Goal: Task Accomplishment & Management: Manage account settings

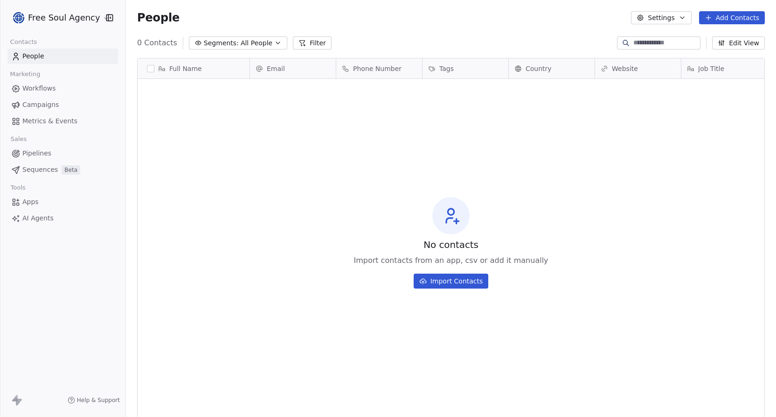
scroll to position [359, 643]
click at [100, 20] on html "Free Soul Agency Contacts People Marketing Workflows Campaigns Metrics & Events…" at bounding box center [388, 208] width 776 height 417
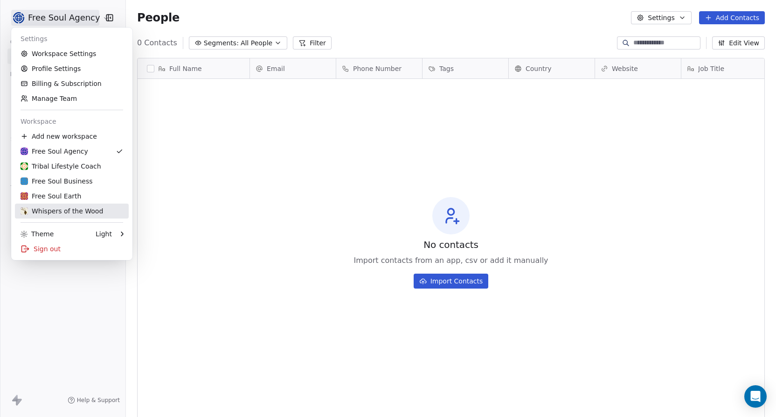
click at [77, 207] on div "Whispers of the Wood" at bounding box center [62, 210] width 83 height 9
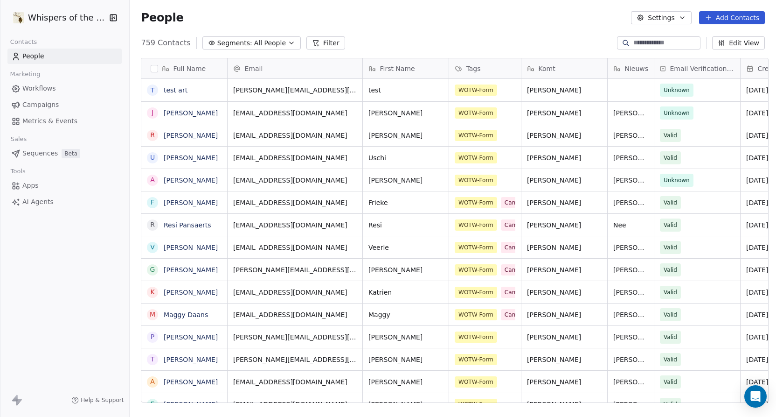
scroll to position [359, 643]
click at [649, 44] on input at bounding box center [666, 42] width 65 height 9
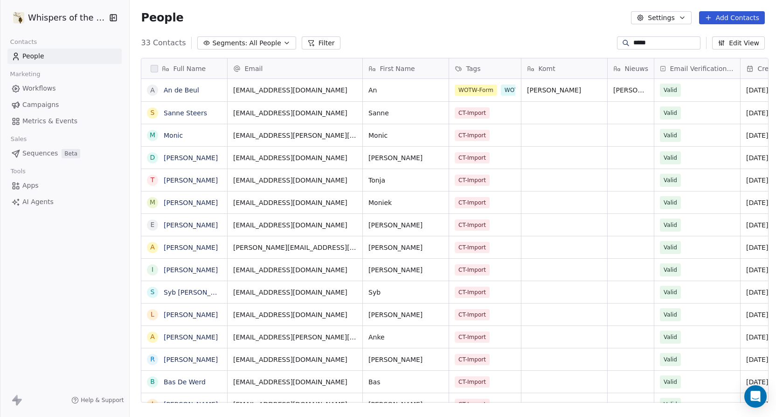
type input "*****"
click at [526, 104] on div "WOTW-Form WOTW-Nieuwsbrief WOTW-Tentoonstelling" at bounding box center [510, 96] width 111 height 26
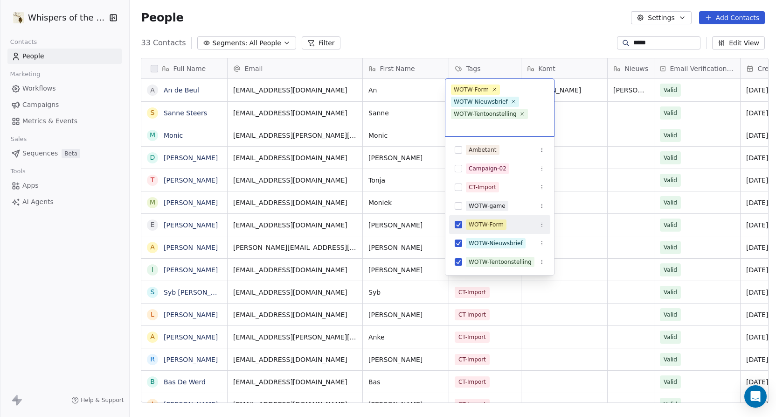
scroll to position [0, 0]
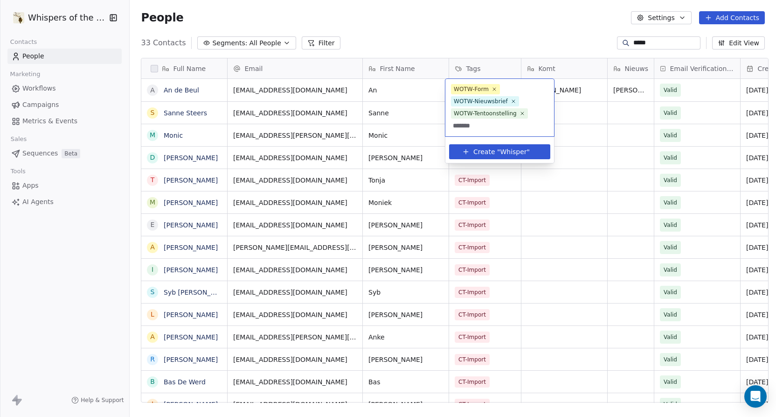
type input "*******"
click at [510, 155] on span "Whisper" at bounding box center [513, 152] width 27 height 10
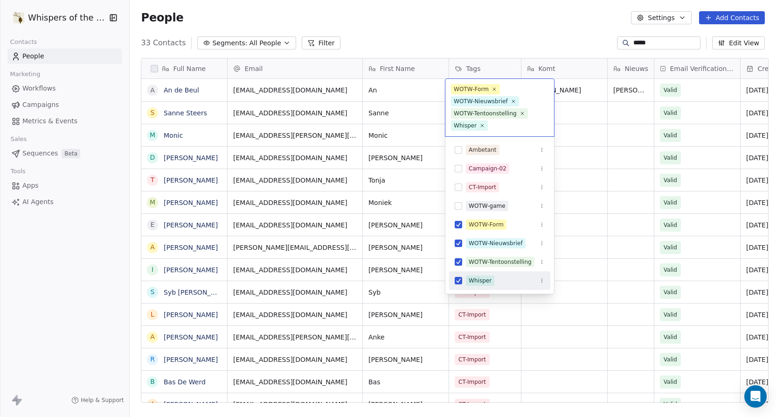
click at [541, 282] on icon "Suggestions" at bounding box center [542, 281] width 6 height 6
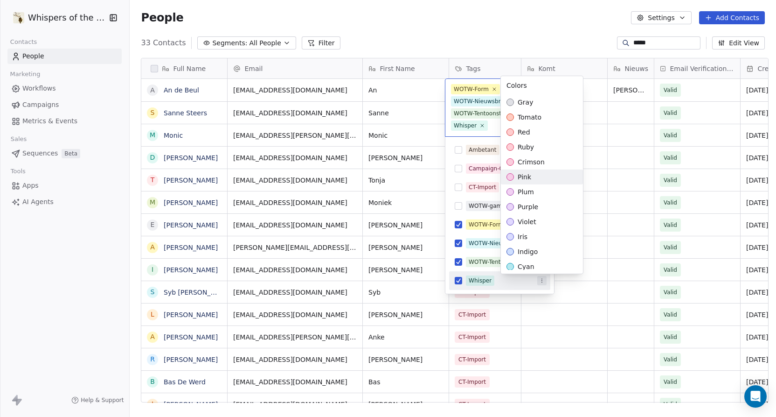
scroll to position [213, 0]
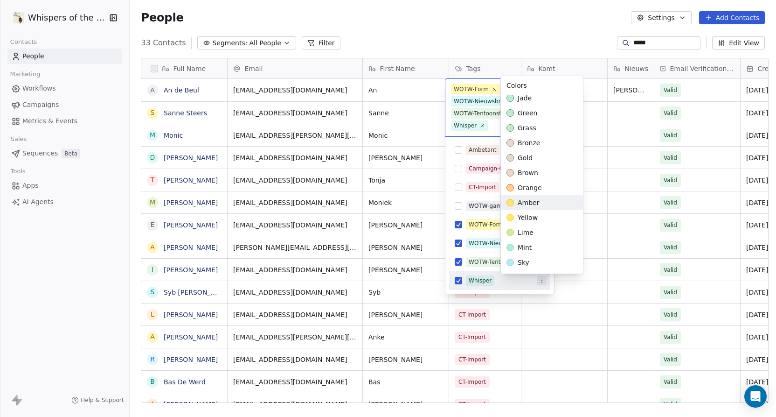
click at [528, 206] on span "amber" at bounding box center [528, 202] width 21 height 9
click at [531, 220] on span "yellow" at bounding box center [528, 217] width 20 height 9
click at [529, 230] on span "lime" at bounding box center [526, 232] width 16 height 9
click at [529, 247] on span "mint" at bounding box center [525, 247] width 14 height 9
click at [527, 260] on span "sky" at bounding box center [524, 262] width 12 height 9
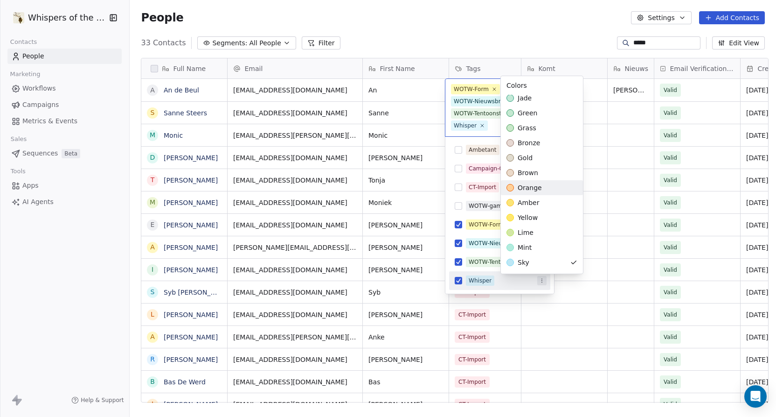
click at [533, 191] on span "orange" at bounding box center [530, 187] width 24 height 9
click at [572, 26] on html "Whispers of the Wood Contacts People Marketing Workflows Campaigns Metrics & Ev…" at bounding box center [388, 208] width 776 height 417
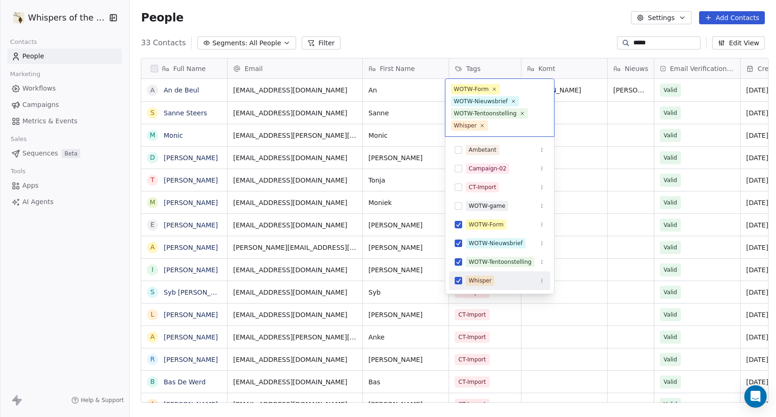
click at [508, 42] on html "Whispers of the Wood Contacts People Marketing Workflows Campaigns Metrics & Ev…" at bounding box center [388, 208] width 776 height 417
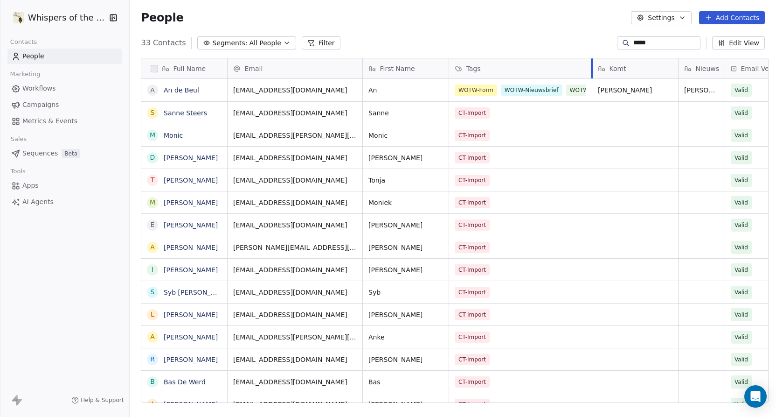
drag, startPoint x: 517, startPoint y: 59, endPoint x: 588, endPoint y: 61, distance: 70.9
click at [591, 61] on div at bounding box center [592, 68] width 2 height 20
click at [488, 89] on span "WOTW-Form" at bounding box center [476, 88] width 42 height 11
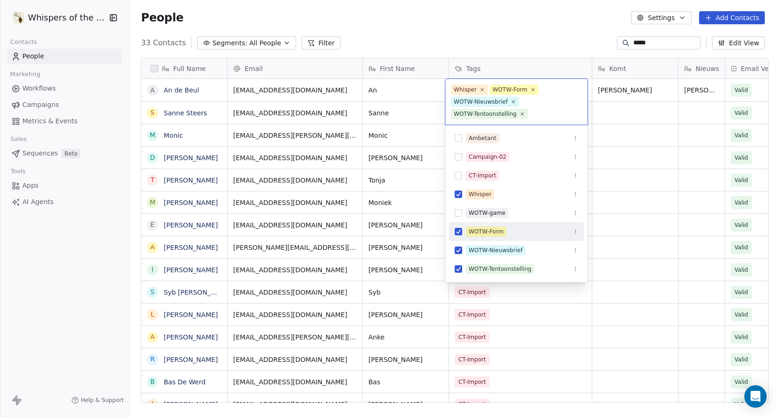
click at [459, 232] on button "Suggestions" at bounding box center [458, 231] width 7 height 7
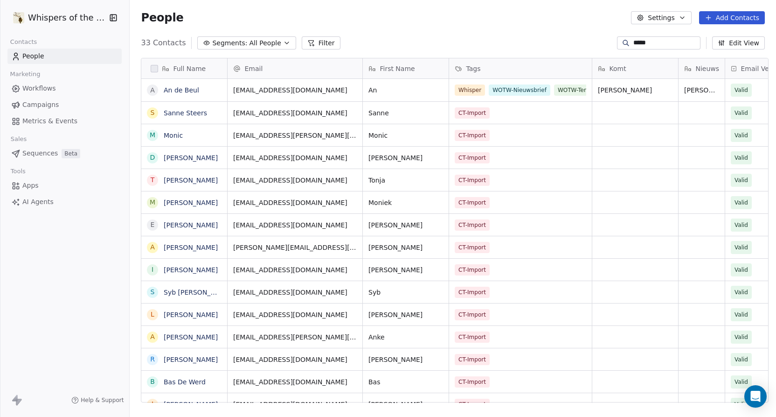
click at [571, 32] on html "Whispers of the Wood Contacts People Marketing Workflows Campaigns Metrics & Ev…" at bounding box center [388, 208] width 776 height 417
drag, startPoint x: 634, startPoint y: 43, endPoint x: 650, endPoint y: 43, distance: 15.9
click at [650, 43] on input "*****" at bounding box center [666, 42] width 65 height 9
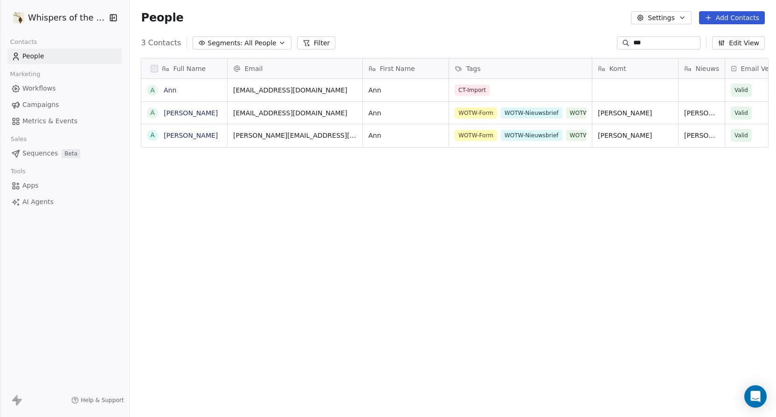
scroll to position [359, 643]
click at [528, 139] on div "WOTW-Form WOTW-Nieuwsbrief WOTW-Tentoonstelling" at bounding box center [512, 141] width 114 height 26
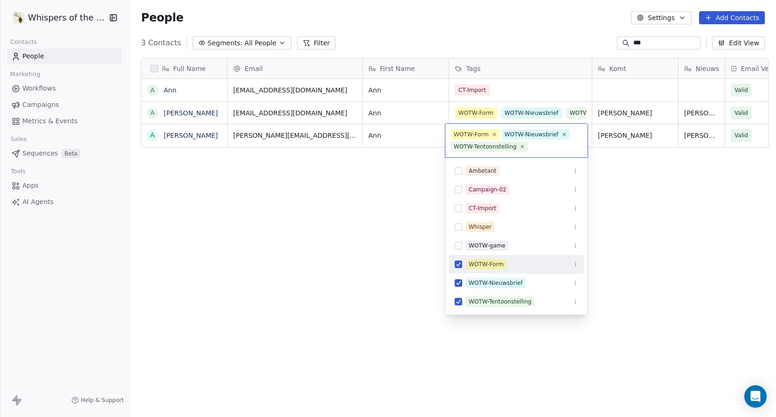
click at [459, 263] on button "Suggestions" at bounding box center [458, 263] width 7 height 7
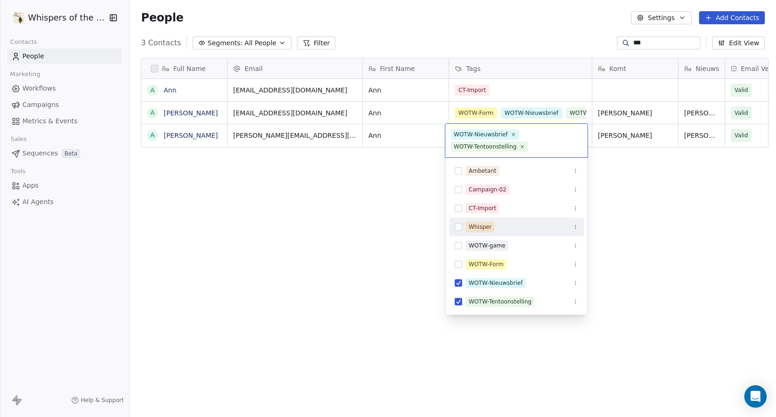
click at [457, 227] on button "Suggestions" at bounding box center [458, 226] width 7 height 7
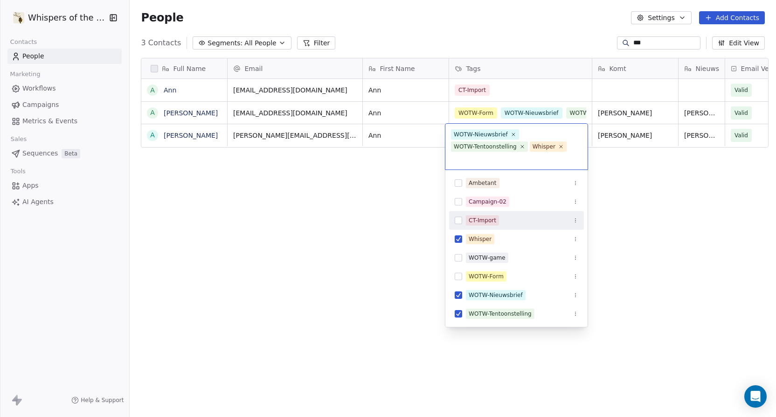
click at [397, 233] on html "Whispers of the Wood Contacts People Marketing Workflows Campaigns Metrics & Ev…" at bounding box center [388, 208] width 776 height 417
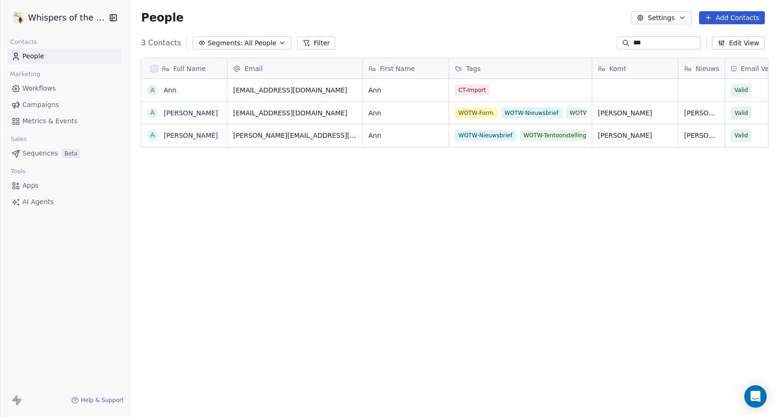
click at [645, 42] on input "***" at bounding box center [666, 42] width 65 height 9
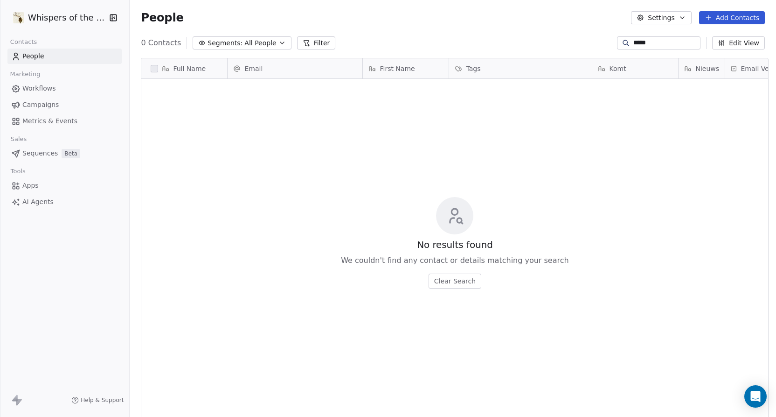
drag, startPoint x: 640, startPoint y: 43, endPoint x: 645, endPoint y: 44, distance: 4.8
click at [645, 44] on input "*****" at bounding box center [666, 42] width 65 height 9
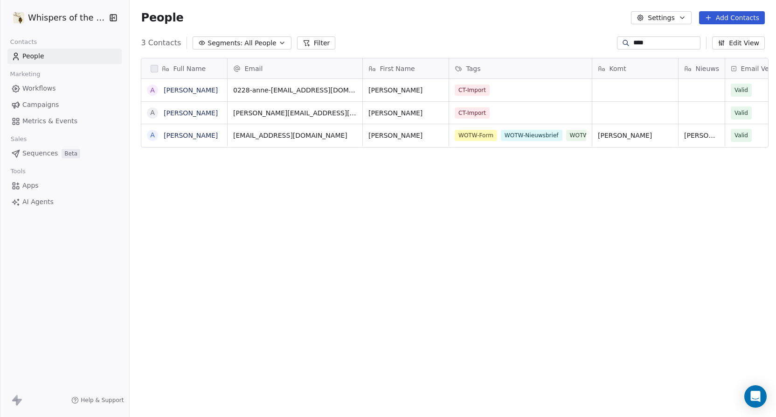
click at [642, 43] on input "****" at bounding box center [666, 42] width 65 height 9
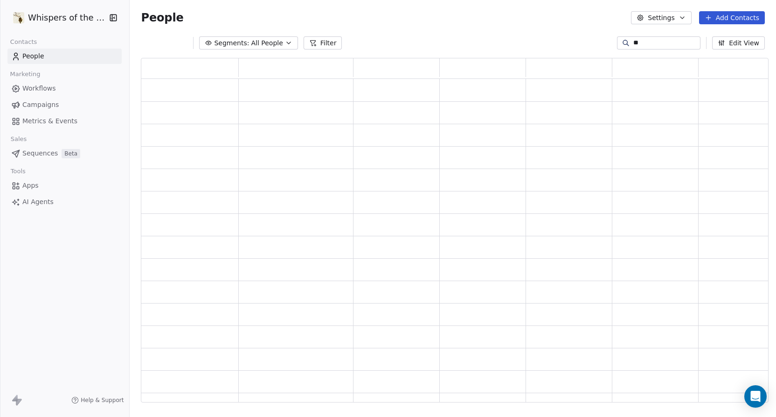
scroll to position [337, 621]
type input "***"
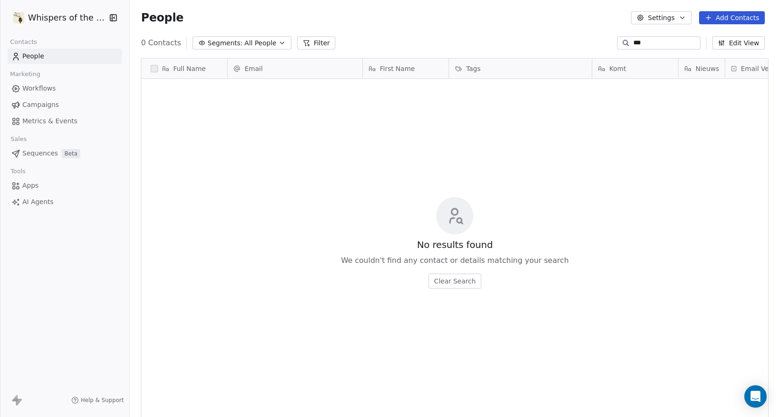
scroll to position [359, 643]
click at [634, 47] on input "***" at bounding box center [666, 42] width 65 height 9
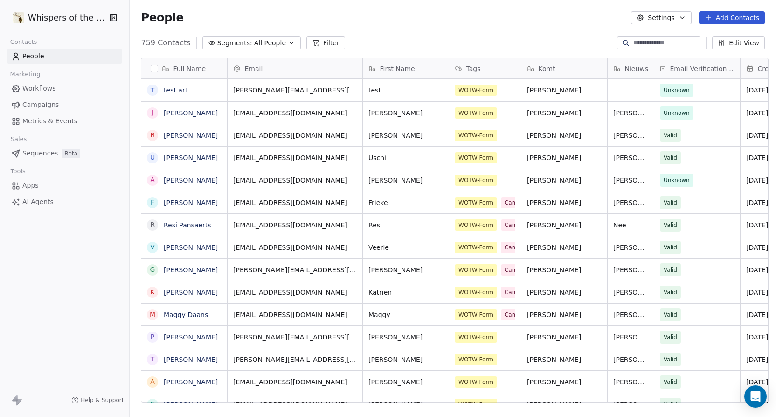
click at [196, 67] on span "Full Name" at bounding box center [189, 68] width 33 height 9
click at [196, 67] on html "Whispers of the Wood Contacts People Marketing Workflows Campaigns Metrics & Ev…" at bounding box center [388, 208] width 776 height 417
click at [404, 67] on span "First Name" at bounding box center [397, 68] width 35 height 9
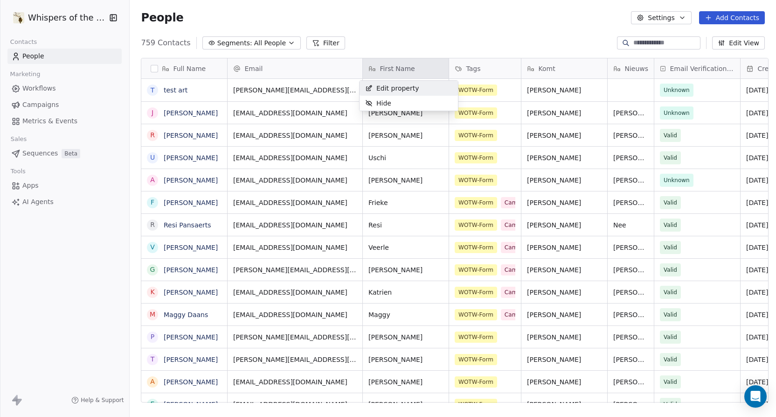
click at [421, 34] on html "Whispers of the Wood Contacts People Marketing Workflows Campaigns Metrics & Ev…" at bounding box center [388, 208] width 776 height 417
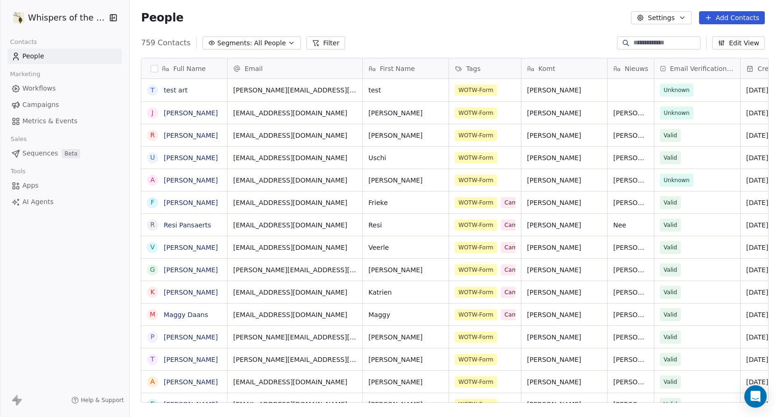
click at [736, 47] on button "Edit View" at bounding box center [738, 42] width 53 height 13
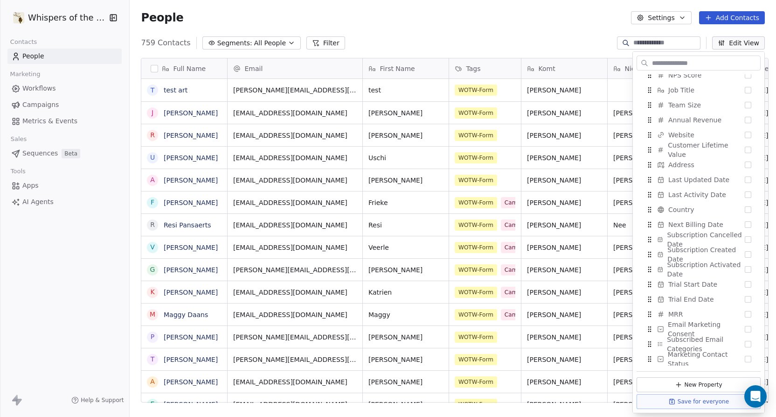
scroll to position [261, 0]
click at [499, 40] on div "759 Contacts Segments: All People Filter Edit View" at bounding box center [453, 42] width 647 height 15
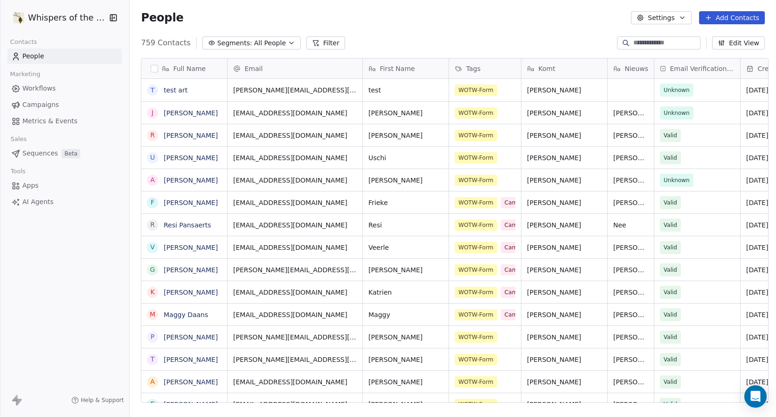
click at [275, 43] on span "All People" at bounding box center [270, 43] width 32 height 10
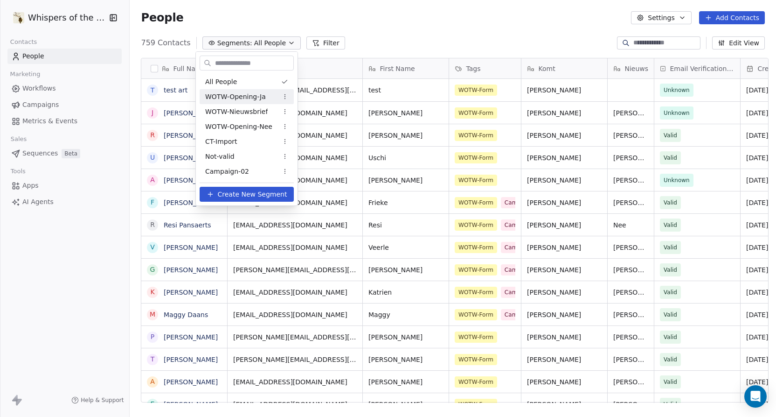
click at [266, 97] on div "WOTW-Opening-Ja" at bounding box center [247, 96] width 94 height 15
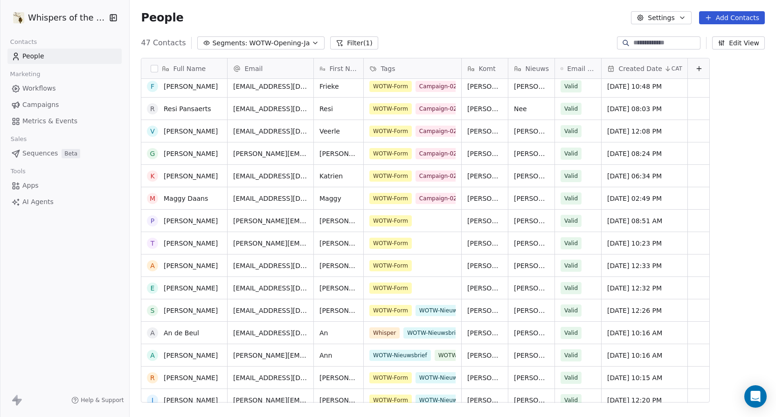
scroll to position [116, 0]
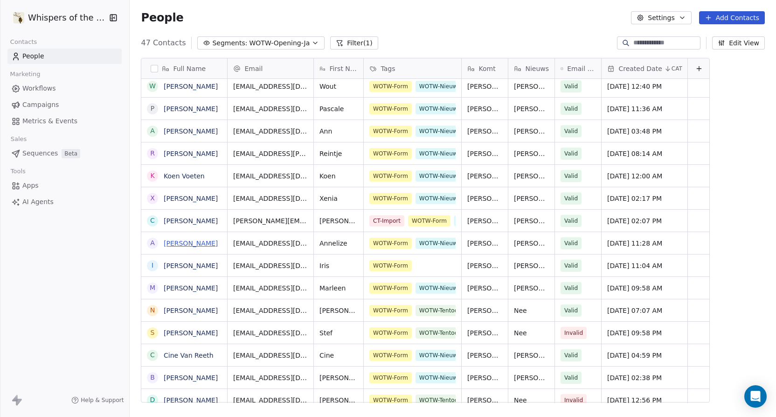
click at [196, 244] on link "[PERSON_NAME]" at bounding box center [191, 242] width 54 height 7
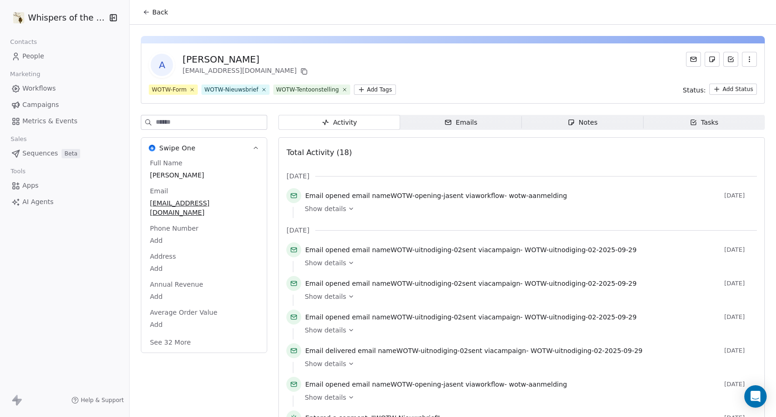
click at [377, 91] on html "Whispers of the Wood Contacts People Marketing Workflows Campaigns Metrics & Ev…" at bounding box center [388, 208] width 776 height 417
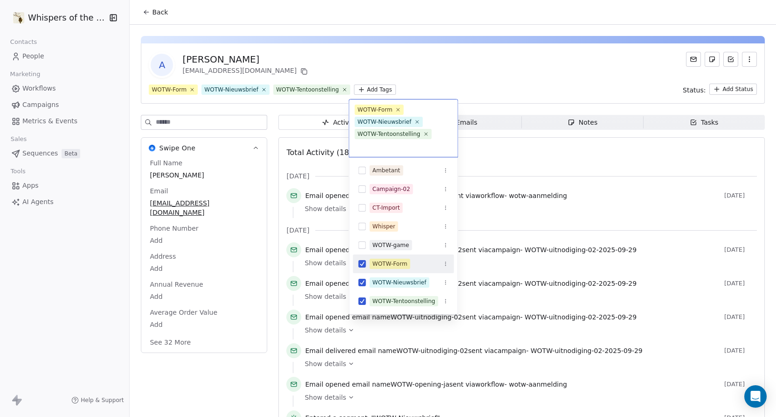
click at [363, 265] on button "Suggestions" at bounding box center [362, 263] width 7 height 7
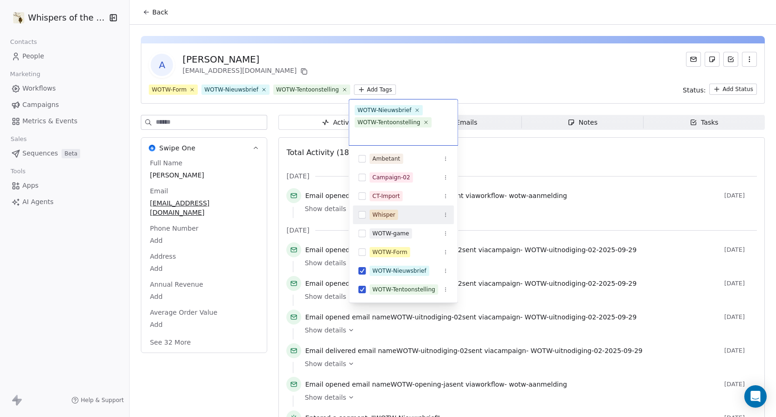
click at [362, 216] on button "Suggestions" at bounding box center [362, 214] width 7 height 7
click at [485, 78] on html "Whispers of the Wood Contacts People Marketing Workflows Campaigns Metrics & Ev…" at bounding box center [388, 208] width 776 height 417
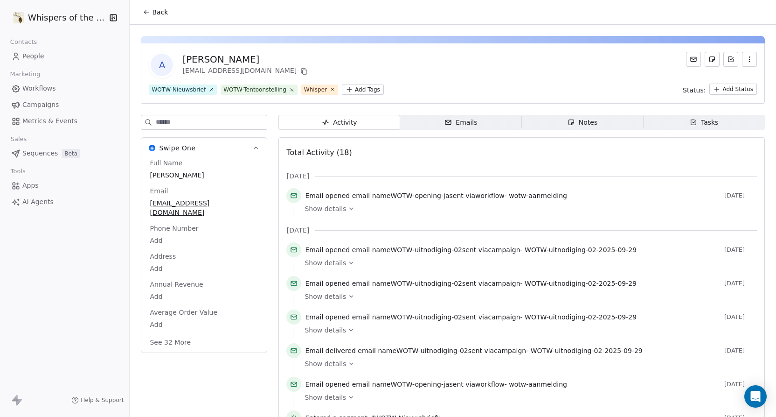
click at [143, 9] on icon at bounding box center [146, 11] width 7 height 7
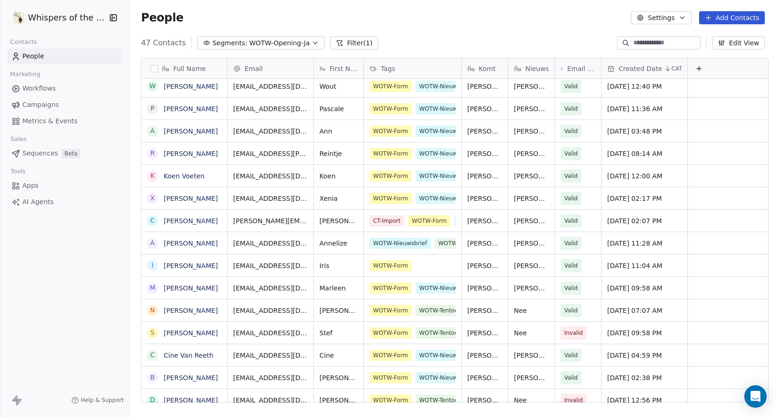
click at [638, 44] on input at bounding box center [666, 42] width 65 height 9
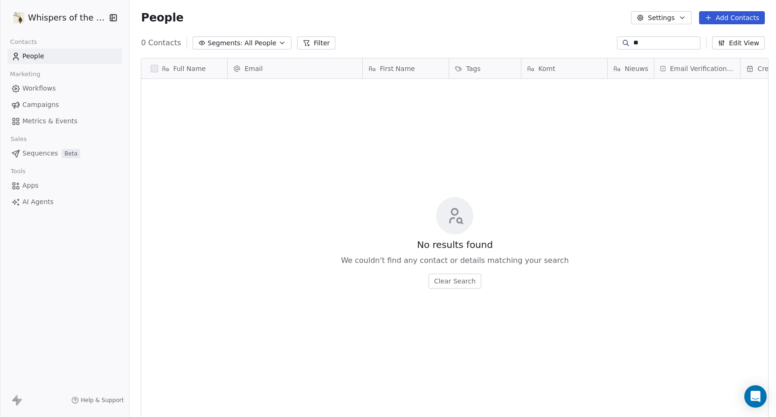
type input "*"
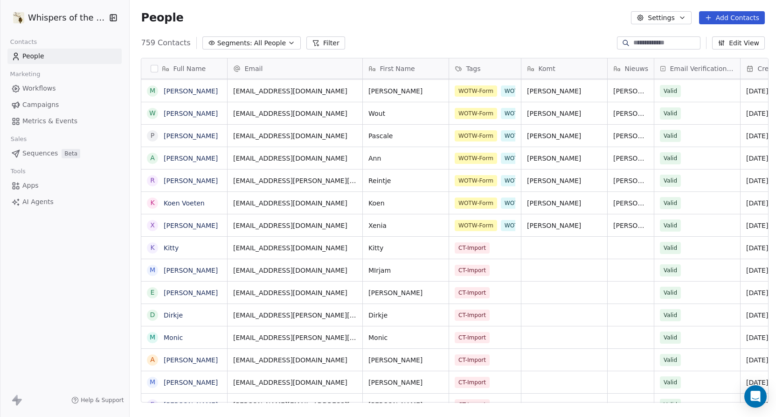
click at [195, 70] on span "Full Name" at bounding box center [189, 68] width 33 height 9
click at [191, 88] on span "Edit property" at bounding box center [176, 88] width 43 height 9
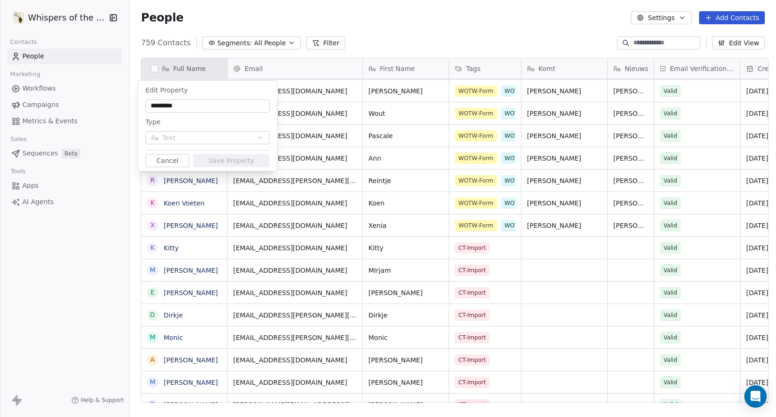
click at [379, 15] on html "Whispers of the Wood Contacts People Marketing Workflows Campaigns Metrics & Ev…" at bounding box center [388, 208] width 776 height 417
click at [429, 1] on html "Whispers of the Wood Contacts People Marketing Workflows Campaigns Metrics & Ev…" at bounding box center [388, 208] width 776 height 417
click at [429, 2] on html "Whispers of the Wood Contacts People Marketing Workflows Campaigns Metrics & Ev…" at bounding box center [388, 208] width 776 height 417
click at [278, 38] on html "Whispers of the Wood Contacts People Marketing Workflows Campaigns Metrics & Ev…" at bounding box center [388, 208] width 776 height 417
click at [276, 41] on html "Whispers of the Wood Contacts People Marketing Workflows Campaigns Metrics & Ev…" at bounding box center [388, 208] width 776 height 417
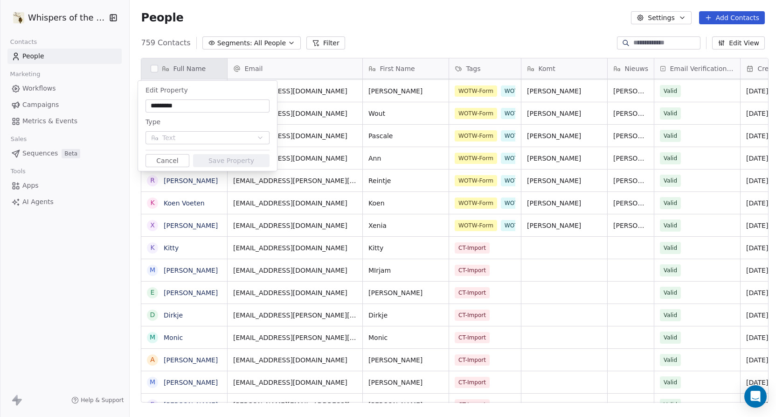
click at [176, 159] on button "Cancel" at bounding box center [168, 160] width 44 height 13
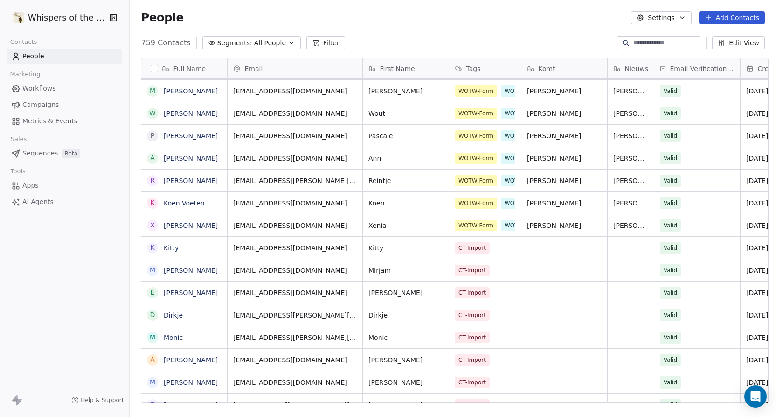
click at [270, 42] on span "All People" at bounding box center [270, 43] width 32 height 10
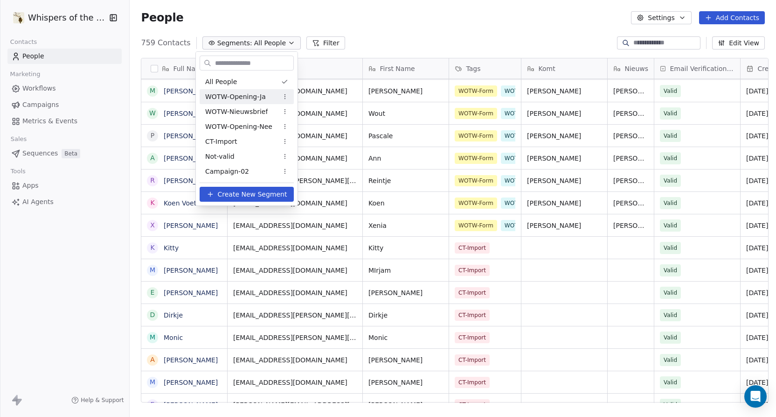
click at [237, 94] on span "WOTW-Opening-Ja" at bounding box center [235, 97] width 61 height 10
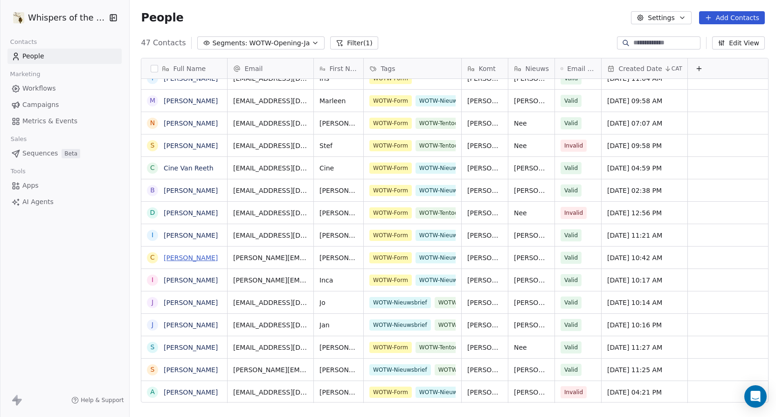
click at [182, 255] on link "[PERSON_NAME]" at bounding box center [191, 257] width 54 height 7
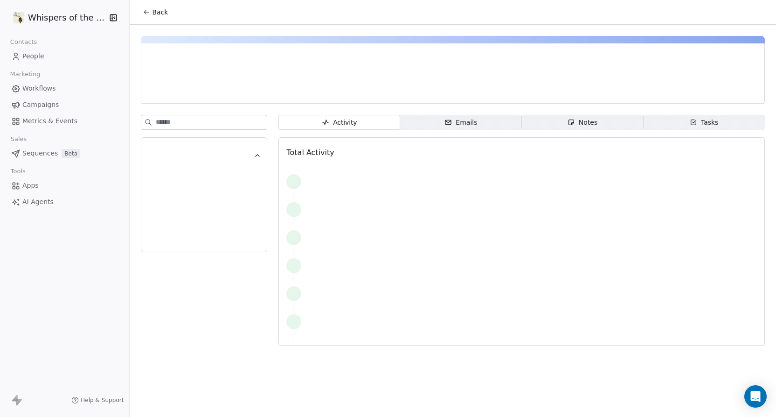
click at [182, 255] on div at bounding box center [204, 186] width 126 height 143
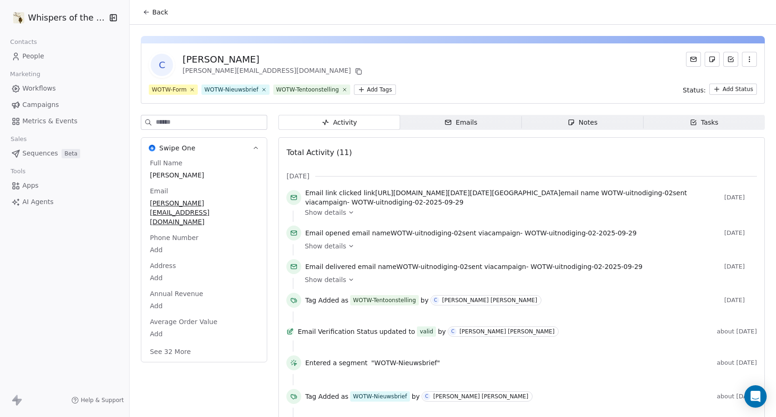
click at [380, 89] on html "Whispers of the Wood Contacts People Marketing Workflows Campaigns Metrics & Ev…" at bounding box center [388, 208] width 776 height 417
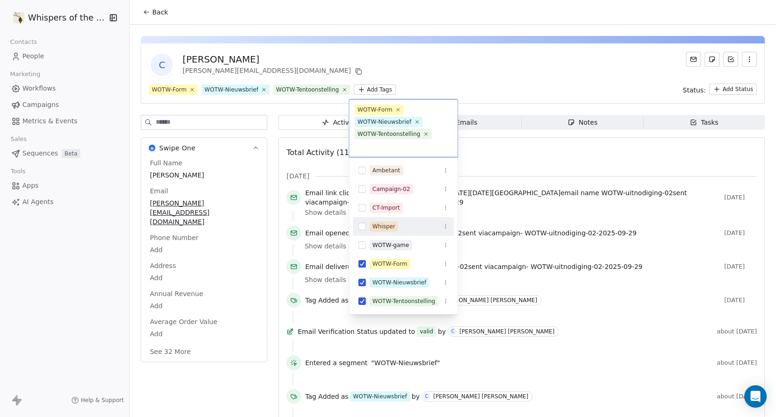
click at [362, 227] on button "Suggestions" at bounding box center [362, 226] width 7 height 7
click at [362, 262] on button "Suggestions" at bounding box center [362, 263] width 7 height 7
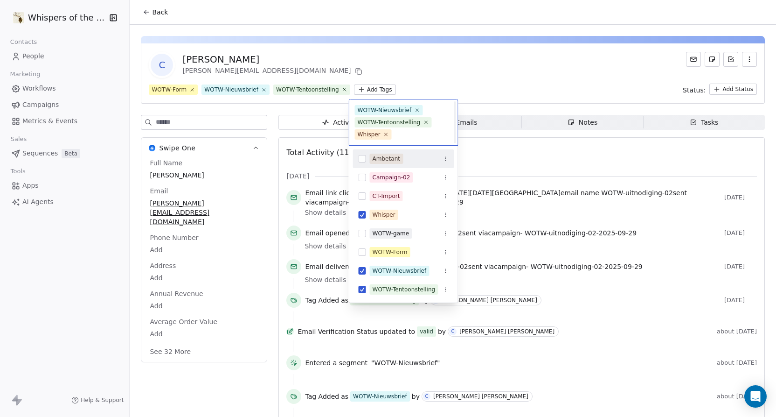
click at [469, 75] on html "Whispers of the Wood Contacts People Marketing Workflows Campaigns Metrics & Ev…" at bounding box center [388, 208] width 776 height 417
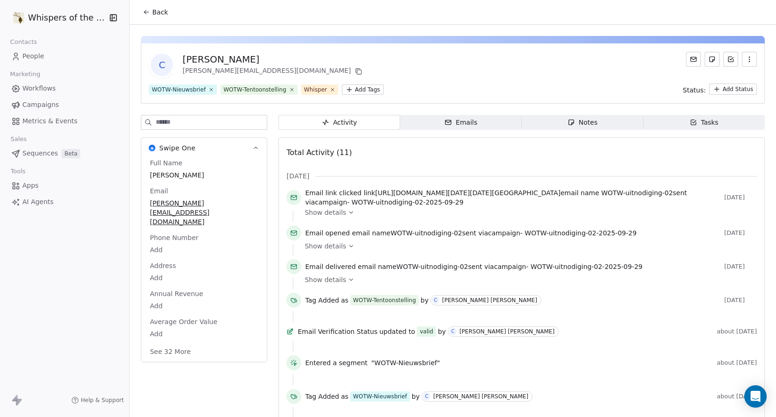
click at [147, 15] on button "Back" at bounding box center [155, 12] width 36 height 17
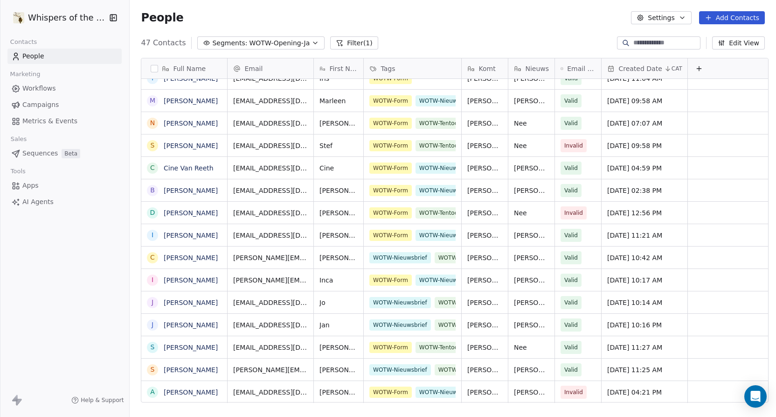
click at [312, 42] on icon "button" at bounding box center [315, 42] width 7 height 7
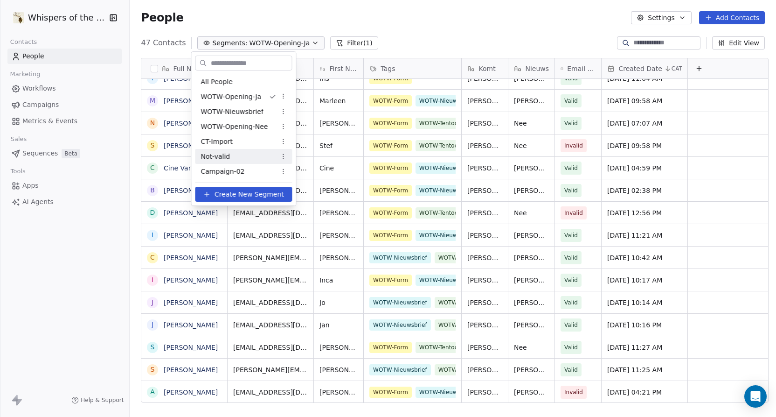
click at [243, 160] on div "Not-valid" at bounding box center [243, 156] width 97 height 15
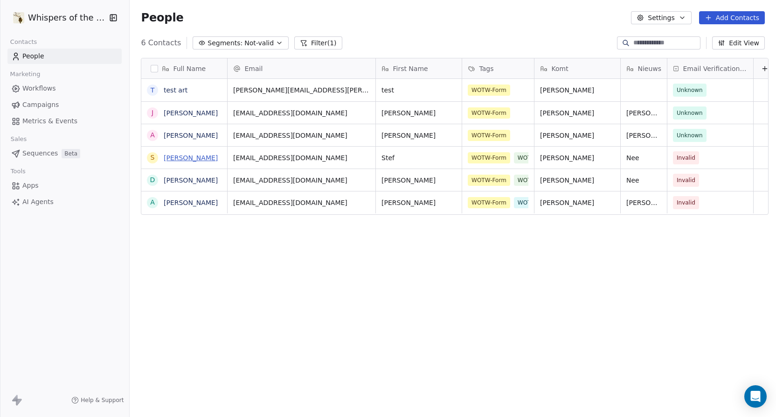
click at [198, 159] on link "[PERSON_NAME]" at bounding box center [191, 157] width 54 height 7
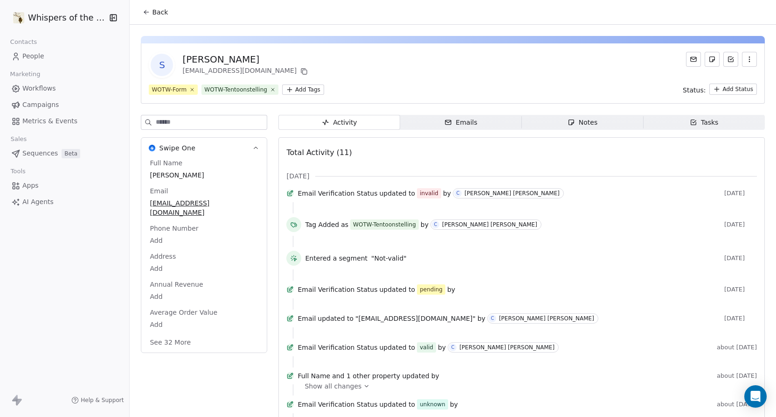
click at [304, 88] on html "Whispers of the Wood Contacts People Marketing Workflows Campaigns Metrics & Ev…" at bounding box center [388, 208] width 776 height 417
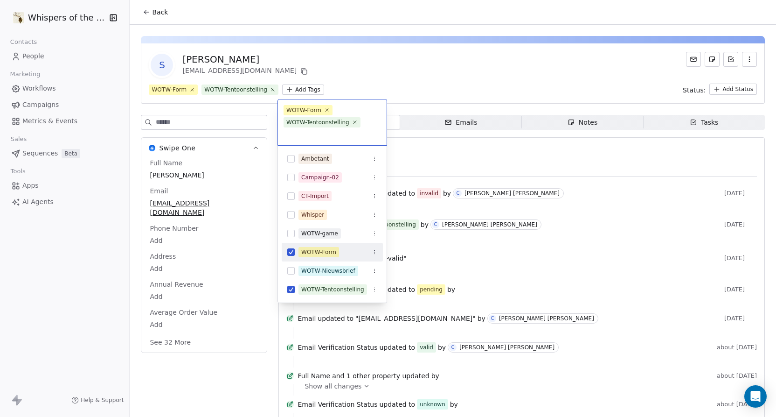
click at [293, 251] on button "Suggestions" at bounding box center [290, 251] width 7 height 7
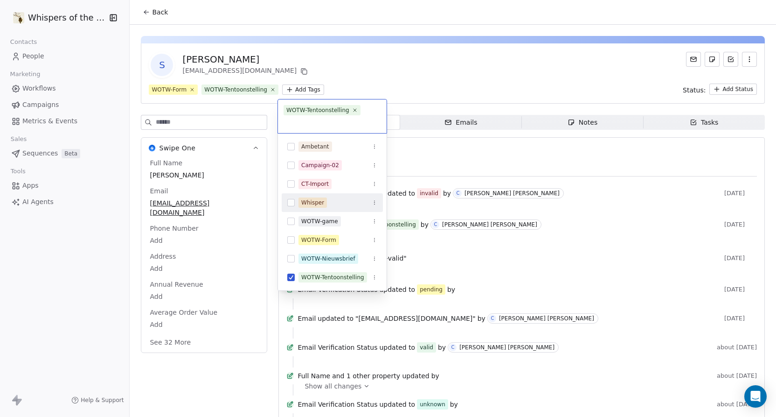
click at [293, 204] on button "Suggestions" at bounding box center [290, 202] width 7 height 7
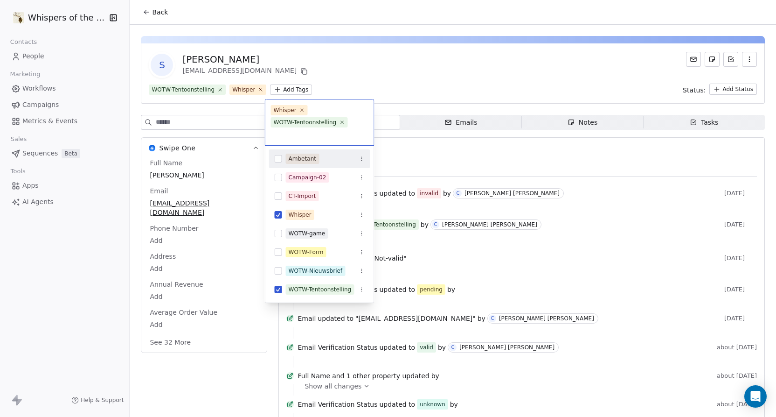
click at [409, 80] on html "Whispers of the Wood Contacts People Marketing Workflows Campaigns Metrics & Ev…" at bounding box center [388, 208] width 776 height 417
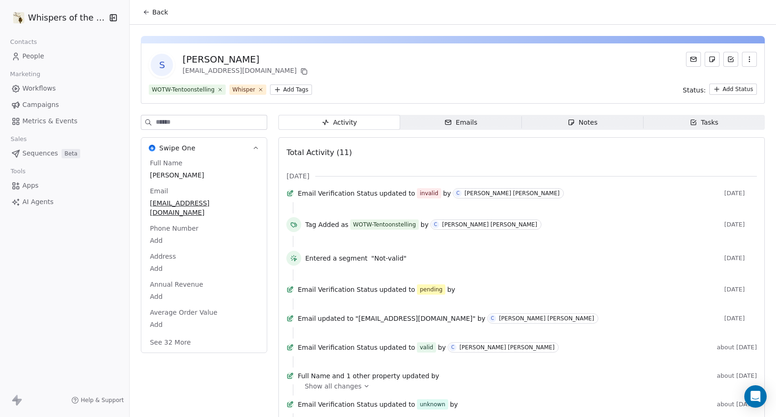
click at [145, 13] on icon at bounding box center [146, 13] width 2 height 2
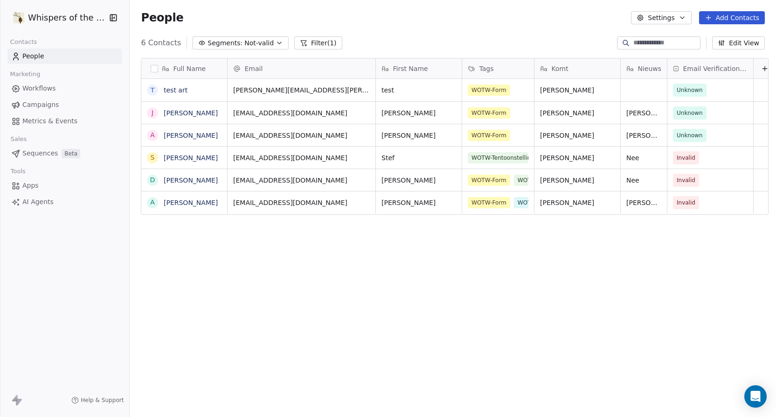
click at [246, 45] on span "Not-valid" at bounding box center [258, 43] width 29 height 10
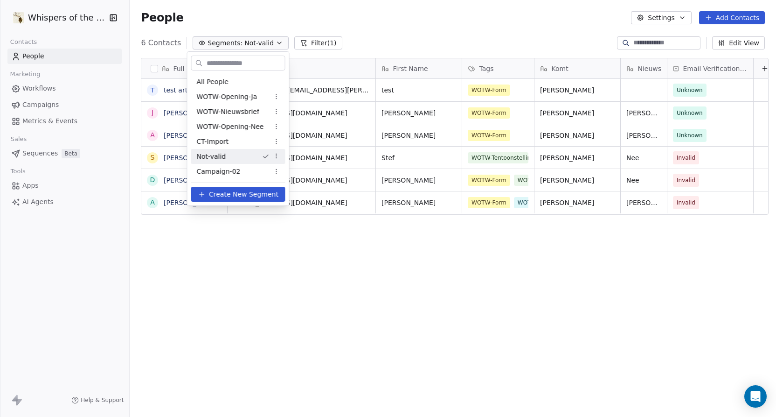
click at [246, 44] on html "Whispers of the Wood Contacts People Marketing Workflows Campaigns Metrics & Ev…" at bounding box center [388, 208] width 776 height 417
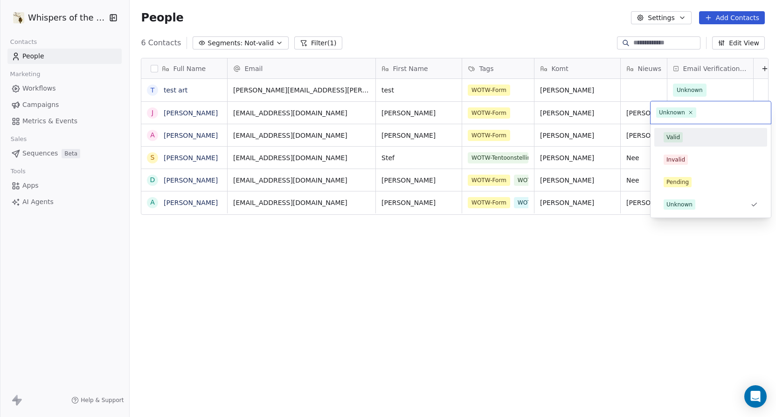
click at [681, 139] on span "Valid" at bounding box center [673, 137] width 19 height 10
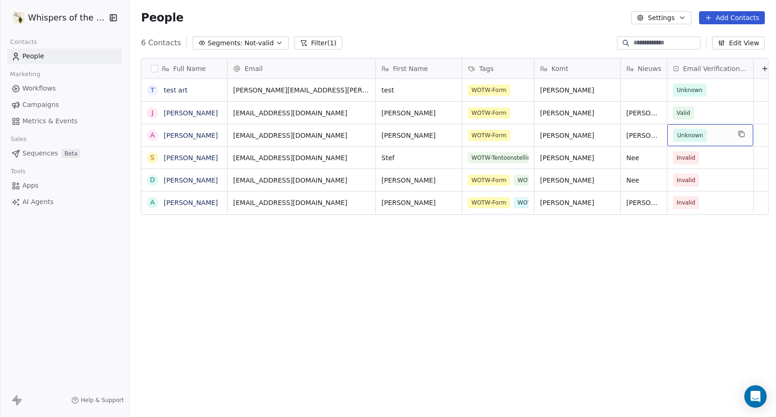
click at [690, 137] on span "Unknown" at bounding box center [690, 135] width 26 height 9
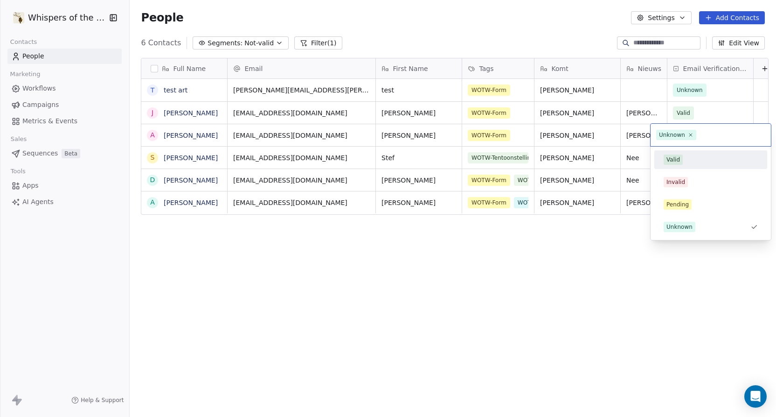
click at [676, 161] on div "Valid" at bounding box center [674, 159] width 14 height 8
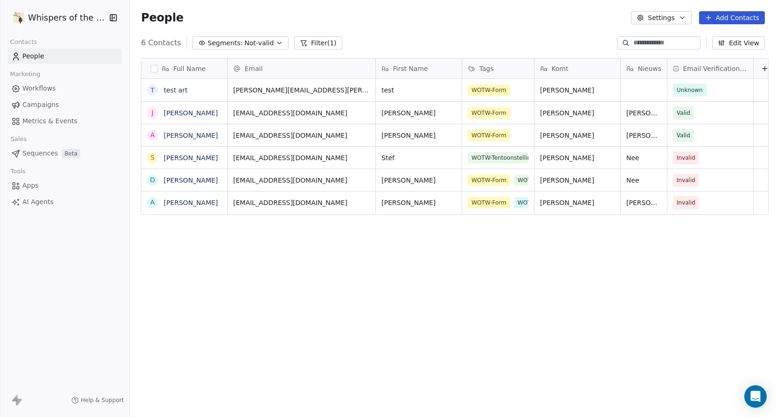
click at [567, 281] on div "Full Name t test art J Joeri Spillebeen A Alexandra Jacquet S Stef Van Uffel D …" at bounding box center [453, 233] width 647 height 367
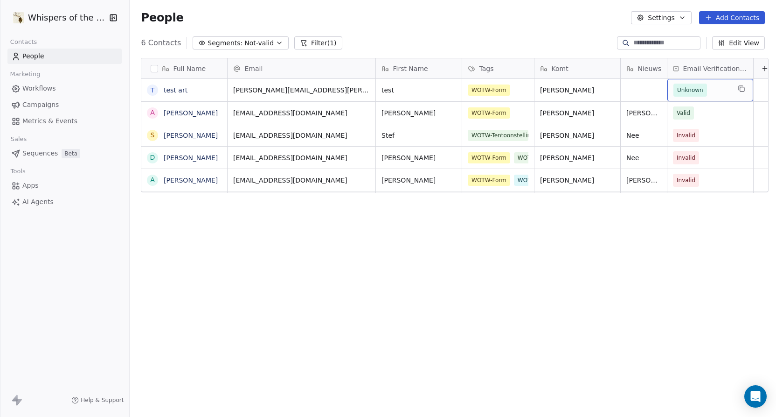
click at [688, 92] on span "Unknown" at bounding box center [690, 89] width 26 height 9
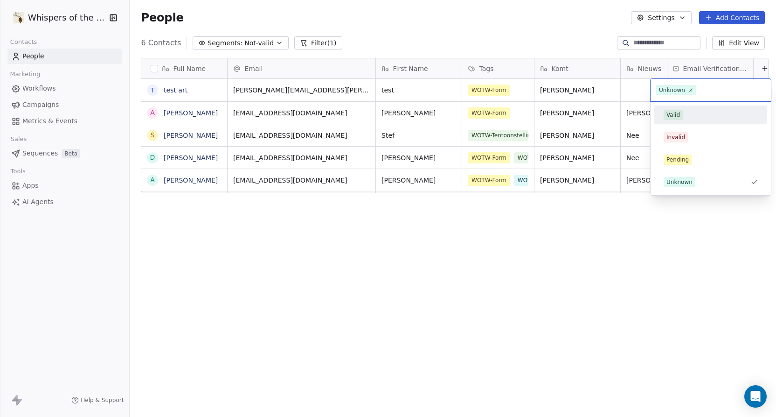
click at [678, 114] on div "Valid" at bounding box center [674, 115] width 14 height 8
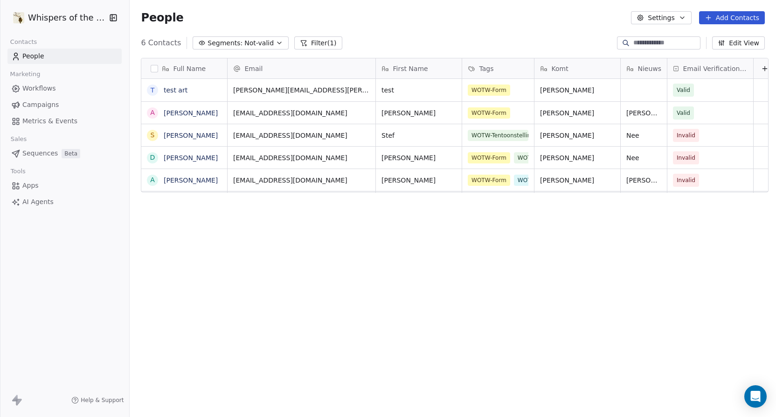
click at [584, 282] on div "Full Name t test art A Alexandra Jacquet S Stef Van Uffel D Dirk Sommerlinck A …" at bounding box center [453, 233] width 647 height 367
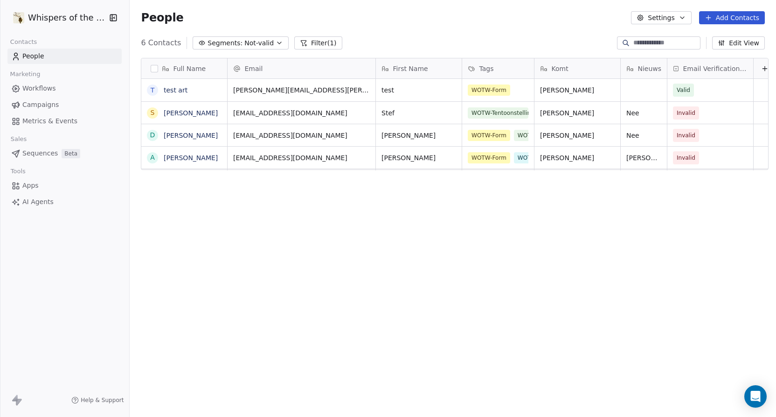
click at [263, 42] on span "Not-valid" at bounding box center [258, 43] width 29 height 10
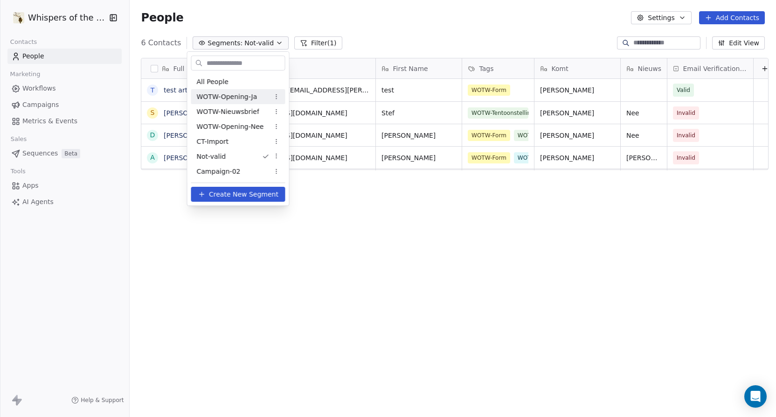
click at [251, 97] on span "WOTW-Opening-Ja" at bounding box center [227, 97] width 61 height 10
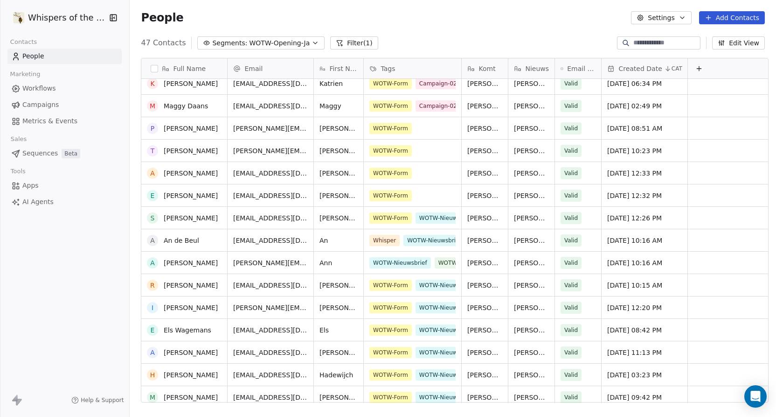
scroll to position [238, 0]
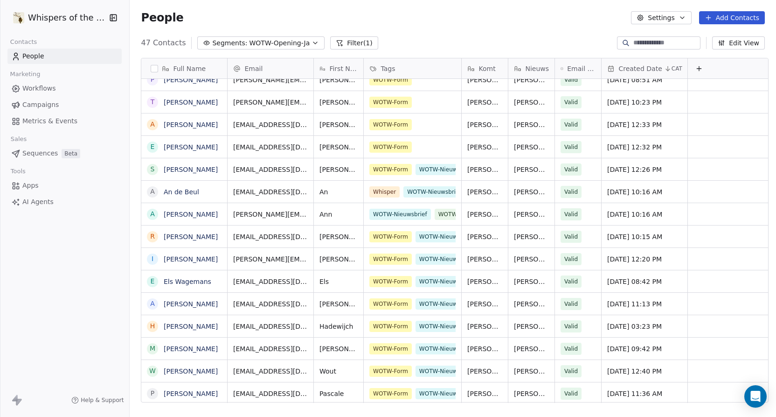
click at [175, 102] on link "[PERSON_NAME]" at bounding box center [191, 101] width 54 height 7
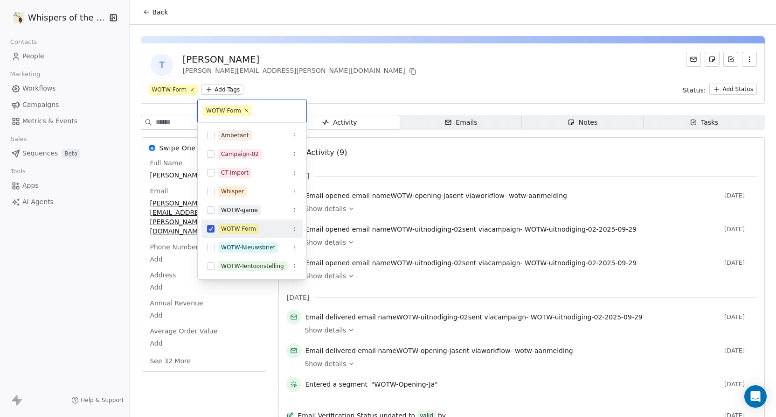
click at [216, 90] on html "Whispers of the Wood Contacts People Marketing Workflows Campaigns Metrics & Ev…" at bounding box center [388, 208] width 776 height 417
click at [214, 228] on button "Suggestions" at bounding box center [210, 228] width 7 height 7
click at [213, 191] on button "Suggestions" at bounding box center [210, 191] width 7 height 7
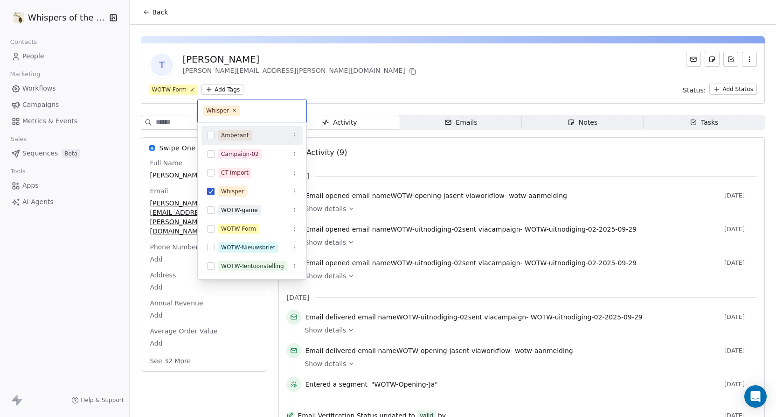
click at [333, 79] on html "Whispers of the Wood Contacts People Marketing Workflows Campaigns Metrics & Ev…" at bounding box center [388, 208] width 776 height 417
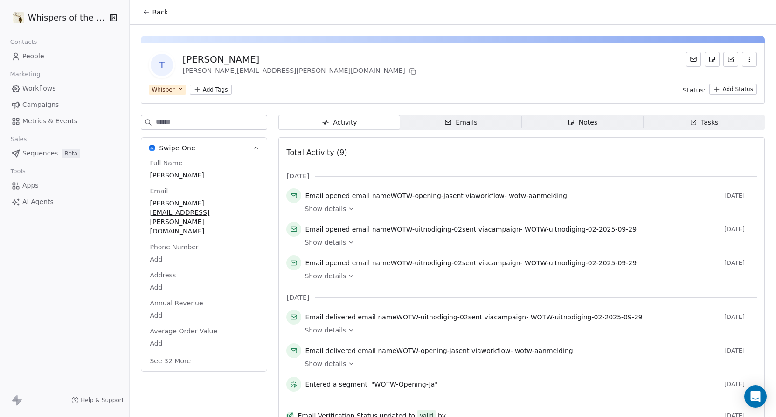
click at [154, 15] on span "Back" at bounding box center [160, 11] width 16 height 9
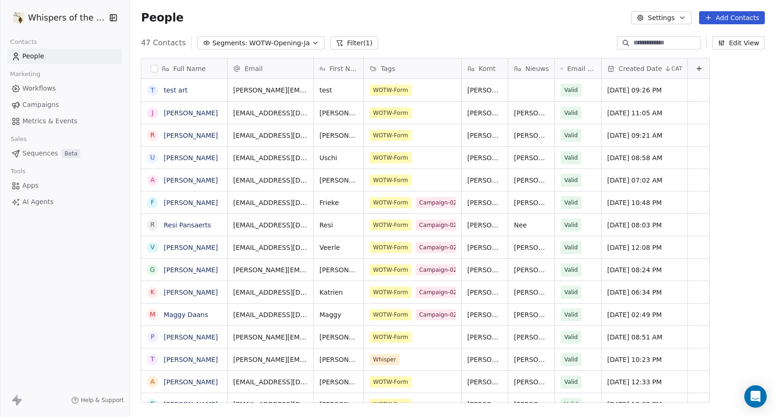
scroll to position [257, 0]
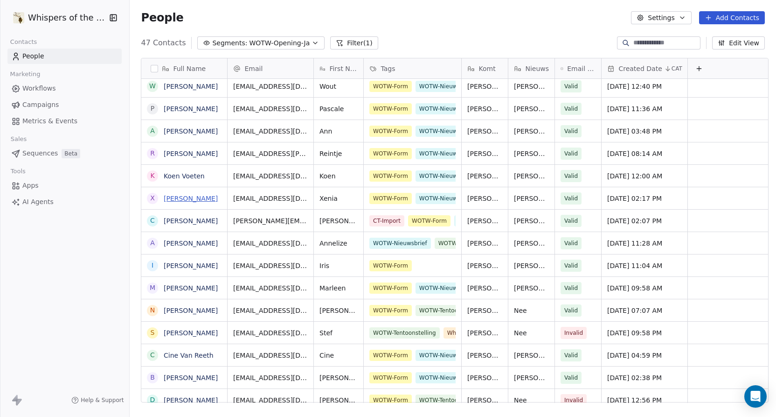
click at [206, 198] on link "[PERSON_NAME]" at bounding box center [191, 198] width 54 height 7
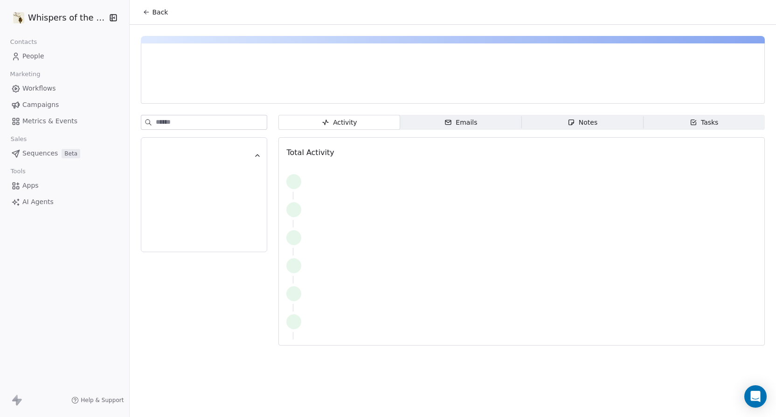
click at [206, 198] on div at bounding box center [203, 201] width 101 height 19
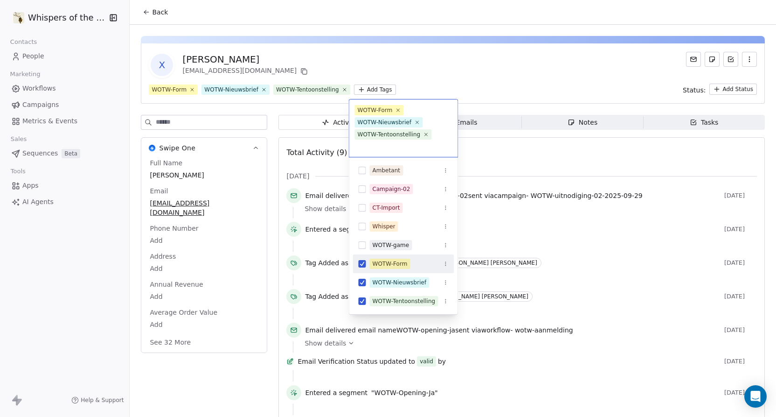
click at [373, 90] on html "Whispers of the Wood Contacts People Marketing Workflows Campaigns Metrics & Ev…" at bounding box center [388, 208] width 776 height 417
click at [364, 262] on button "Suggestions" at bounding box center [362, 263] width 7 height 7
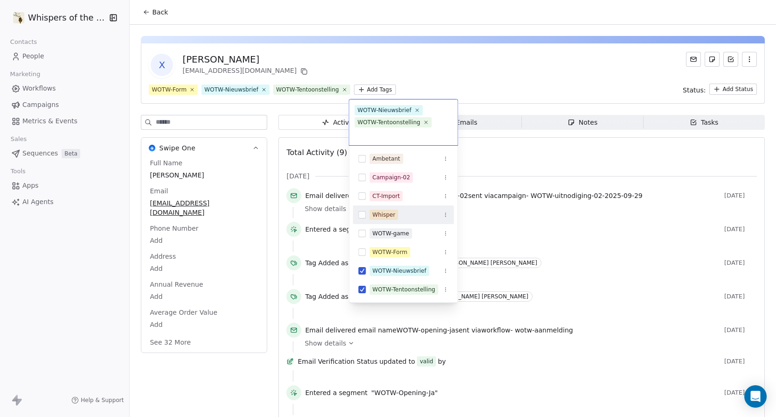
click at [363, 216] on button "Suggestions" at bounding box center [362, 214] width 7 height 7
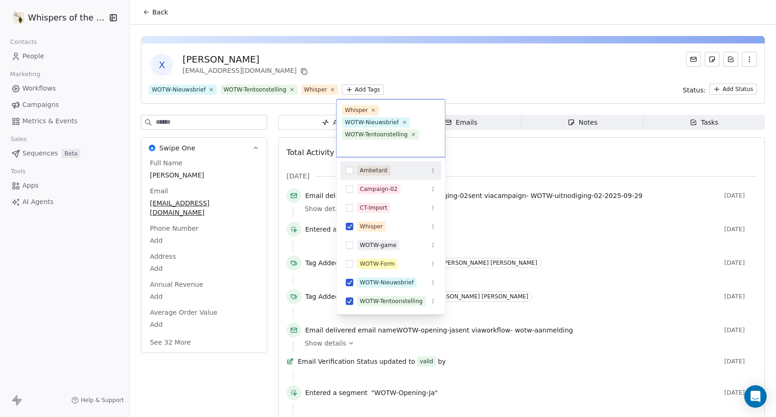
click at [465, 71] on html "Whispers of the Wood Contacts People Marketing Workflows Campaigns Metrics & Ev…" at bounding box center [388, 208] width 776 height 417
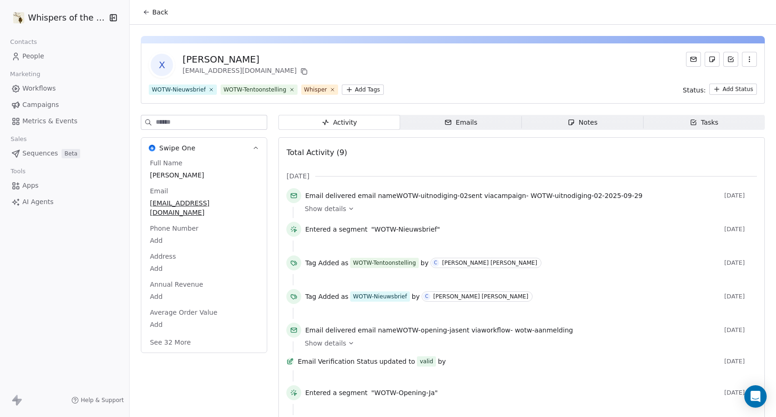
click at [143, 11] on icon at bounding box center [146, 11] width 7 height 7
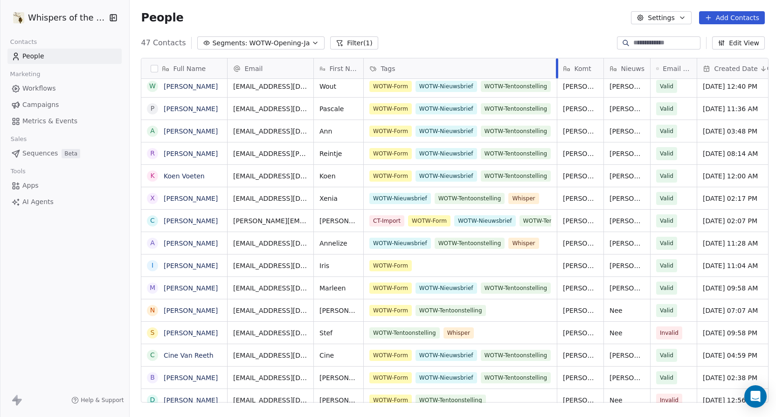
drag, startPoint x: 457, startPoint y: 63, endPoint x: 553, endPoint y: 66, distance: 95.7
click at [556, 66] on div at bounding box center [557, 68] width 2 height 20
click at [363, 45] on button "Filter (1)" at bounding box center [354, 42] width 48 height 13
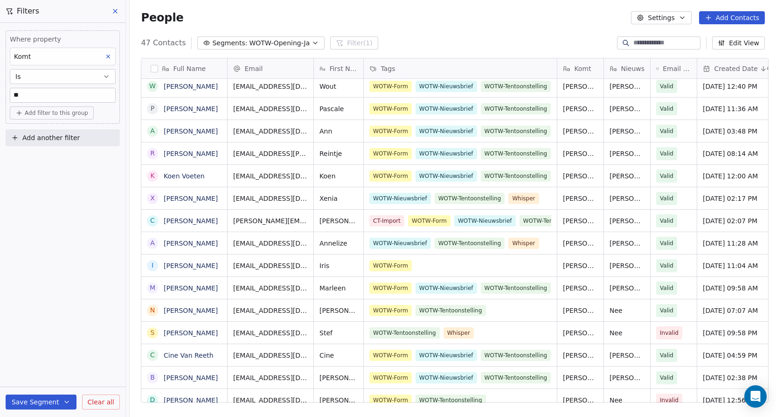
click at [65, 217] on div "Where property Komt Is ** Add filter to this group Add another filter Save Segm…" at bounding box center [62, 220] width 125 height 394
click at [317, 14] on div "People Settings Add Contacts" at bounding box center [453, 17] width 624 height 13
click at [112, 9] on icon at bounding box center [114, 10] width 7 height 7
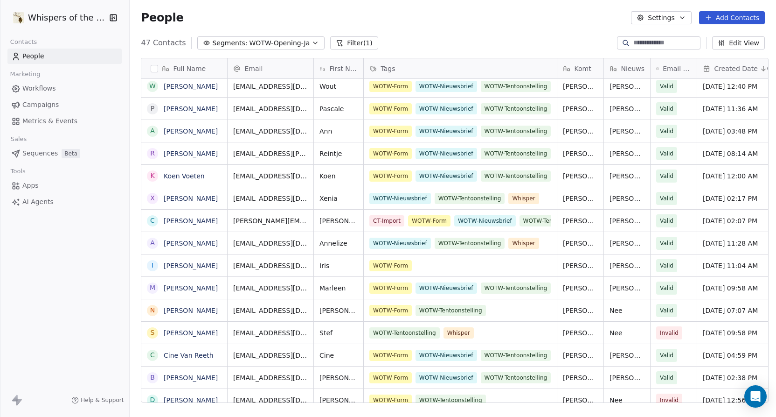
click at [686, 20] on icon "button" at bounding box center [682, 17] width 7 height 7
click at [562, 28] on html "Whispers of the Wood Contacts People Marketing Workflows Campaigns Metrics & Ev…" at bounding box center [388, 208] width 776 height 417
click at [758, 44] on button "Edit View" at bounding box center [738, 42] width 53 height 13
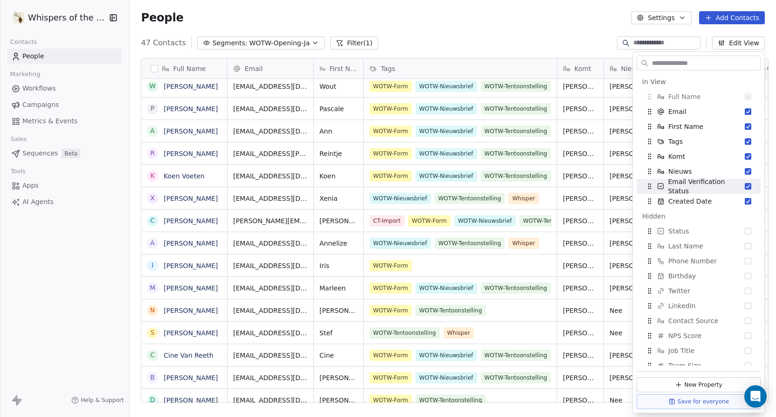
click at [503, 33] on div "People Settings Add Contacts" at bounding box center [453, 17] width 647 height 35
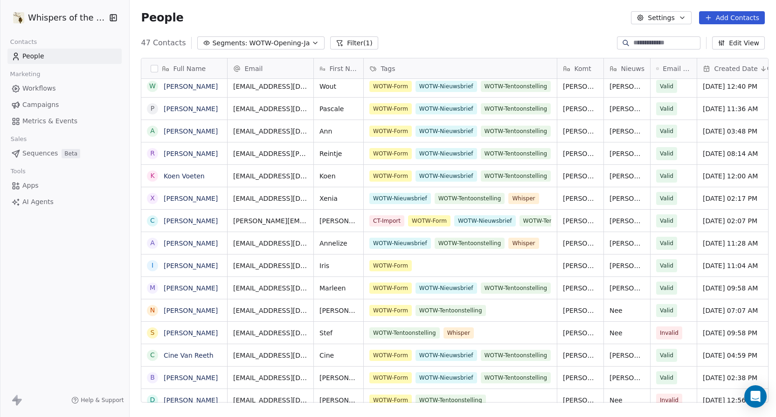
click at [331, 66] on span "First Name" at bounding box center [343, 68] width 28 height 9
click at [343, 87] on span "Edit property" at bounding box center [348, 88] width 43 height 9
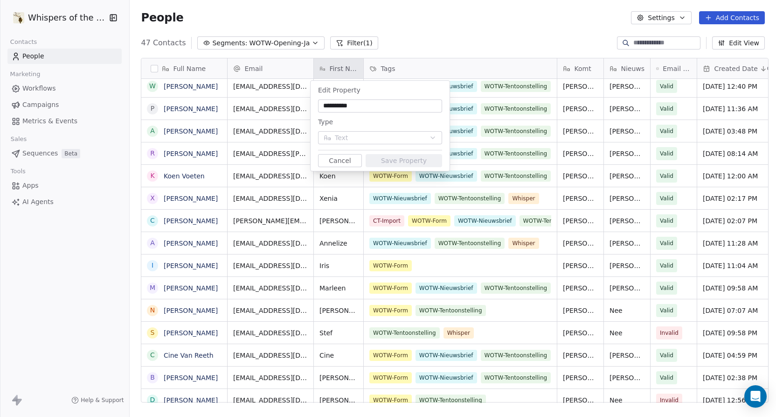
click at [416, 31] on html "Whispers of the Wood Contacts People Marketing Workflows Campaigns Metrics & Ev…" at bounding box center [388, 208] width 776 height 417
click at [346, 158] on button "Cancel" at bounding box center [340, 160] width 44 height 13
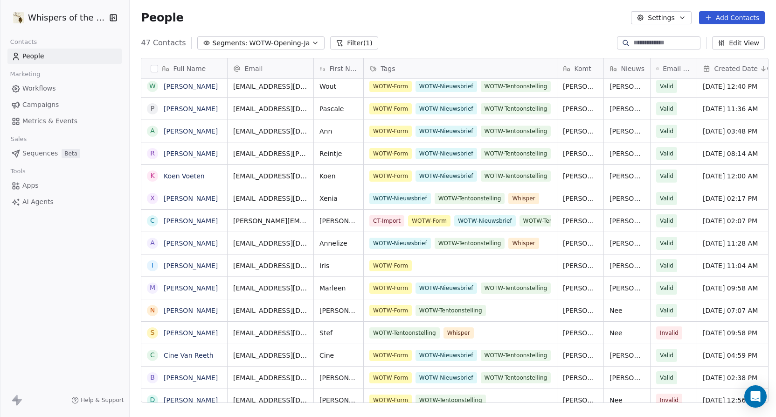
scroll to position [537, 0]
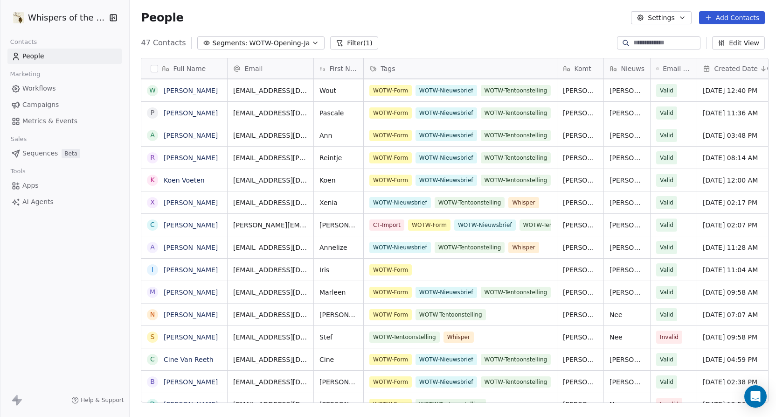
click at [249, 9] on div "People Settings Add Contacts" at bounding box center [453, 17] width 647 height 35
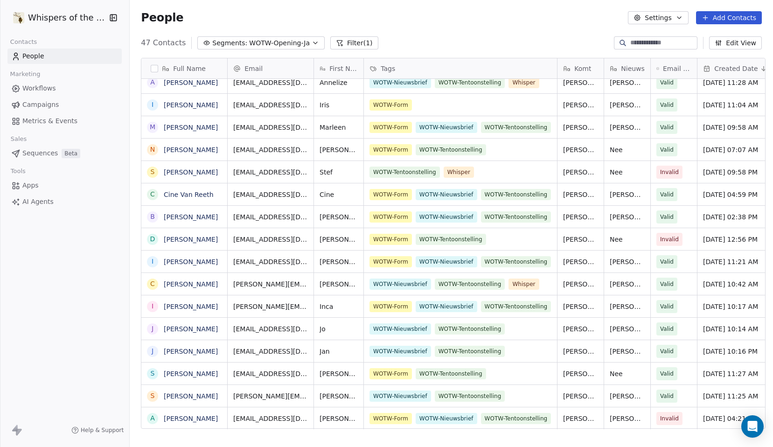
scroll to position [0, 0]
click at [152, 69] on button "button" at bounding box center [154, 68] width 7 height 7
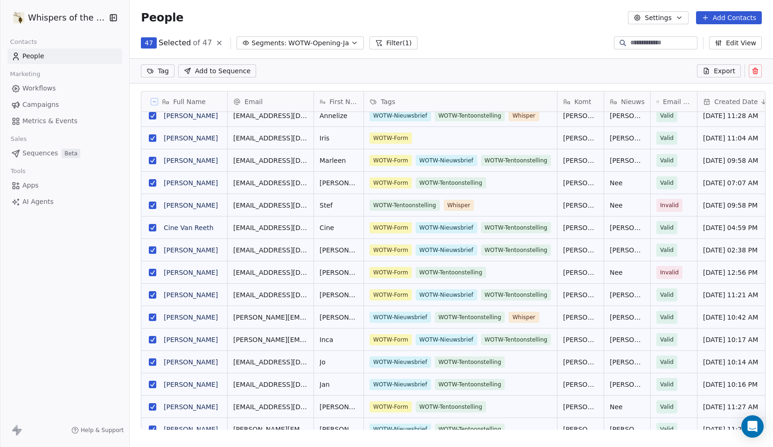
click at [157, 69] on html "Whispers of the Wood Contacts People Marketing Workflows Campaigns Metrics & Ev…" at bounding box center [386, 223] width 773 height 447
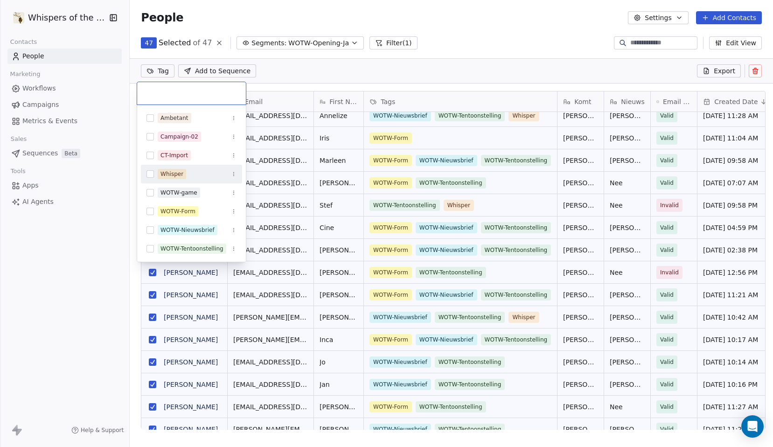
click at [341, 75] on html "Whispers of the Wood Contacts People Marketing Workflows Campaigns Metrics & Ev…" at bounding box center [386, 223] width 773 height 447
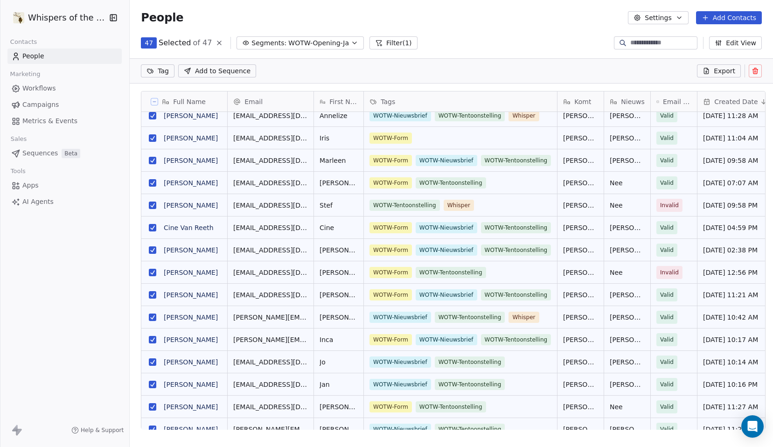
click at [153, 101] on icon at bounding box center [154, 101] width 5 height 5
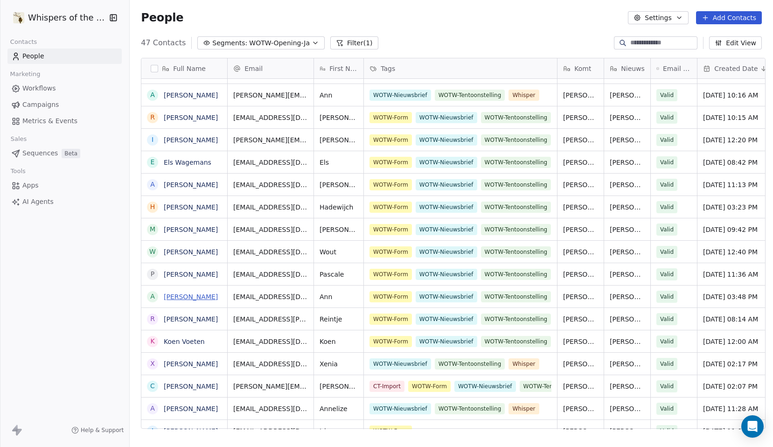
click at [188, 297] on link "[PERSON_NAME]" at bounding box center [191, 296] width 54 height 7
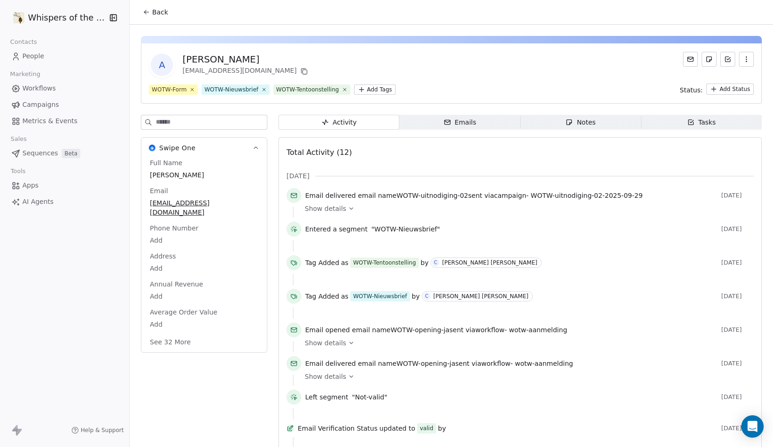
click at [371, 90] on html "Whispers of the Wood Contacts People Marketing Workflows Campaigns Metrics & Ev…" at bounding box center [386, 223] width 773 height 447
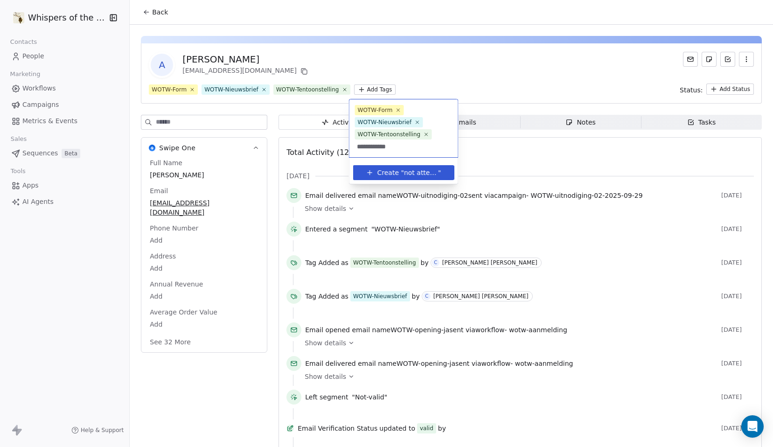
type input "**********"
click at [419, 174] on span "not attended" at bounding box center [421, 173] width 34 height 10
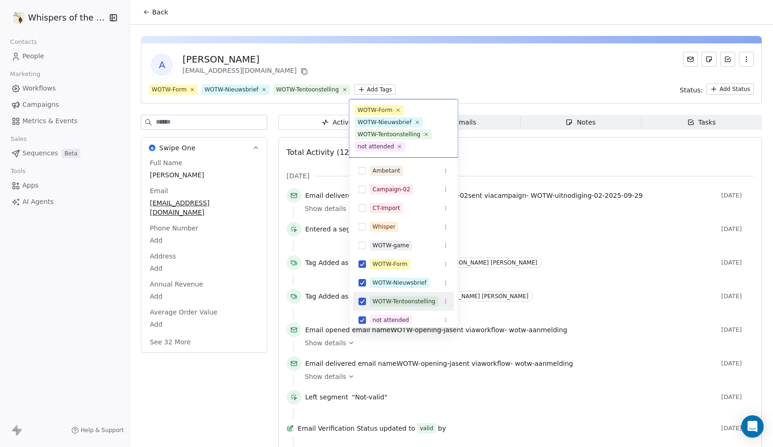
click at [362, 304] on button "Suggestions" at bounding box center [362, 301] width 7 height 7
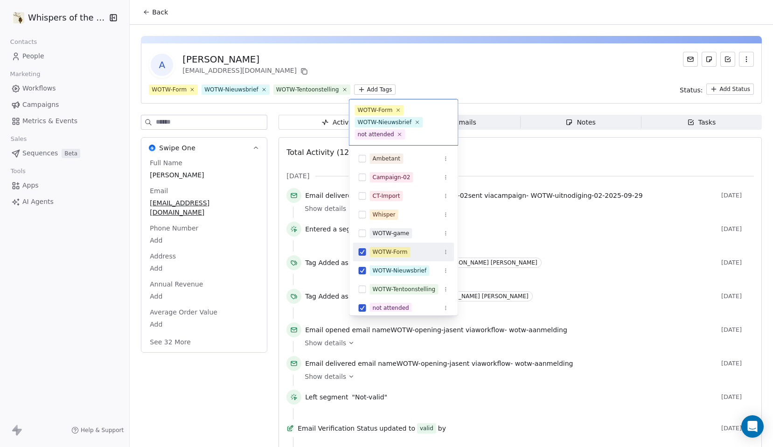
click at [362, 254] on button "Suggestions" at bounding box center [362, 251] width 7 height 7
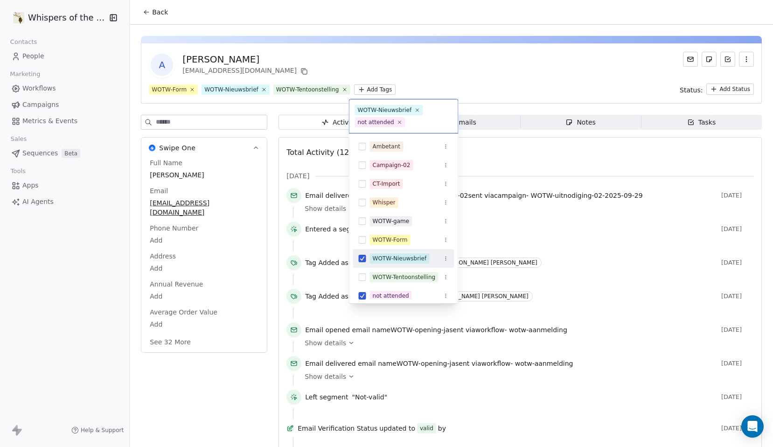
click at [459, 63] on html "Whispers of the Wood Contacts People Marketing Workflows Campaigns Metrics & Ev…" at bounding box center [386, 223] width 773 height 447
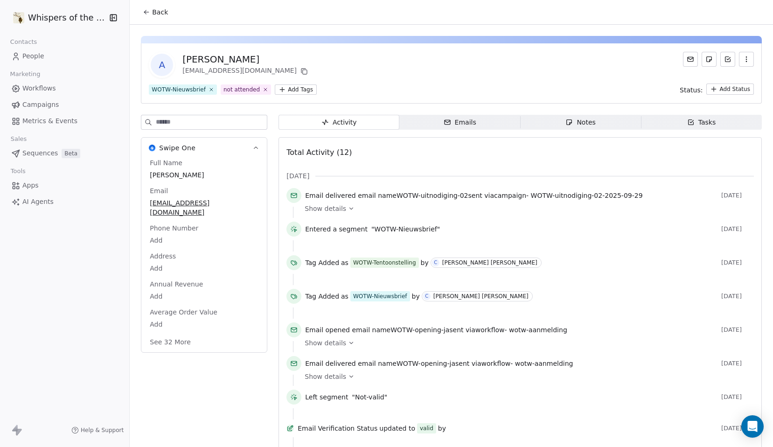
click at [152, 13] on span "Back" at bounding box center [160, 11] width 16 height 9
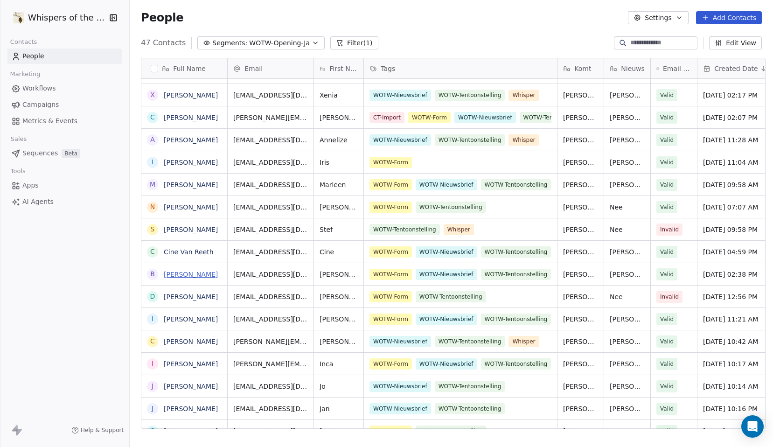
click at [188, 275] on link "[PERSON_NAME]" at bounding box center [191, 274] width 54 height 7
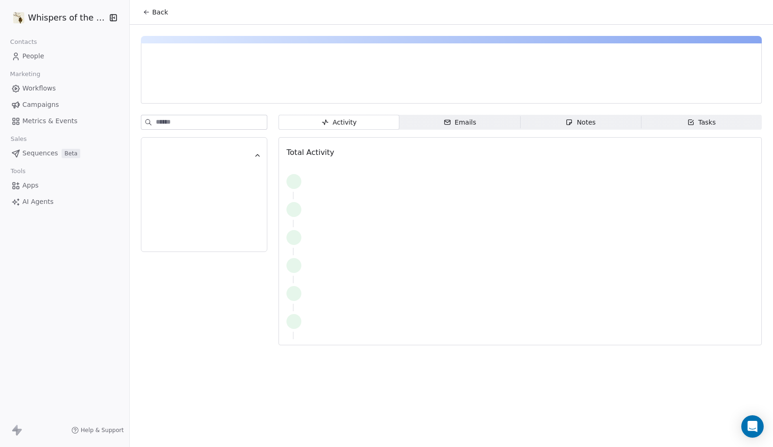
click at [188, 275] on div at bounding box center [204, 233] width 126 height 236
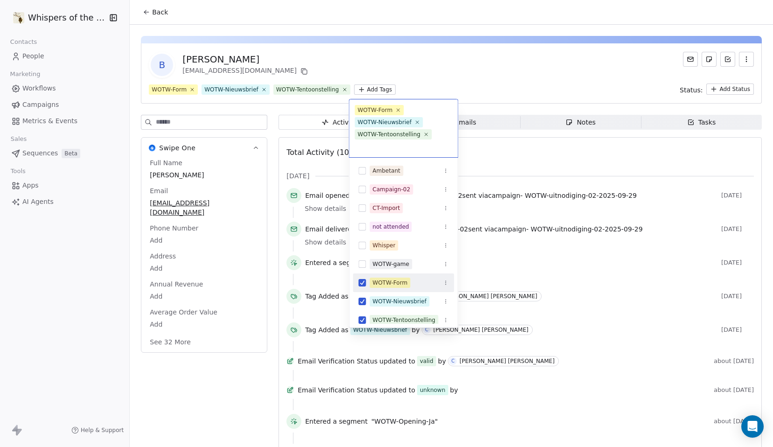
click at [375, 89] on html "Whispers of the Wood Contacts People Marketing Workflows Campaigns Metrics & Ev…" at bounding box center [386, 223] width 773 height 447
click at [364, 226] on button "Suggestions" at bounding box center [362, 226] width 7 height 7
click at [362, 281] on button "Suggestions" at bounding box center [362, 282] width 7 height 7
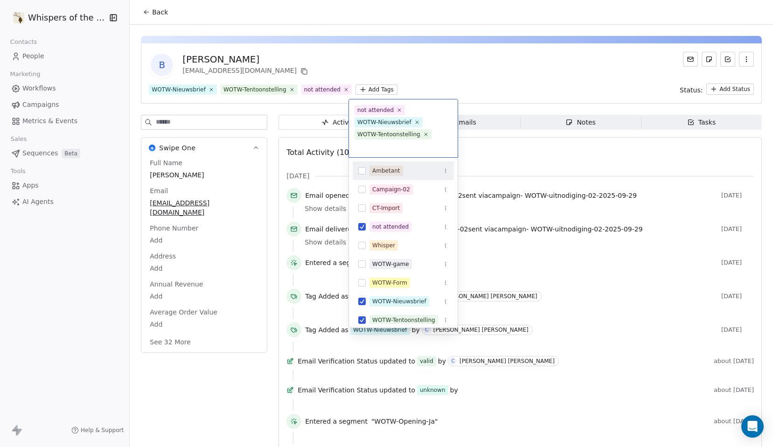
click at [481, 83] on html "Whispers of the Wood Contacts People Marketing Workflows Campaigns Metrics & Ev…" at bounding box center [386, 223] width 773 height 447
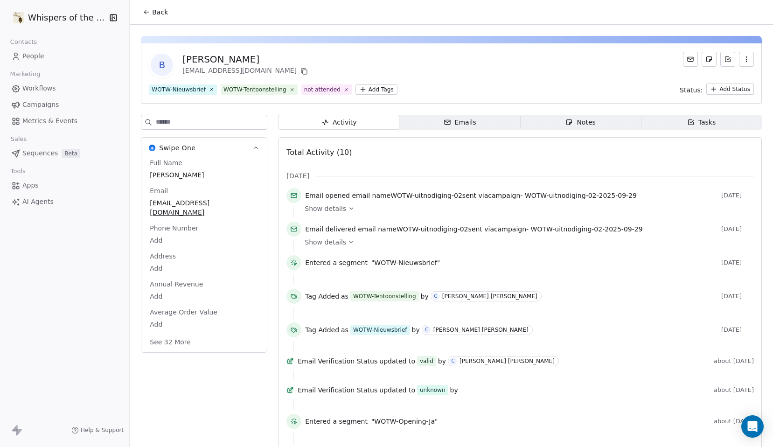
click at [155, 15] on span "Back" at bounding box center [160, 11] width 16 height 9
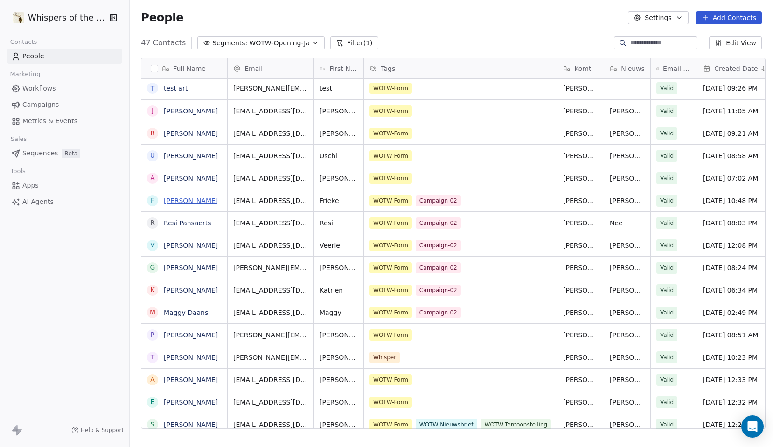
click at [195, 199] on link "[PERSON_NAME]" at bounding box center [191, 200] width 54 height 7
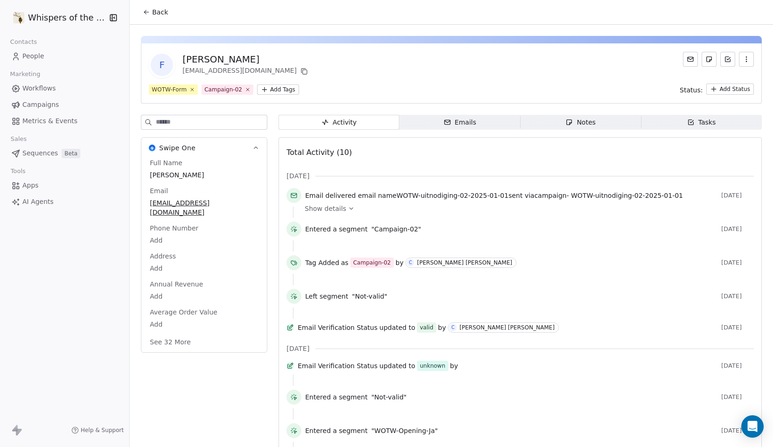
click at [276, 92] on html "Whispers of the Wood Contacts People Marketing Workflows Campaigns Metrics & Ev…" at bounding box center [386, 223] width 773 height 447
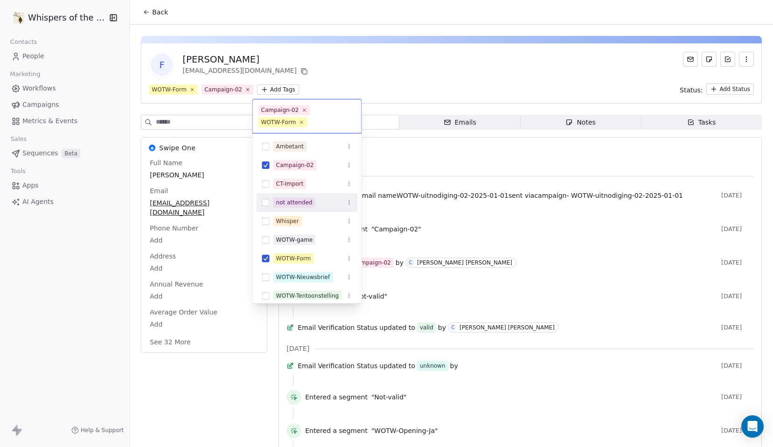
click at [266, 202] on button "Suggestions" at bounding box center [265, 202] width 7 height 7
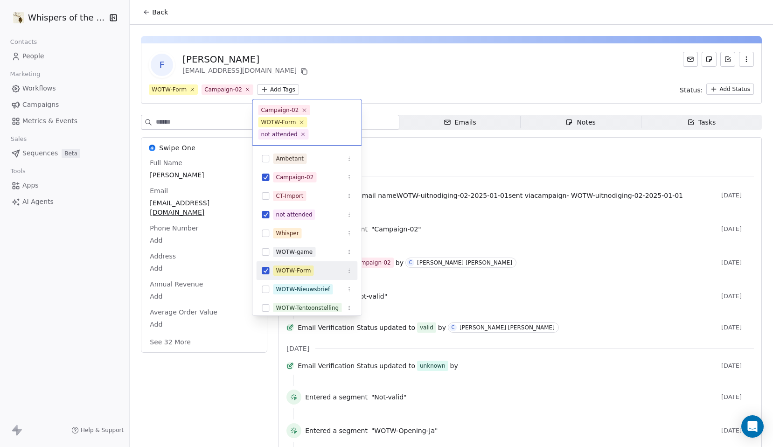
click at [267, 272] on button "Suggestions" at bounding box center [265, 270] width 7 height 7
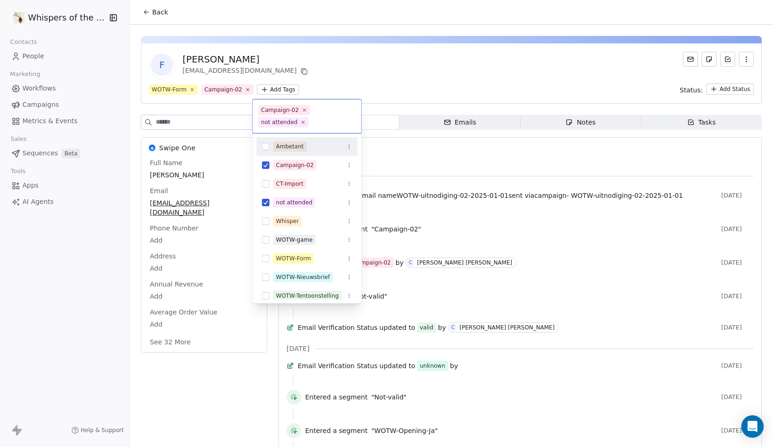
click at [363, 79] on html "Whispers of the Wood Contacts People Marketing Workflows Campaigns Metrics & Ev…" at bounding box center [386, 223] width 773 height 447
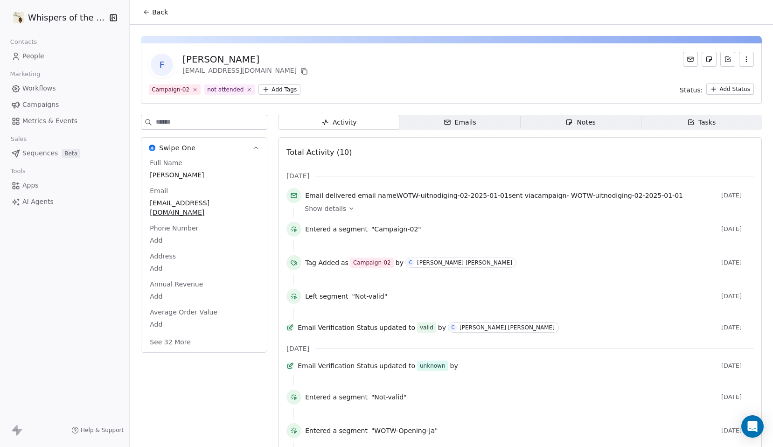
click at [157, 12] on span "Back" at bounding box center [160, 11] width 16 height 9
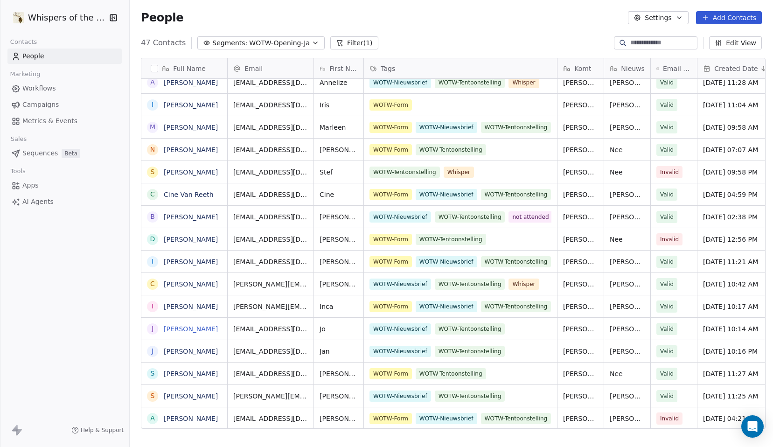
click at [196, 329] on link "[PERSON_NAME]" at bounding box center [191, 328] width 54 height 7
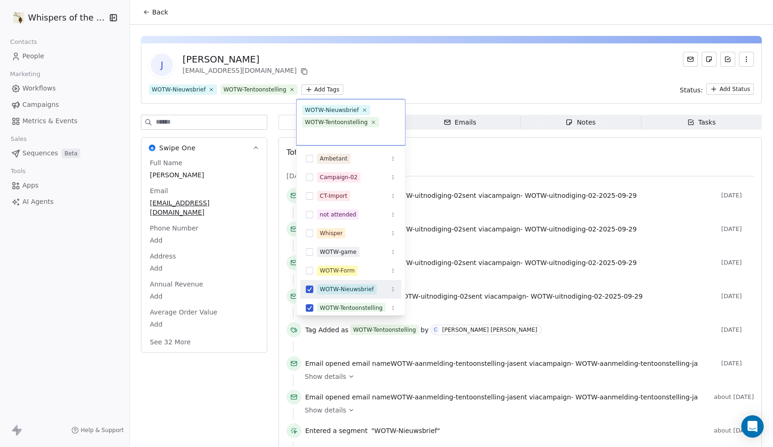
click at [326, 88] on html "Whispers of the Wood Contacts People Marketing Workflows Campaigns Metrics & Ev…" at bounding box center [386, 223] width 773 height 447
click at [309, 216] on button "Suggestions" at bounding box center [309, 214] width 7 height 7
click at [449, 78] on html "Whispers of the Wood Contacts People Marketing Workflows Campaigns Metrics & Ev…" at bounding box center [386, 223] width 773 height 447
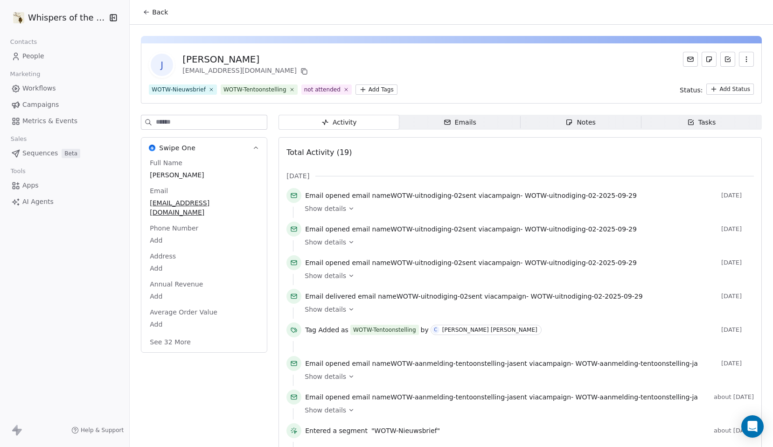
click at [160, 16] on span "Back" at bounding box center [160, 11] width 16 height 9
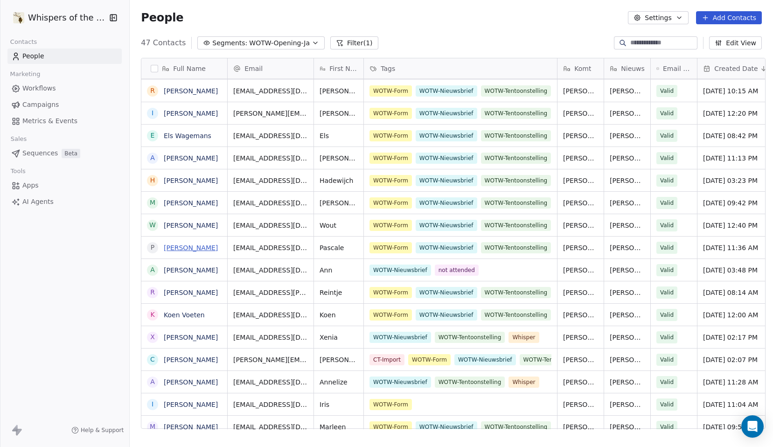
click at [194, 248] on link "[PERSON_NAME]" at bounding box center [191, 247] width 54 height 7
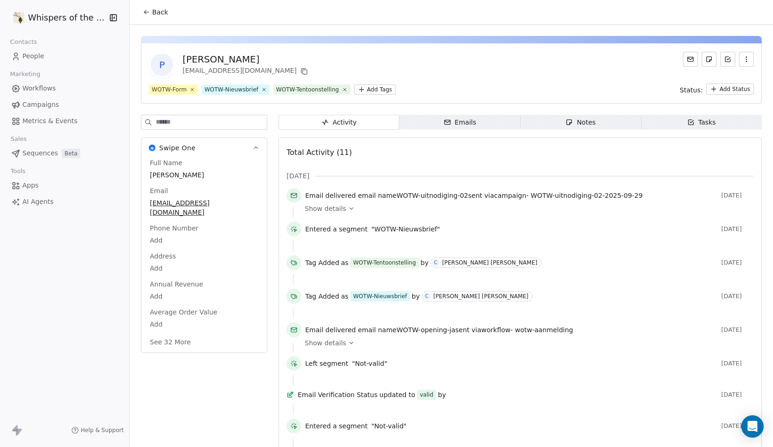
click at [367, 91] on html "Whispers of the Wood Contacts People Marketing Workflows Campaigns Metrics & Ev…" at bounding box center [386, 223] width 773 height 447
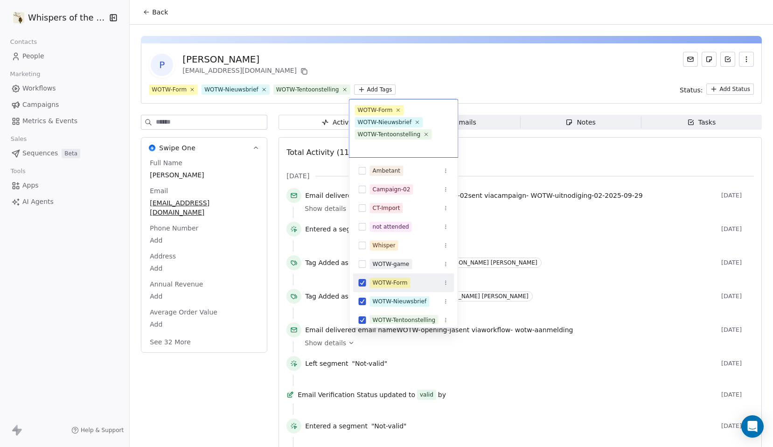
click at [364, 283] on button "Suggestions" at bounding box center [362, 282] width 7 height 7
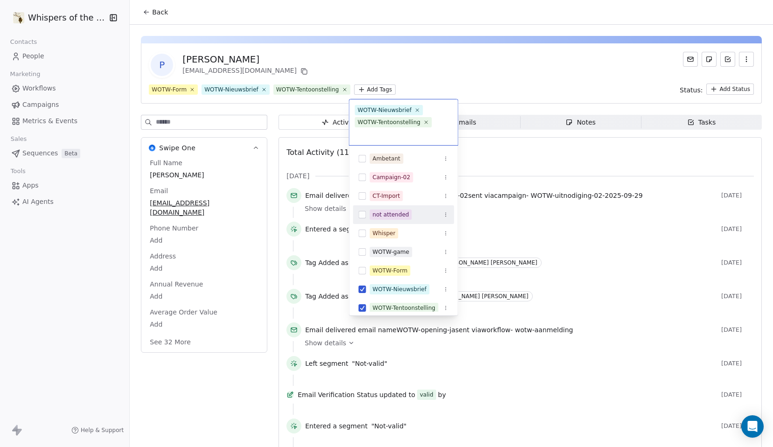
click at [364, 215] on button "Suggestions" at bounding box center [362, 214] width 7 height 7
click at [425, 71] on html "Whispers of the Wood Contacts People Marketing Workflows Campaigns Metrics & Ev…" at bounding box center [386, 223] width 773 height 447
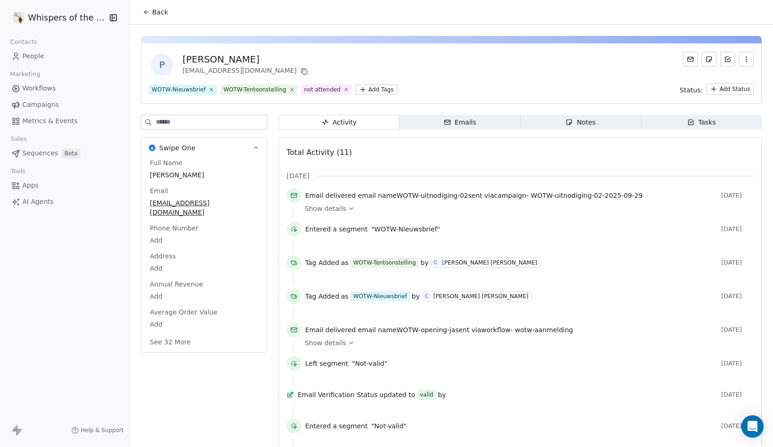
click at [152, 9] on span "Back" at bounding box center [160, 11] width 16 height 9
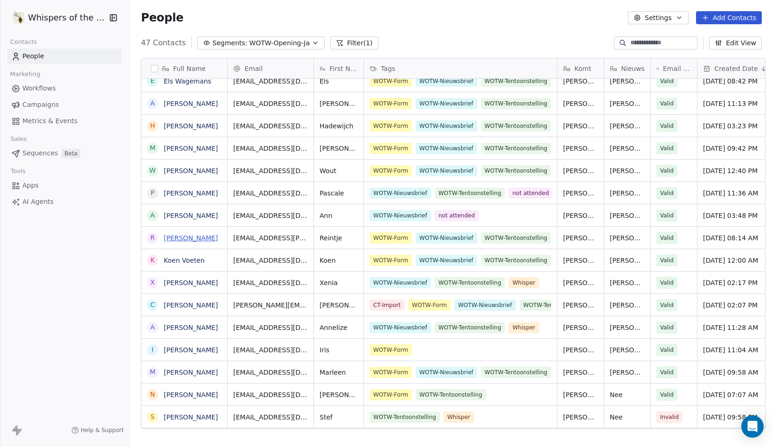
click at [188, 239] on link "[PERSON_NAME]" at bounding box center [191, 237] width 54 height 7
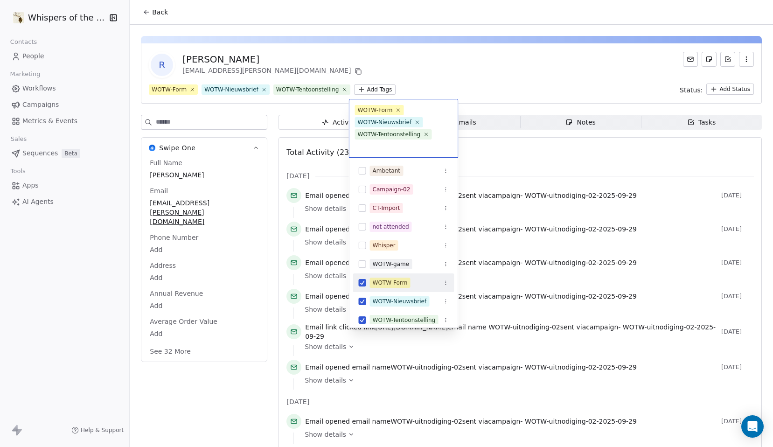
click at [368, 92] on html "Whispers of the Wood Contacts People Marketing Workflows Campaigns Metrics & Ev…" at bounding box center [386, 223] width 773 height 447
click at [363, 282] on button "Suggestions" at bounding box center [362, 282] width 7 height 7
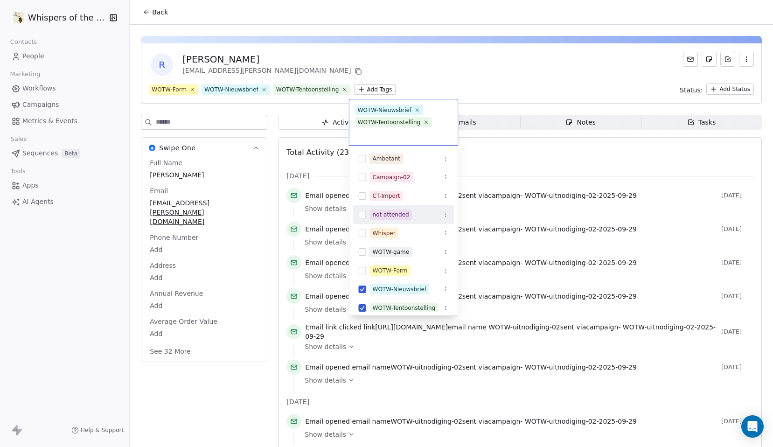
click at [363, 216] on button "Suggestions" at bounding box center [362, 214] width 7 height 7
click at [424, 65] on html "Whispers of the Wood Contacts People Marketing Workflows Campaigns Metrics & Ev…" at bounding box center [386, 223] width 773 height 447
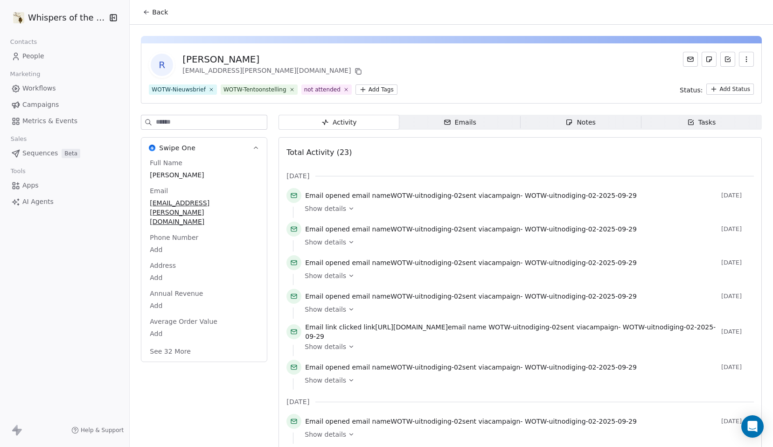
click at [152, 13] on span "Back" at bounding box center [160, 11] width 16 height 9
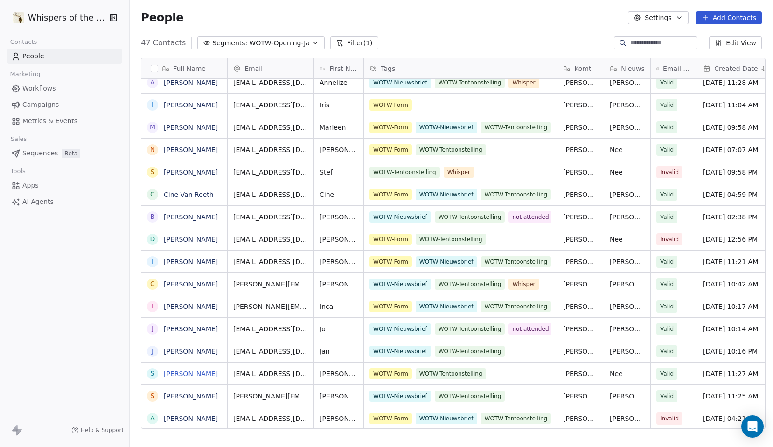
click at [195, 374] on link "[PERSON_NAME]" at bounding box center [191, 373] width 54 height 7
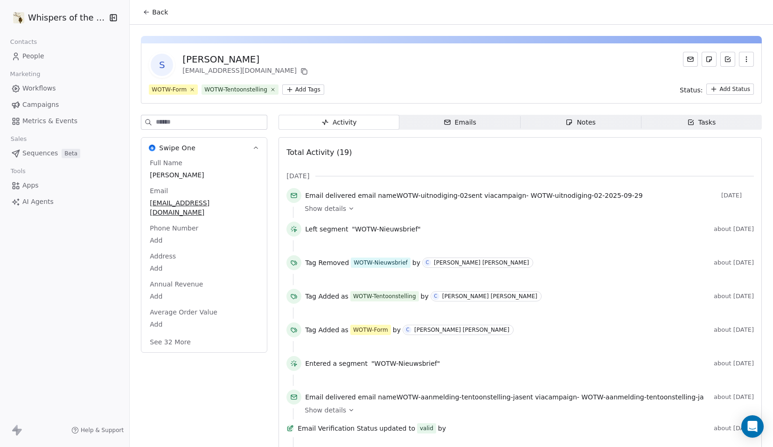
click at [307, 92] on html "Whispers of the Wood Contacts People Marketing Workflows Campaigns Metrics & Ev…" at bounding box center [386, 223] width 773 height 447
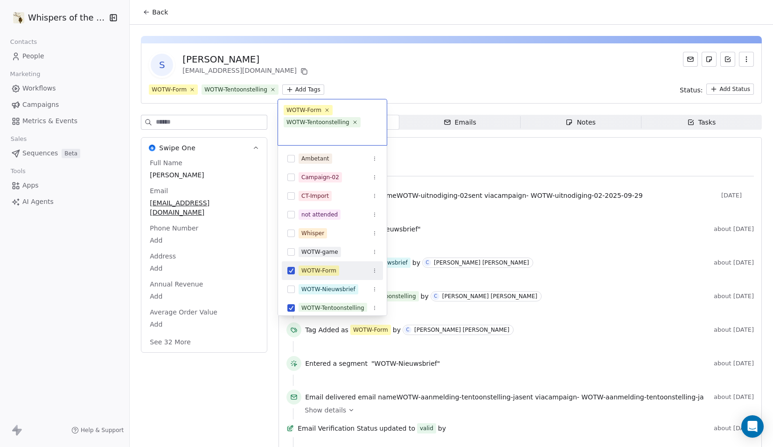
click at [291, 272] on button "Suggestions" at bounding box center [290, 270] width 7 height 7
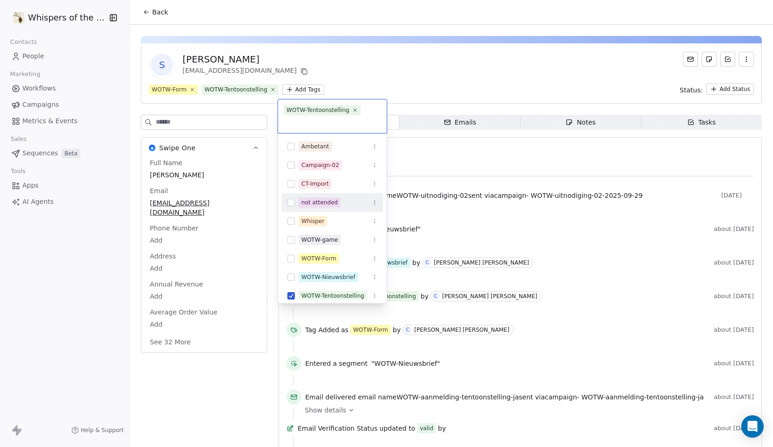
click at [293, 203] on button "Suggestions" at bounding box center [290, 202] width 7 height 7
click at [364, 71] on html "Whispers of the Wood Contacts People Marketing Workflows Campaigns Metrics & Ev…" at bounding box center [386, 223] width 773 height 447
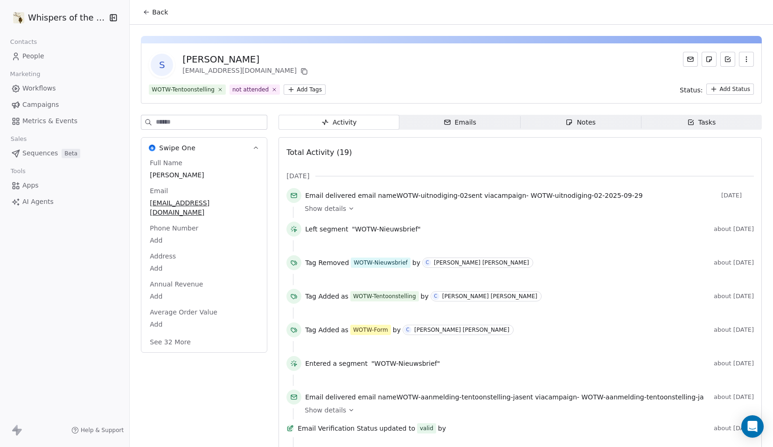
click at [161, 12] on span "Back" at bounding box center [160, 11] width 16 height 9
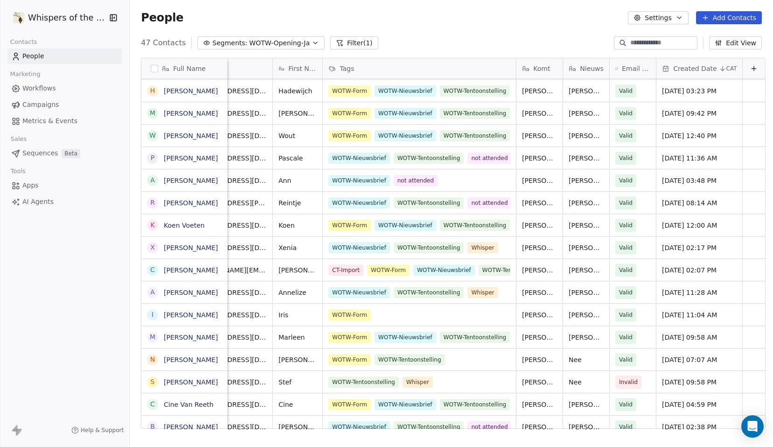
click at [726, 68] on div "Created Date CAT" at bounding box center [699, 68] width 86 height 20
click at [550, 24] on html "Whispers of the Wood Contacts People Marketing Workflows Campaigns Metrics & Ev…" at bounding box center [386, 223] width 773 height 447
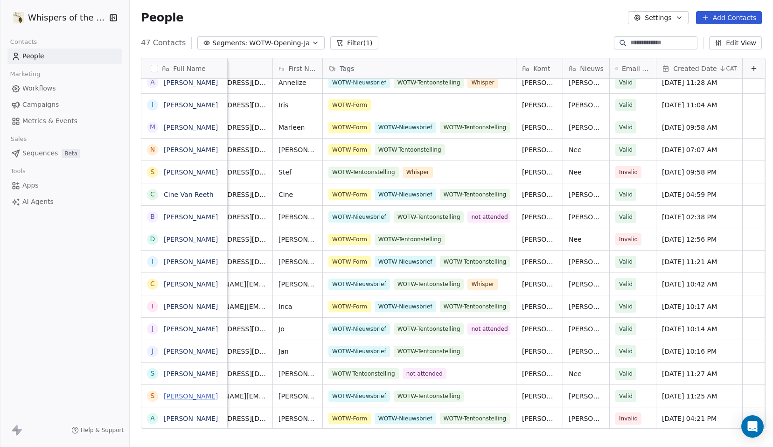
click at [189, 397] on link "[PERSON_NAME]" at bounding box center [191, 395] width 54 height 7
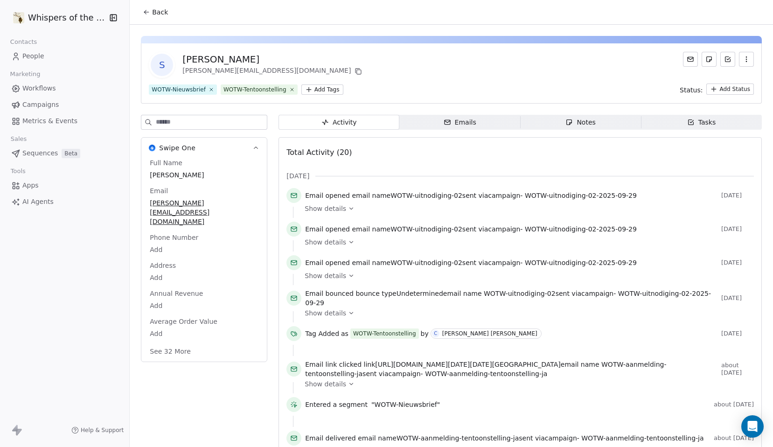
click at [328, 92] on html "Whispers of the Wood Contacts People Marketing Workflows Campaigns Metrics & Ev…" at bounding box center [386, 223] width 773 height 447
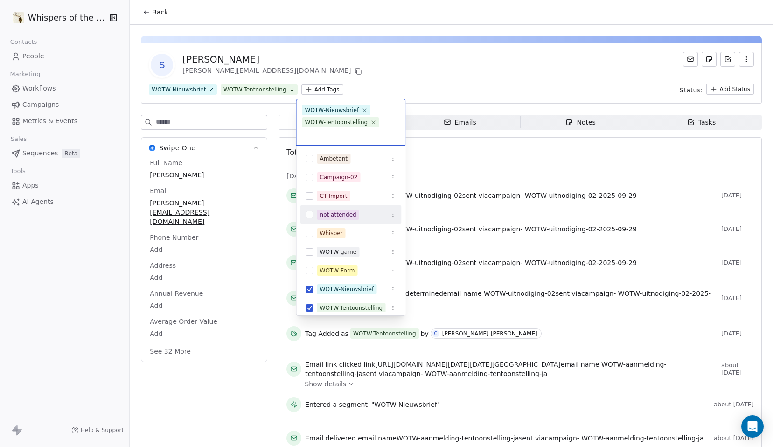
click at [312, 217] on button "Suggestions" at bounding box center [309, 214] width 7 height 7
click at [407, 76] on html "Whispers of the Wood Contacts People Marketing Workflows Campaigns Metrics & Ev…" at bounding box center [386, 223] width 773 height 447
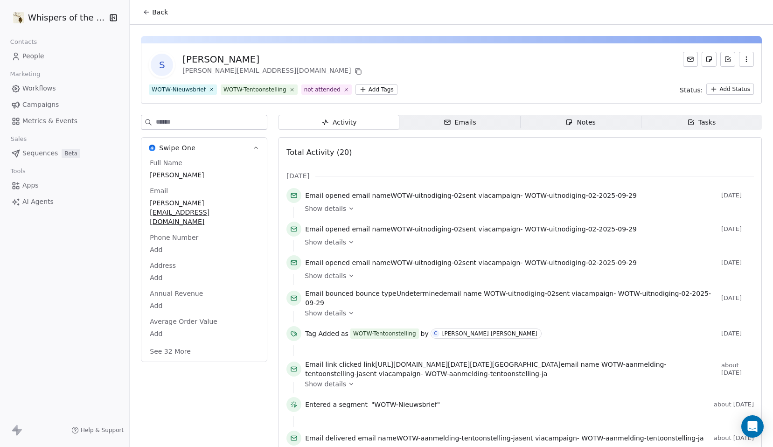
click at [158, 16] on span "Back" at bounding box center [160, 11] width 16 height 9
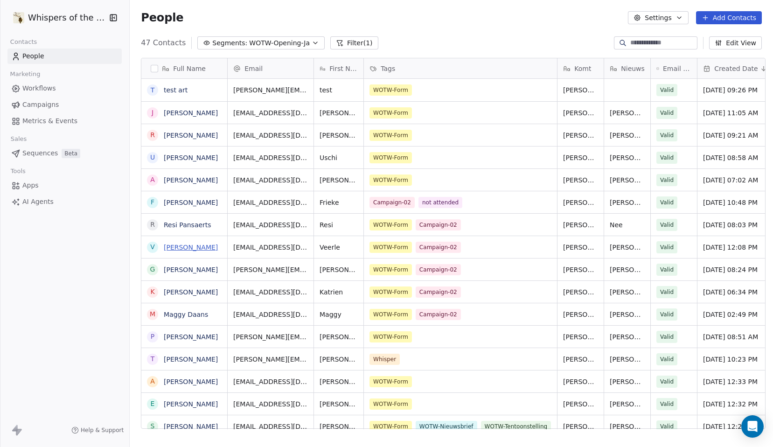
click at [210, 245] on link "[PERSON_NAME]" at bounding box center [191, 247] width 54 height 7
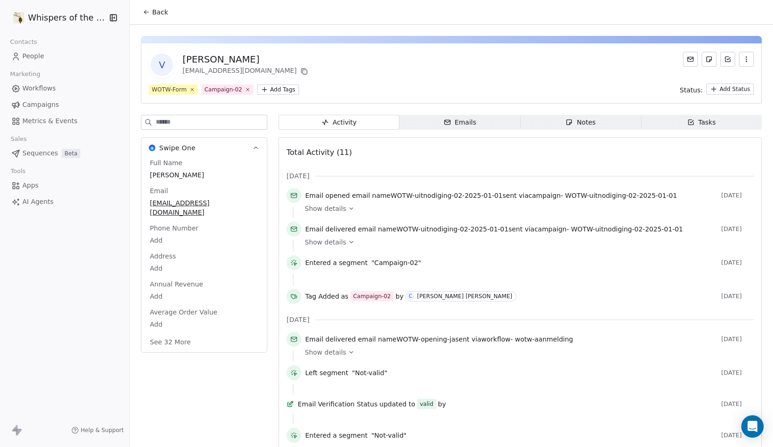
click at [282, 87] on html "Whispers of the Wood Contacts People Marketing Workflows Campaigns Metrics & Ev…" at bounding box center [386, 223] width 773 height 447
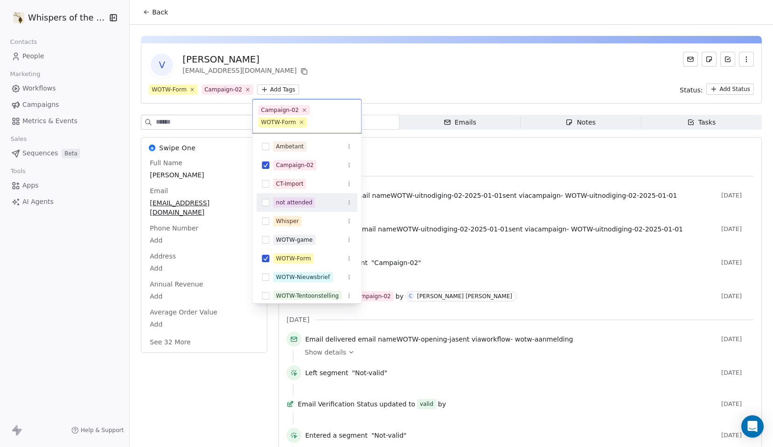
click at [266, 202] on button "Suggestions" at bounding box center [265, 202] width 7 height 7
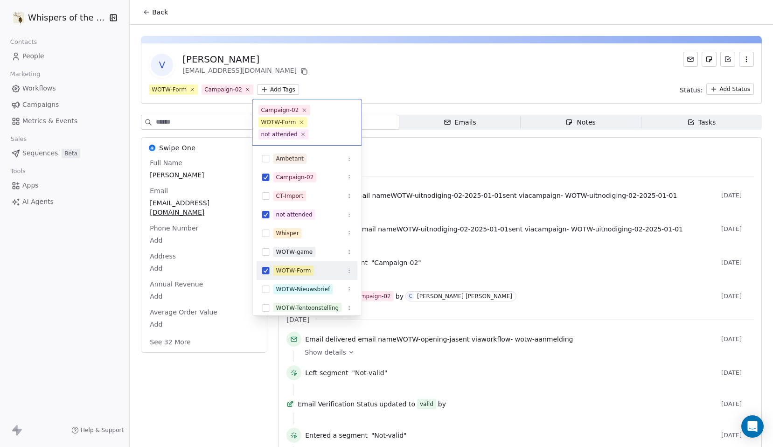
click at [267, 270] on button "Suggestions" at bounding box center [265, 270] width 7 height 7
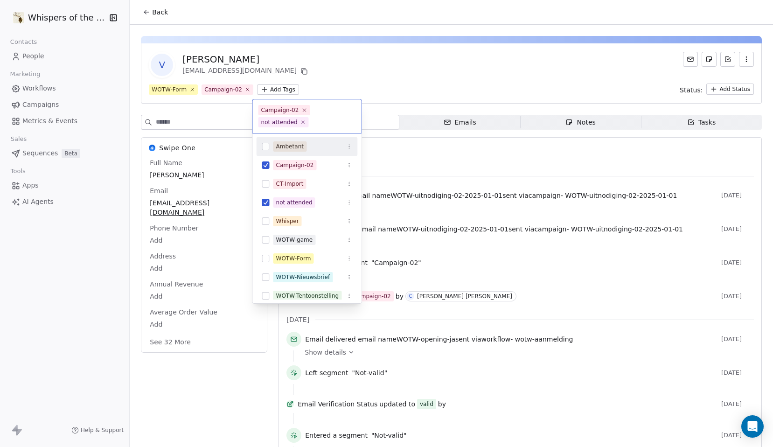
click at [387, 66] on html "Whispers of the Wood Contacts People Marketing Workflows Campaigns Metrics & Ev…" at bounding box center [386, 223] width 773 height 447
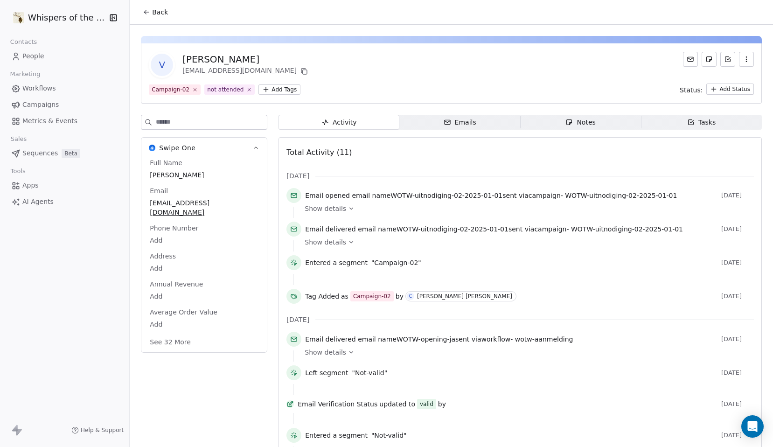
click at [160, 14] on span "Back" at bounding box center [160, 11] width 16 height 9
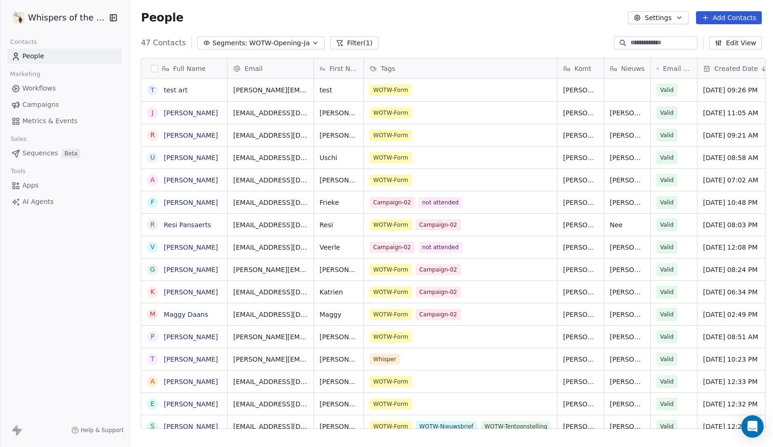
scroll to position [386, 640]
click at [745, 21] on button "Add Contacts" at bounding box center [729, 17] width 66 height 13
click at [736, 36] on span "Create new contact" at bounding box center [732, 38] width 64 height 10
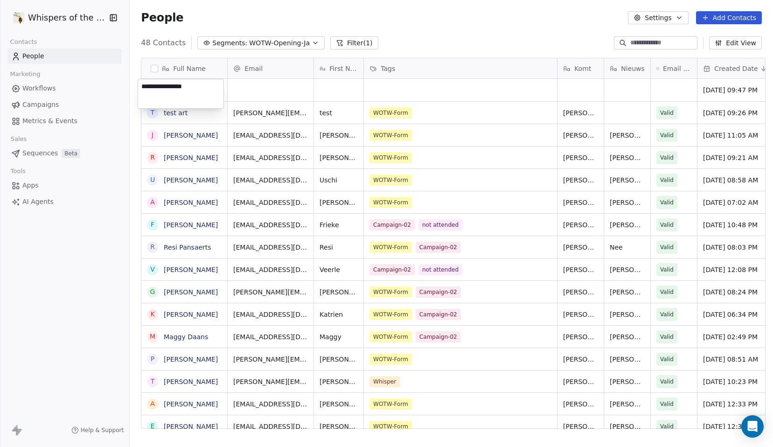
drag, startPoint x: 141, startPoint y: 87, endPoint x: 146, endPoint y: 92, distance: 6.6
click at [142, 87] on textarea "**********" at bounding box center [180, 93] width 85 height 29
drag, startPoint x: 149, startPoint y: 88, endPoint x: 130, endPoint y: 90, distance: 19.2
click at [130, 90] on html "Whispers of the Wood Contacts People Marketing Workflows Campaigns Metrics & Ev…" at bounding box center [386, 223] width 773 height 447
click at [145, 87] on textarea "**********" at bounding box center [180, 93] width 85 height 29
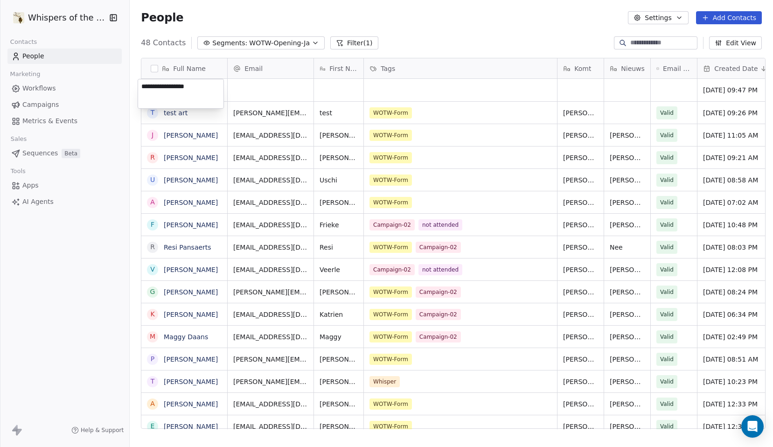
click at [194, 88] on textarea "**********" at bounding box center [180, 93] width 85 height 29
click at [196, 88] on textarea "**********" at bounding box center [180, 93] width 85 height 29
type textarea "**********"
click at [271, 92] on html "Whispers of the Wood Contacts People Marketing Workflows Campaigns Metrics & Ev…" at bounding box center [386, 223] width 773 height 447
click at [269, 90] on div "grid" at bounding box center [271, 90] width 86 height 22
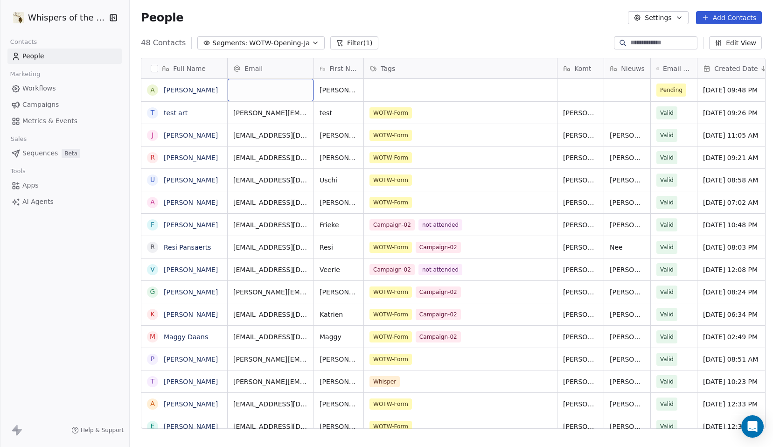
click at [269, 90] on div "grid" at bounding box center [271, 90] width 86 height 22
click at [251, 91] on input "**********" at bounding box center [267, 90] width 82 height 19
type input "**********"
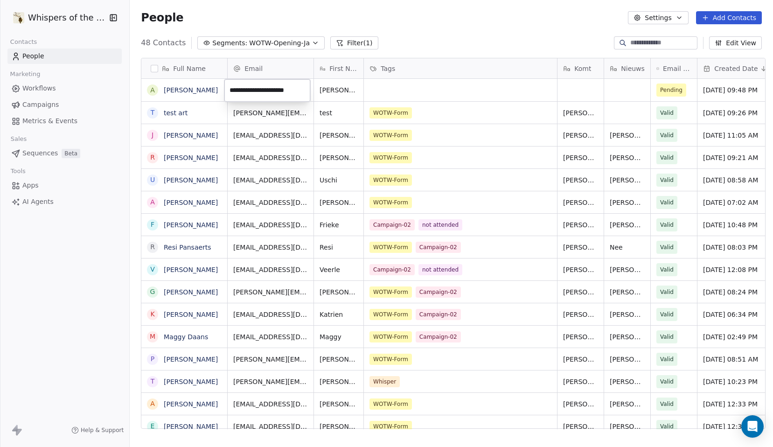
click at [420, 30] on html "Whispers of the Wood Contacts People Marketing Workflows Campaigns Metrics & Ev…" at bounding box center [386, 223] width 773 height 447
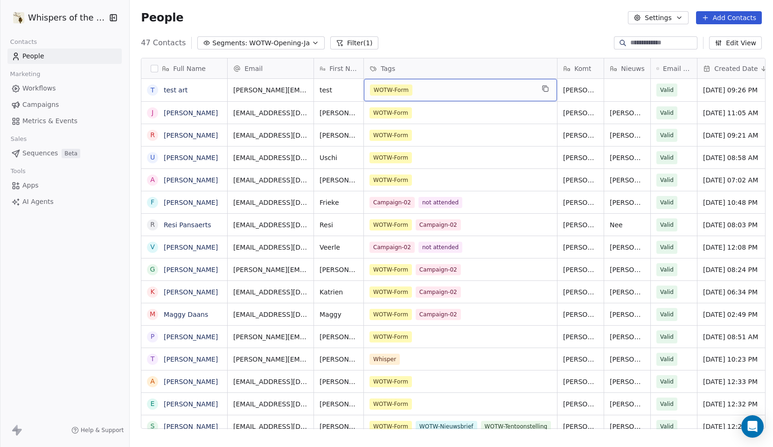
click at [401, 92] on span "WOTW-Form" at bounding box center [391, 89] width 42 height 11
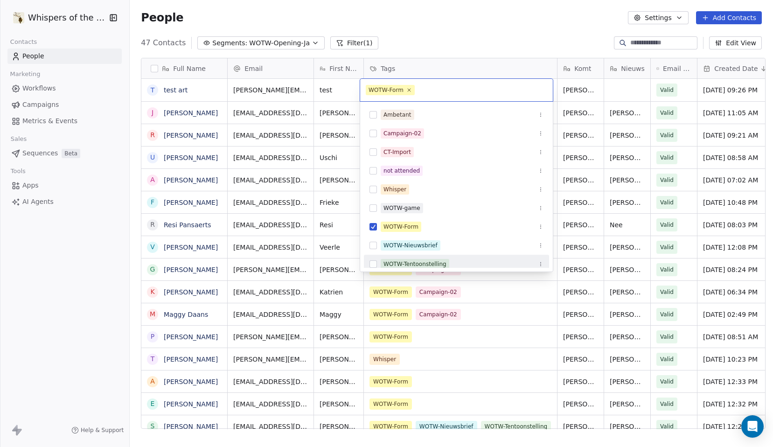
click at [374, 262] on button "Suggestions" at bounding box center [372, 263] width 7 height 7
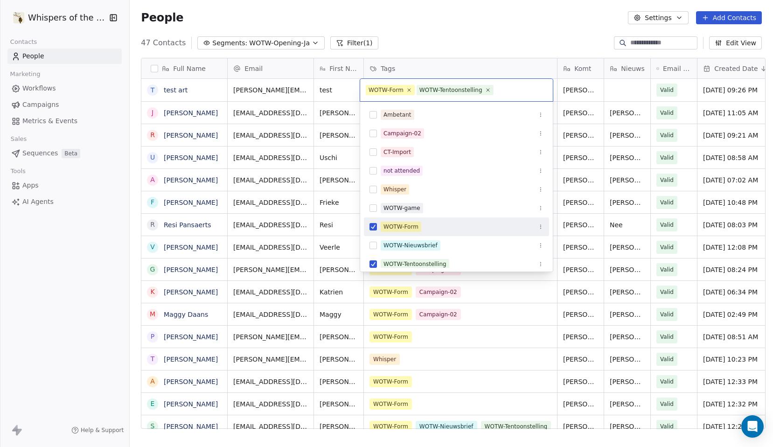
click at [375, 225] on button "Suggestions" at bounding box center [372, 226] width 7 height 7
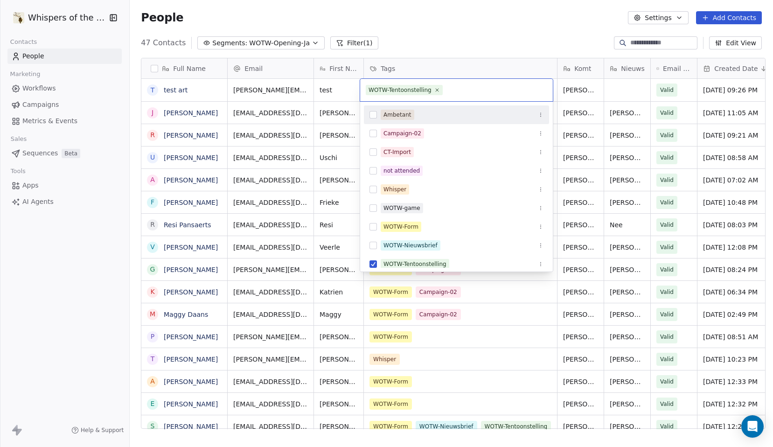
click at [439, 46] on html "Whispers of the Wood Contacts People Marketing Workflows Campaigns Metrics & Ev…" at bounding box center [386, 223] width 773 height 447
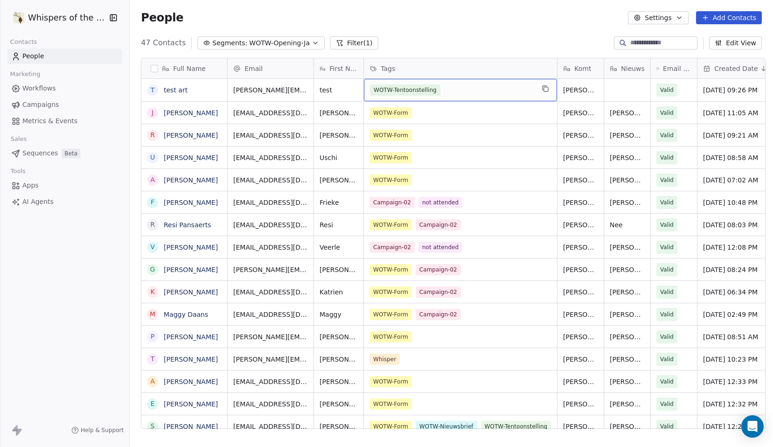
click at [444, 86] on div "WOTW-Tentoonstelling" at bounding box center [452, 89] width 164 height 11
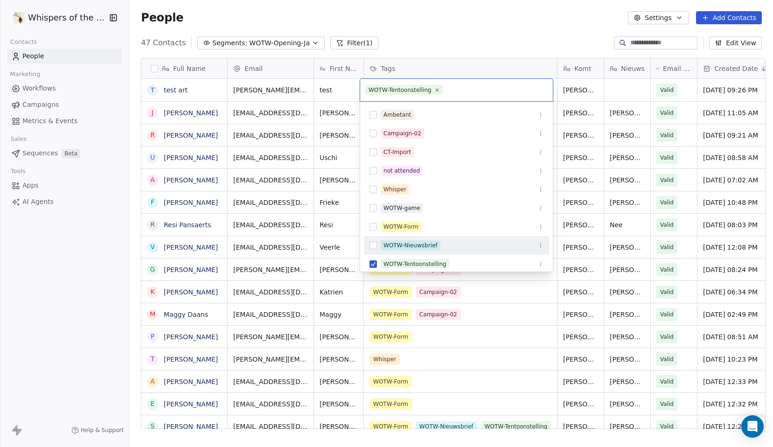
click at [375, 244] on button "Suggestions" at bounding box center [372, 245] width 7 height 7
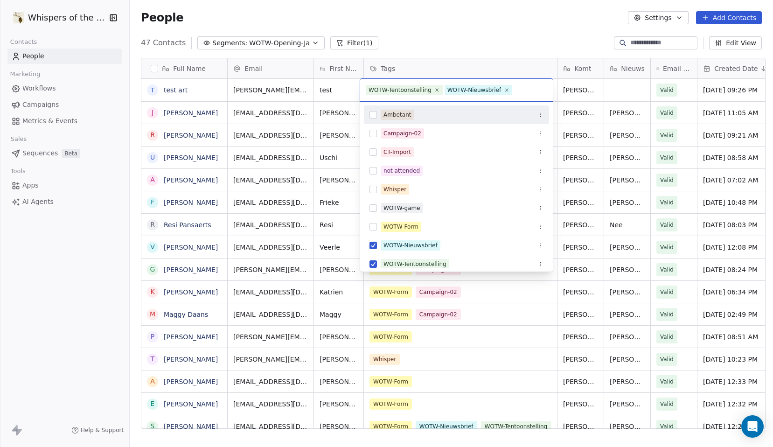
click at [493, 38] on html "Whispers of the Wood Contacts People Marketing Workflows Campaigns Metrics & Ev…" at bounding box center [386, 223] width 773 height 447
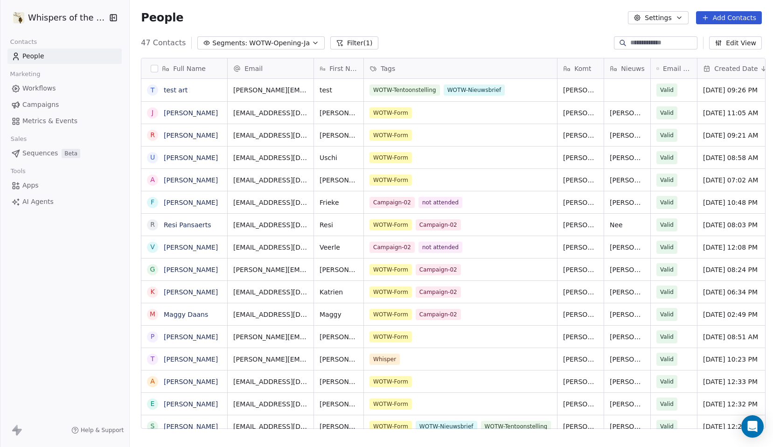
click at [729, 19] on button "Add Contacts" at bounding box center [729, 17] width 66 height 13
click at [705, 35] on span "Create new contact" at bounding box center [732, 38] width 64 height 10
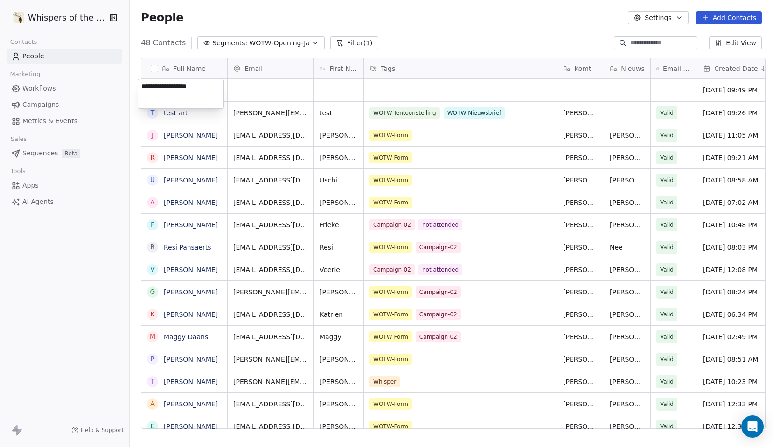
type textarea "**********"
click at [255, 86] on html "Whispers of the Wood Contacts People Marketing Workflows Campaigns Metrics & Ev…" at bounding box center [386, 223] width 773 height 447
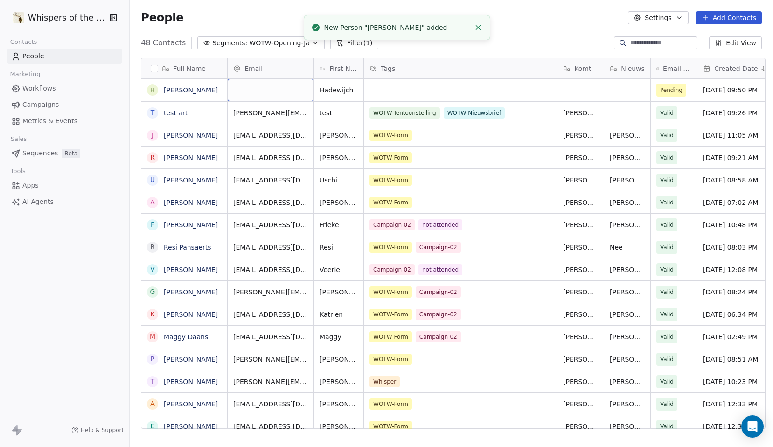
click at [256, 91] on div "grid" at bounding box center [271, 90] width 86 height 22
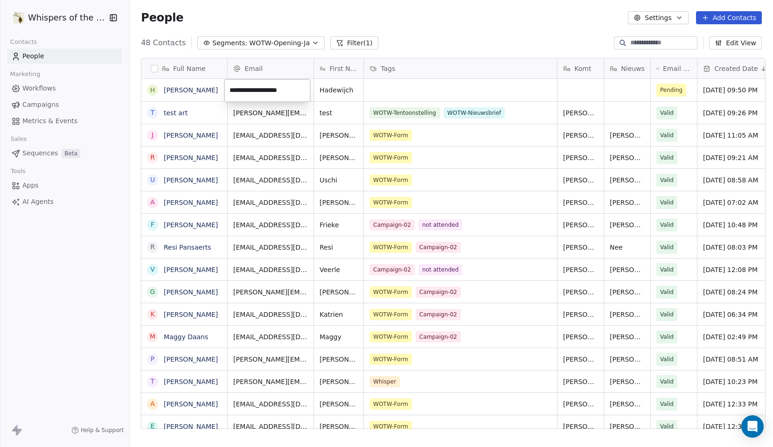
type input "**********"
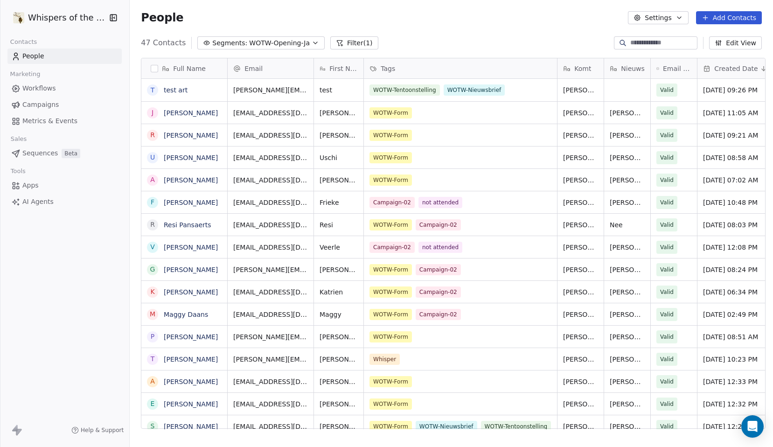
click at [738, 70] on span "Created Date" at bounding box center [735, 68] width 43 height 9
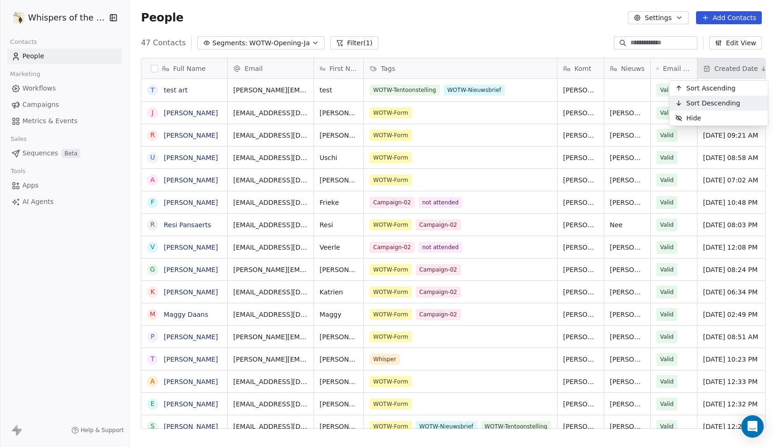
click at [715, 102] on span "Sort Descending" at bounding box center [713, 102] width 54 height 9
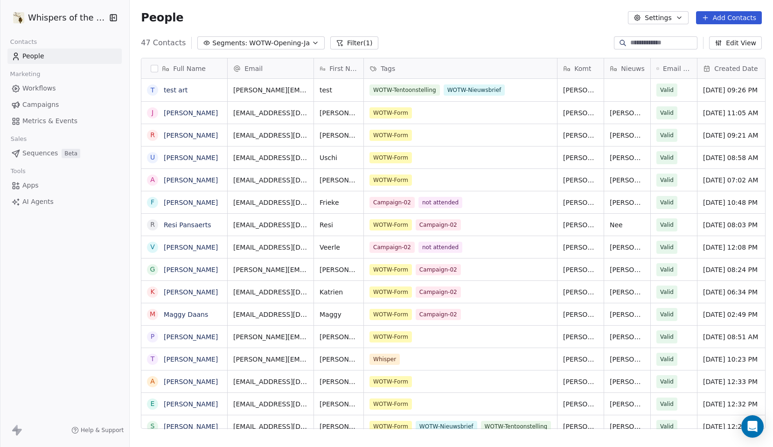
click at [727, 67] on span "Created Date" at bounding box center [735, 68] width 43 height 9
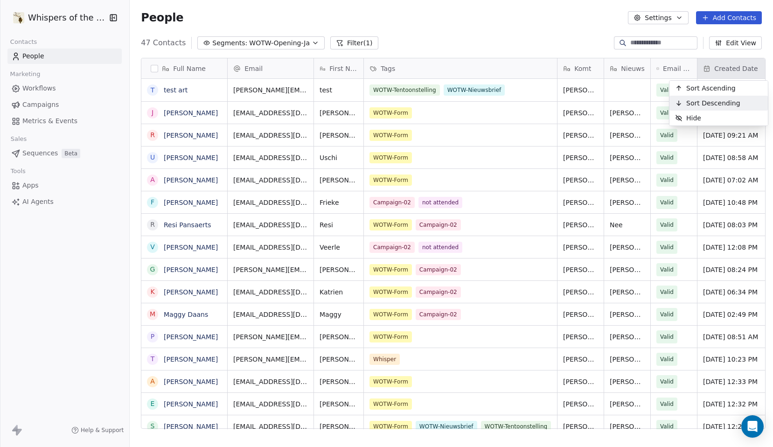
click at [715, 104] on span "Sort Descending" at bounding box center [713, 102] width 54 height 9
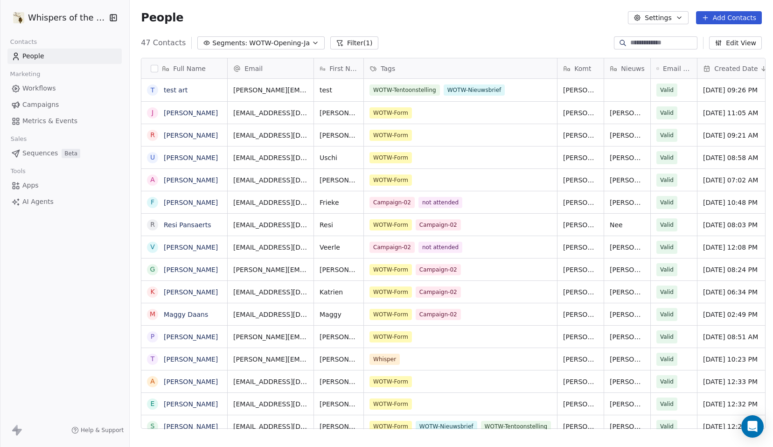
scroll to position [0, 48]
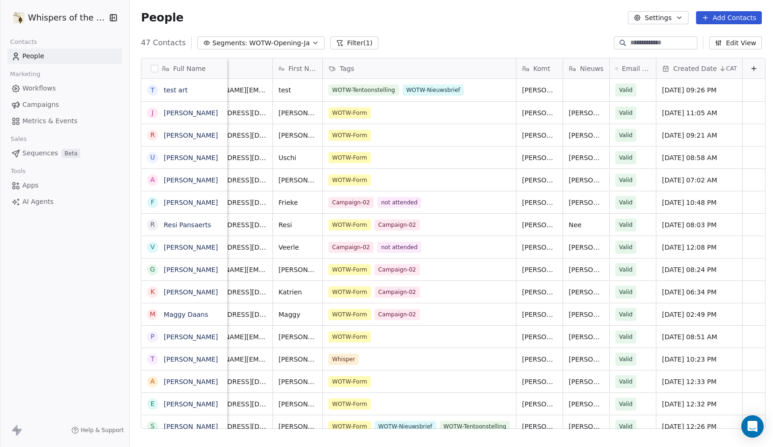
click at [695, 67] on span "Created Date" at bounding box center [694, 68] width 43 height 9
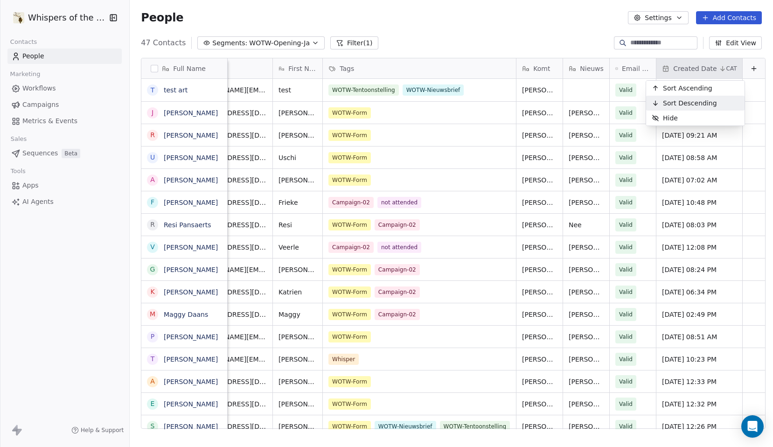
click at [680, 104] on span "Sort Descending" at bounding box center [690, 102] width 54 height 9
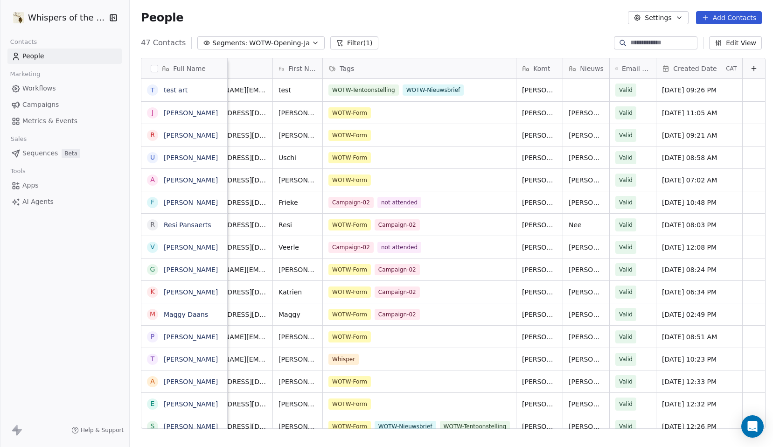
click at [221, 25] on div "People Settings Add Contacts" at bounding box center [451, 17] width 643 height 35
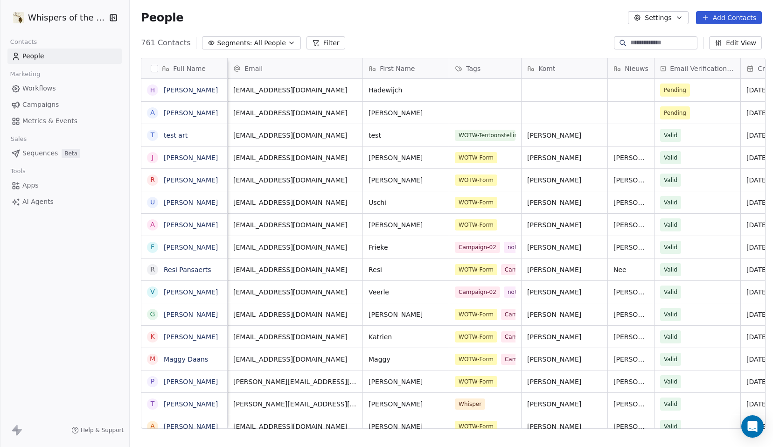
scroll to position [0, 91]
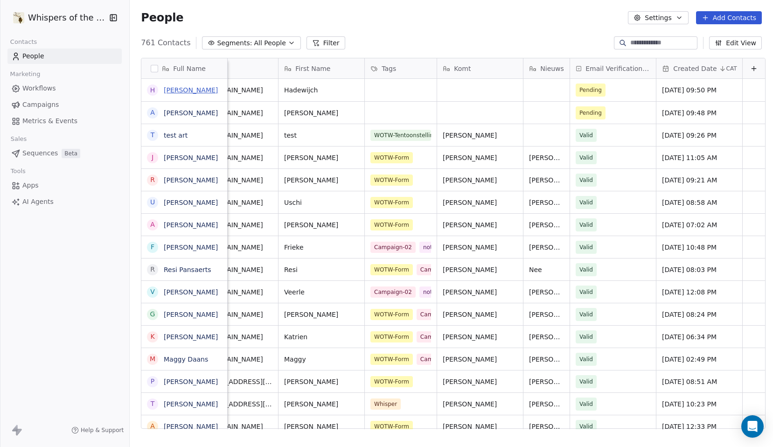
click at [197, 93] on link "[PERSON_NAME]" at bounding box center [191, 89] width 54 height 7
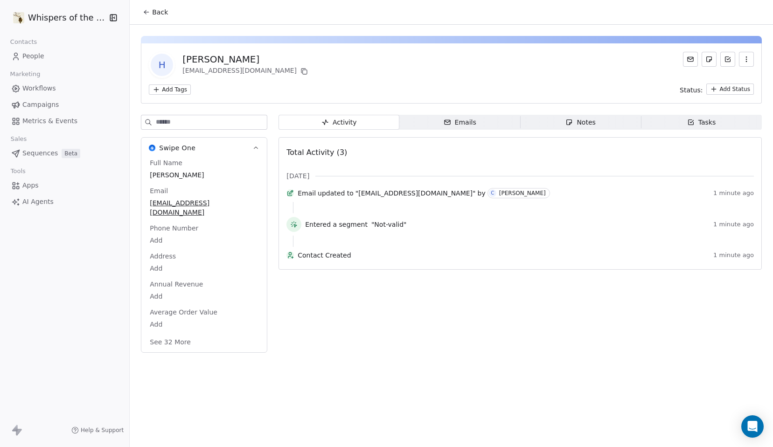
click at [172, 92] on html "Whispers of the Wood Contacts People Marketing Workflows Campaigns Metrics & Ev…" at bounding box center [386, 223] width 773 height 447
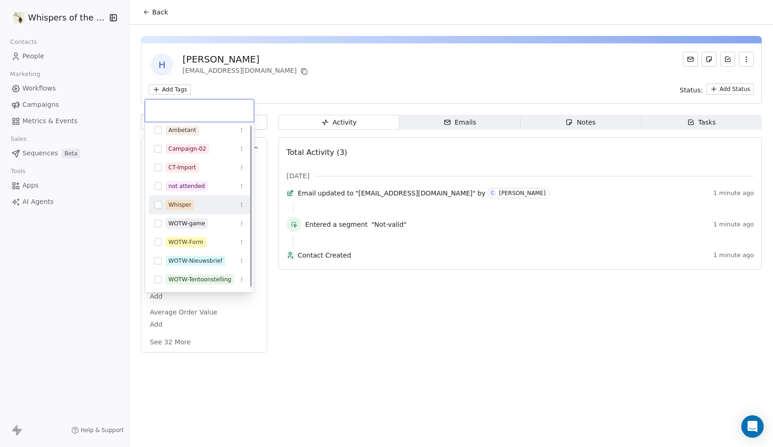
scroll to position [6, 0]
click at [159, 280] on button "Suggestions" at bounding box center [157, 278] width 7 height 7
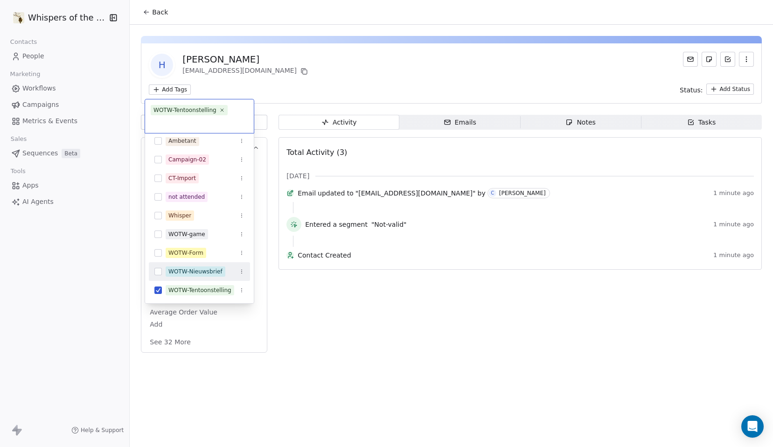
click at [160, 273] on button "Suggestions" at bounding box center [157, 271] width 7 height 7
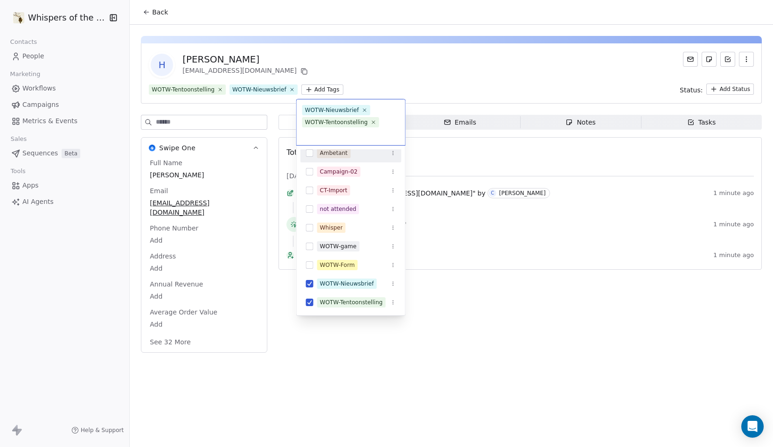
click at [315, 92] on html "Whispers of the Wood Contacts People Marketing Workflows Campaigns Metrics & Ev…" at bounding box center [386, 223] width 773 height 447
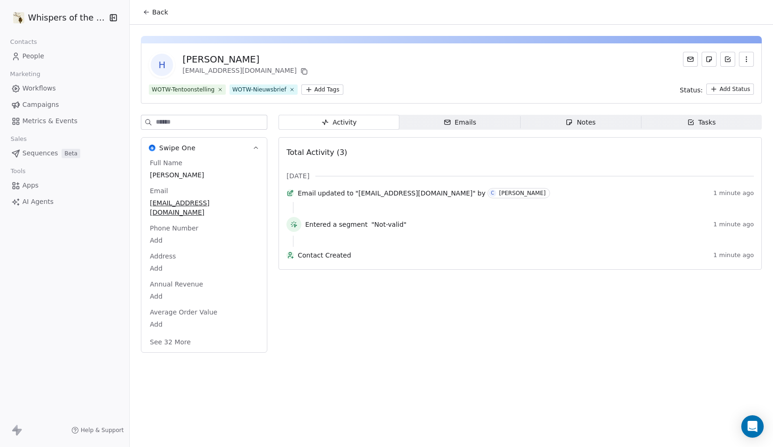
click at [152, 8] on span "Back" at bounding box center [160, 11] width 16 height 9
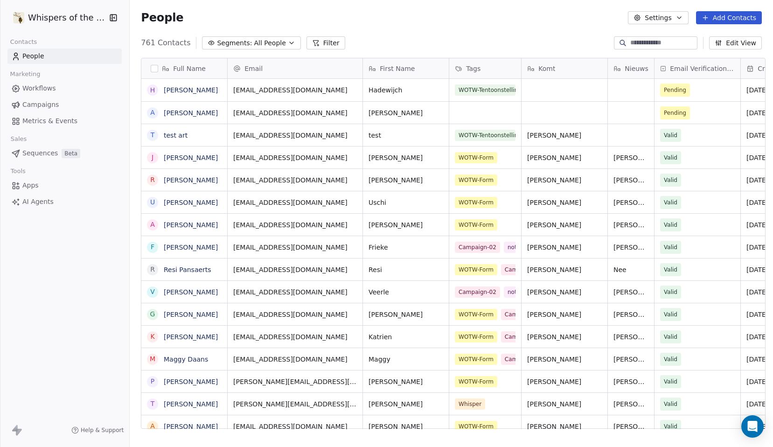
scroll to position [386, 640]
click at [550, 91] on div "grid" at bounding box center [565, 90] width 86 height 22
drag, startPoint x: 530, startPoint y: 88, endPoint x: 518, endPoint y: 89, distance: 12.7
click at [518, 89] on div "**" at bounding box center [561, 94] width 86 height 30
type textarea "**"
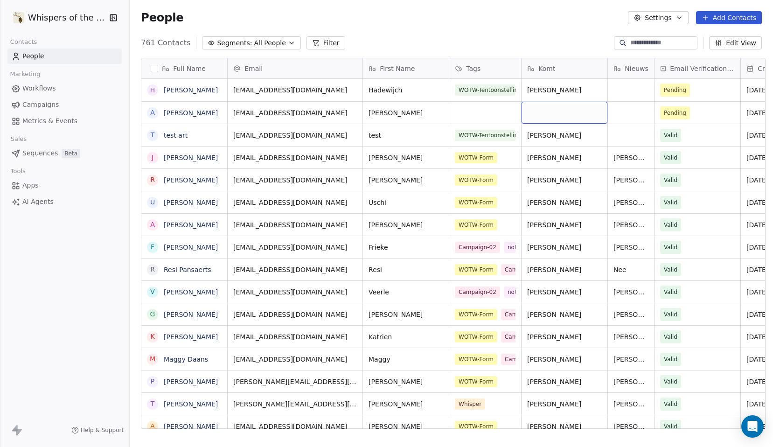
click at [531, 113] on div "grid" at bounding box center [565, 113] width 86 height 22
type textarea "**"
click at [480, 110] on div "grid" at bounding box center [485, 113] width 72 height 22
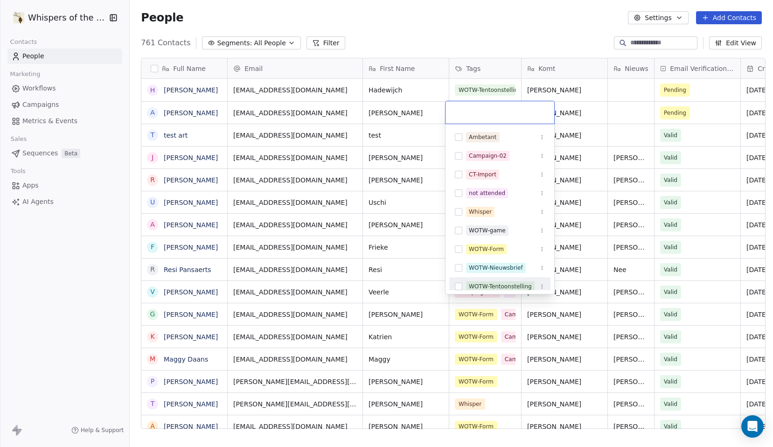
click at [460, 285] on button "Suggestions" at bounding box center [458, 286] width 7 height 7
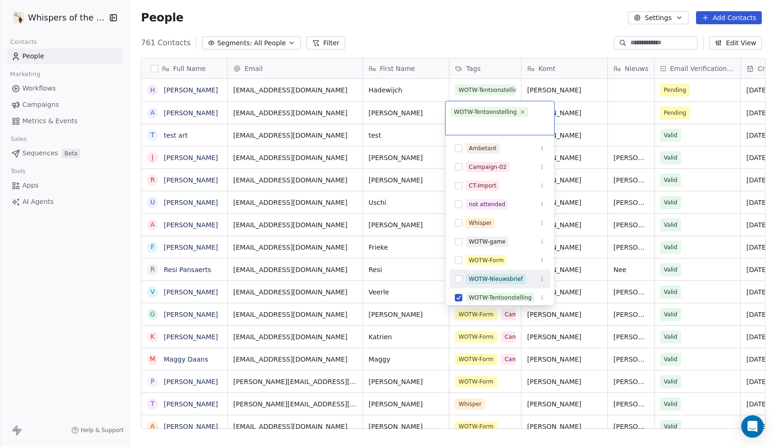
click at [459, 277] on button "Suggestions" at bounding box center [458, 278] width 7 height 7
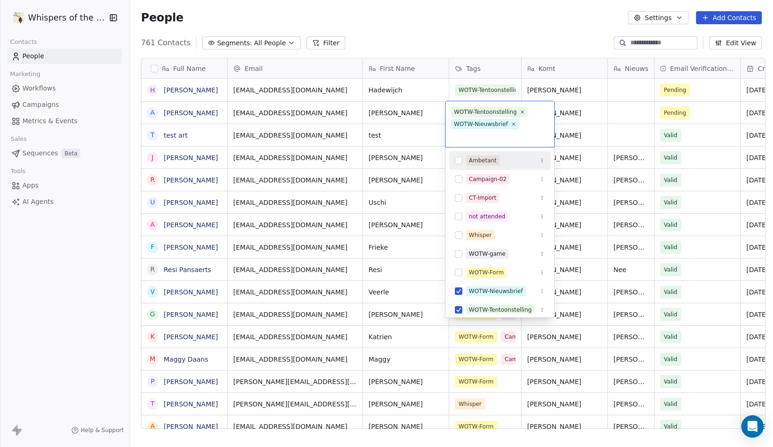
click at [487, 28] on html "Whispers of the Wood Contacts People Marketing Workflows Campaigns Metrics & Ev…" at bounding box center [386, 223] width 773 height 447
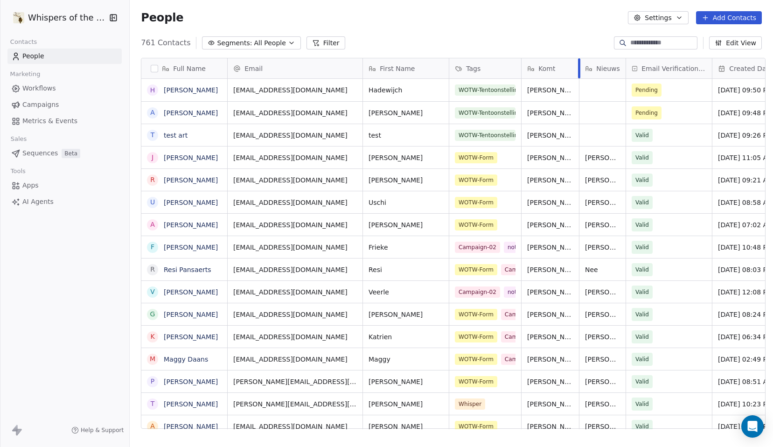
drag, startPoint x: 603, startPoint y: 67, endPoint x: 575, endPoint y: 73, distance: 29.1
click at [578, 73] on div at bounding box center [579, 68] width 2 height 20
click at [671, 89] on span "Pending" at bounding box center [660, 90] width 57 height 13
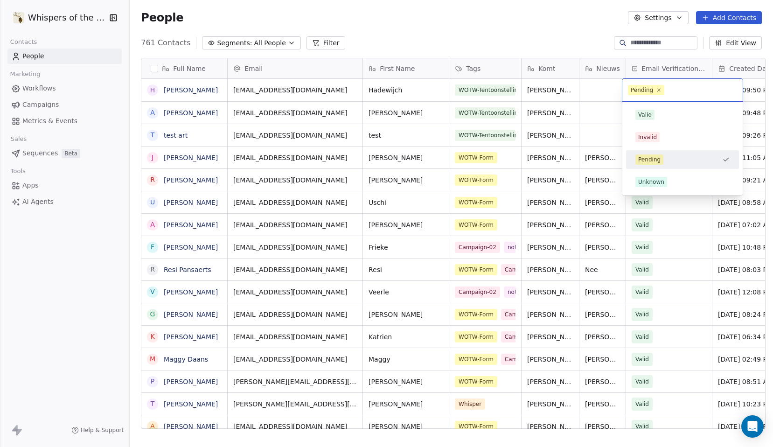
click at [562, 32] on html "Whispers of the Wood Contacts People Marketing Workflows Campaigns Metrics & Ev…" at bounding box center [386, 223] width 773 height 447
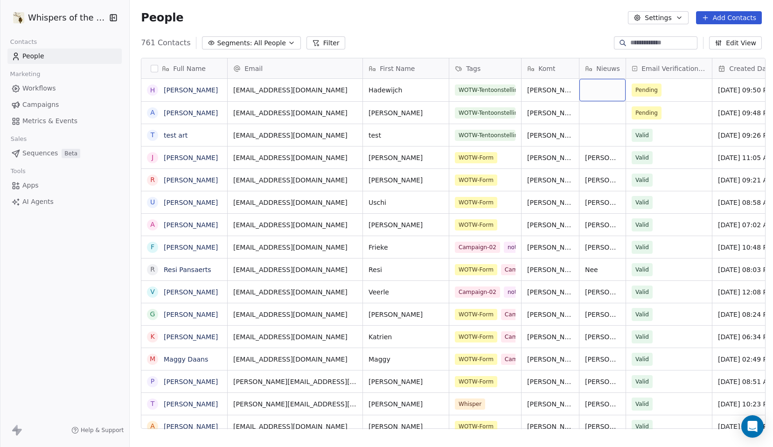
click at [601, 94] on div "grid" at bounding box center [602, 90] width 46 height 22
type textarea "**"
click at [593, 113] on div "grid" at bounding box center [602, 113] width 46 height 22
type textarea "**"
click at [590, 140] on div "grid" at bounding box center [602, 135] width 46 height 22
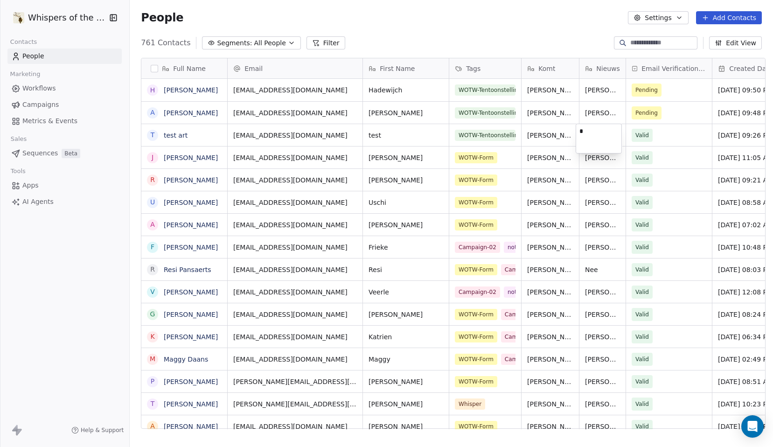
type textarea "**"
click at [275, 43] on button "Segments: All People" at bounding box center [251, 42] width 98 height 13
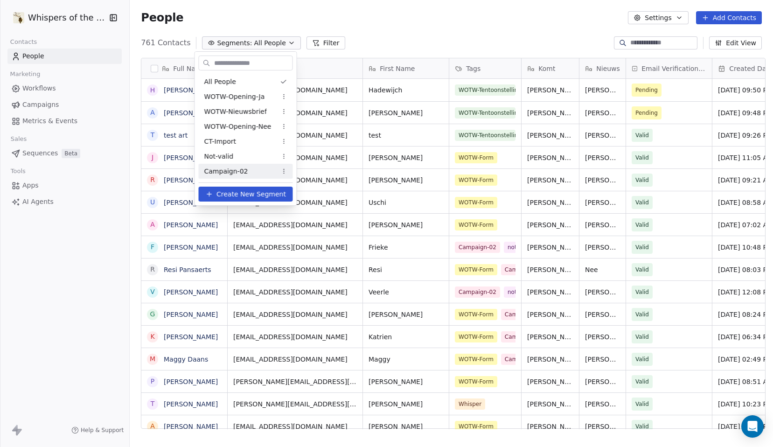
click at [266, 196] on span "Create New Segment" at bounding box center [251, 194] width 70 height 10
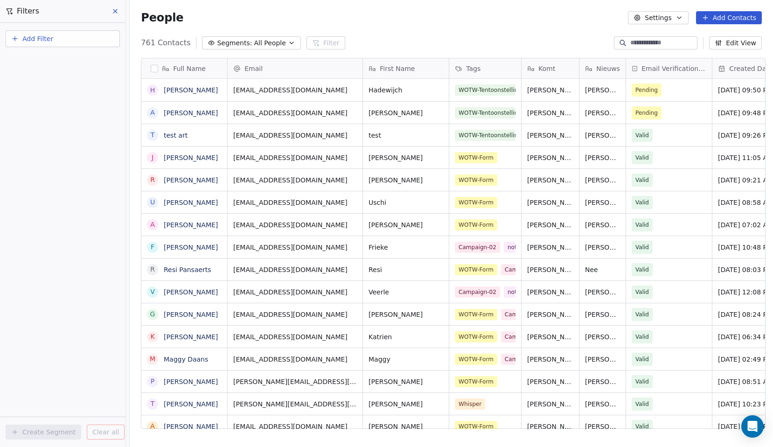
click at [56, 42] on button "Add Filter" at bounding box center [63, 38] width 114 height 17
click at [56, 62] on span "Contact properties" at bounding box center [45, 61] width 61 height 10
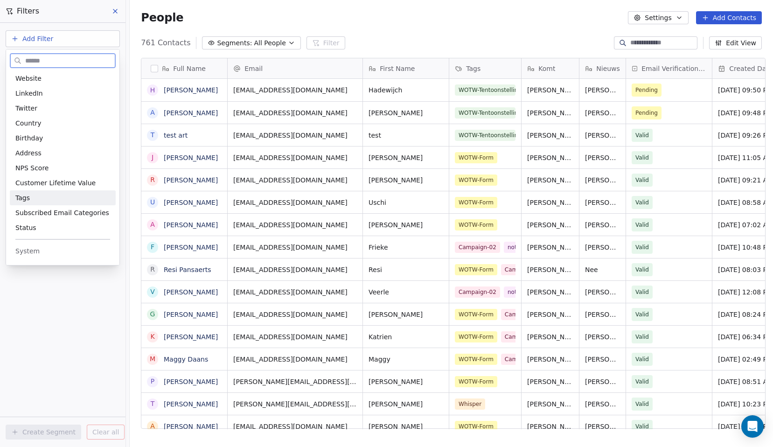
click at [26, 200] on span "Tags" at bounding box center [22, 197] width 14 height 9
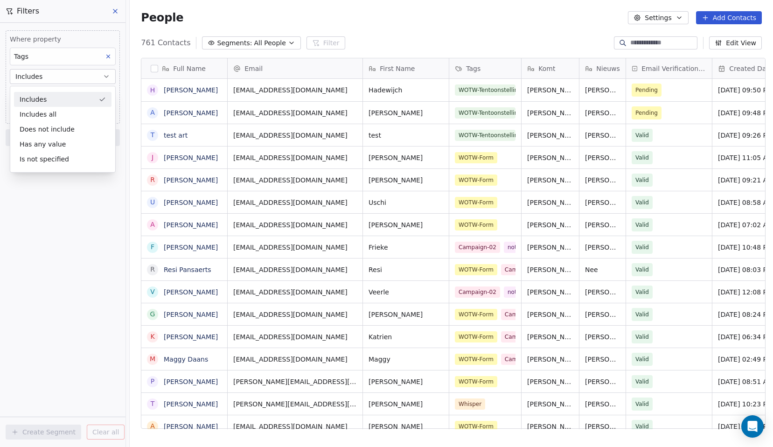
click at [40, 102] on div "Includes" at bounding box center [62, 99] width 97 height 15
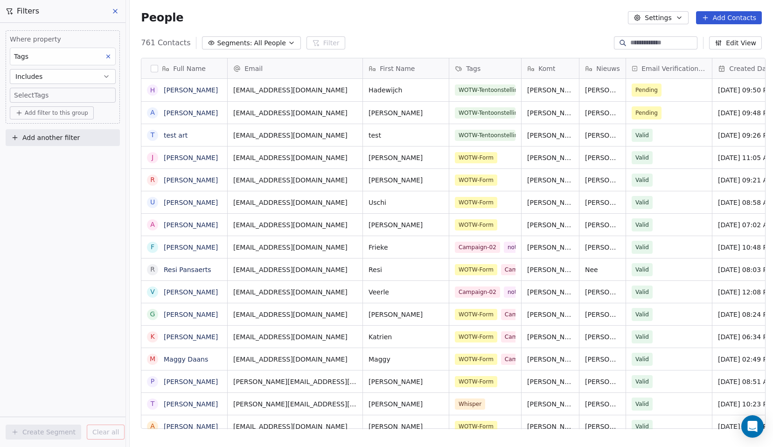
click at [41, 111] on span "Add filter to this group" at bounding box center [56, 112] width 63 height 7
click at [43, 100] on html "Whispers of the Wood Contacts People Marketing Workflows Campaigns Metrics & Ev…" at bounding box center [386, 223] width 773 height 447
click at [44, 97] on body "Whispers of the Wood Contacts People Marketing Workflows Campaigns Metrics & Ev…" at bounding box center [386, 223] width 773 height 447
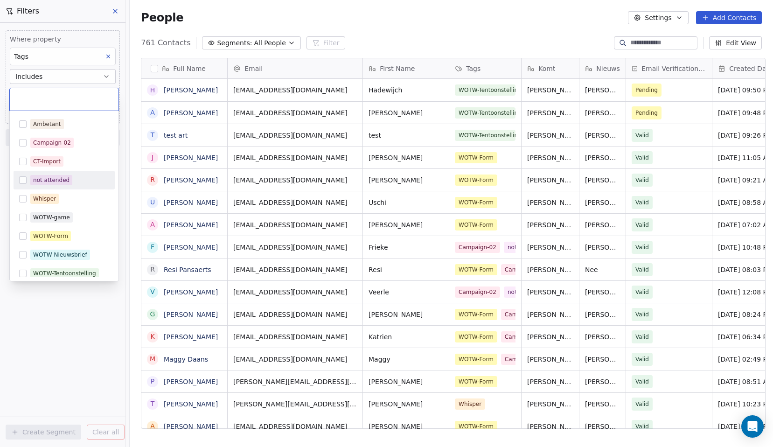
click at [24, 181] on button "Suggestions" at bounding box center [22, 179] width 7 height 7
click at [55, 330] on html "Whispers of the Wood Contacts People Marketing Workflows Campaigns Metrics & Ev…" at bounding box center [386, 223] width 773 height 447
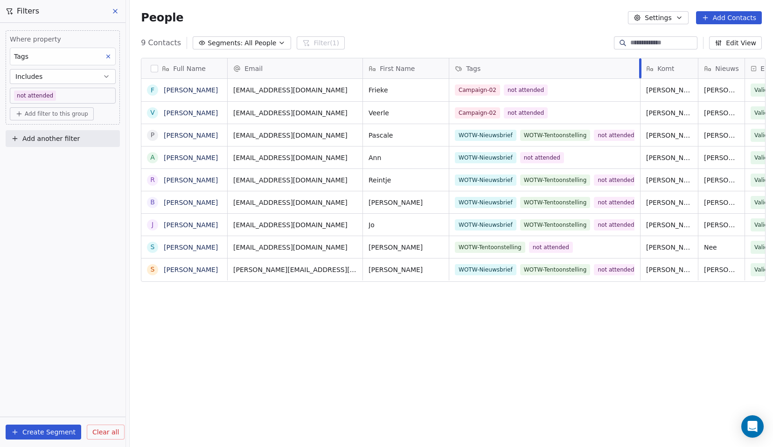
drag, startPoint x: 516, startPoint y: 60, endPoint x: 635, endPoint y: 69, distance: 119.3
click at [639, 69] on div at bounding box center [640, 68] width 2 height 20
click at [152, 66] on button "button" at bounding box center [154, 68] width 7 height 7
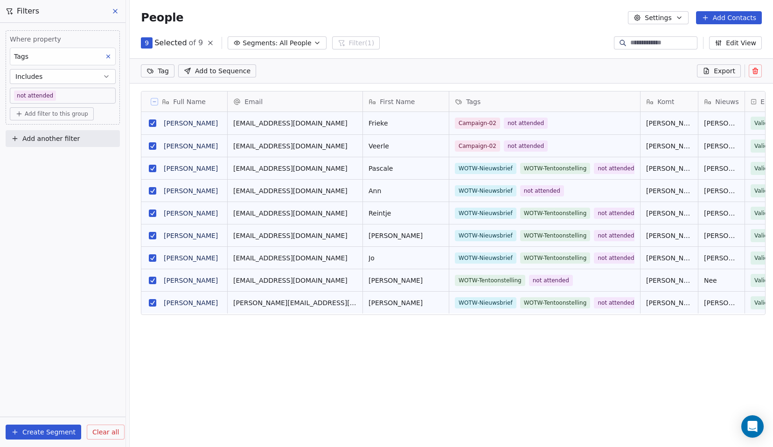
click at [152, 190] on button "grid" at bounding box center [152, 190] width 7 height 7
click at [150, 234] on button "grid" at bounding box center [152, 235] width 7 height 7
click at [150, 122] on button "grid" at bounding box center [152, 122] width 7 height 7
click at [149, 257] on button "grid" at bounding box center [152, 257] width 7 height 7
click at [149, 168] on button "grid" at bounding box center [152, 168] width 7 height 7
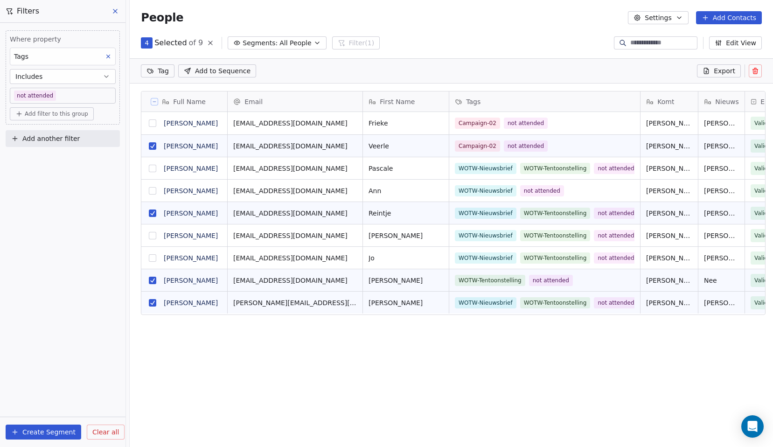
click at [149, 213] on button "grid" at bounding box center [152, 212] width 7 height 7
click at [150, 278] on button "grid" at bounding box center [152, 280] width 7 height 7
click at [149, 303] on button "grid" at bounding box center [152, 302] width 7 height 7
click at [149, 148] on button "grid" at bounding box center [152, 145] width 7 height 7
click at [278, 45] on icon "button" at bounding box center [281, 42] width 7 height 7
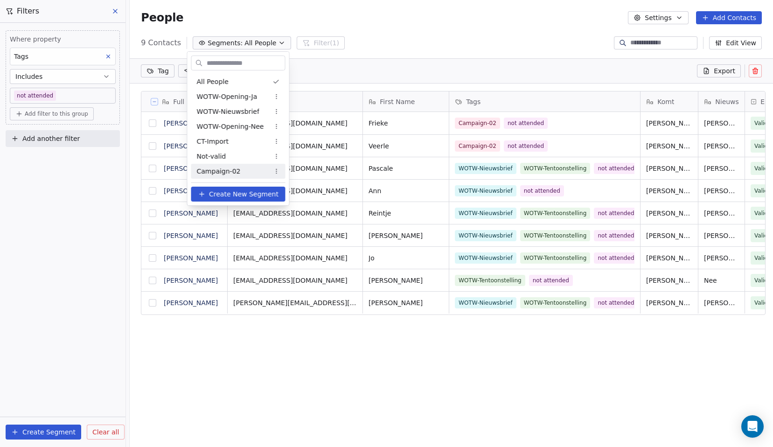
click at [257, 195] on span "Create New Segment" at bounding box center [244, 194] width 70 height 10
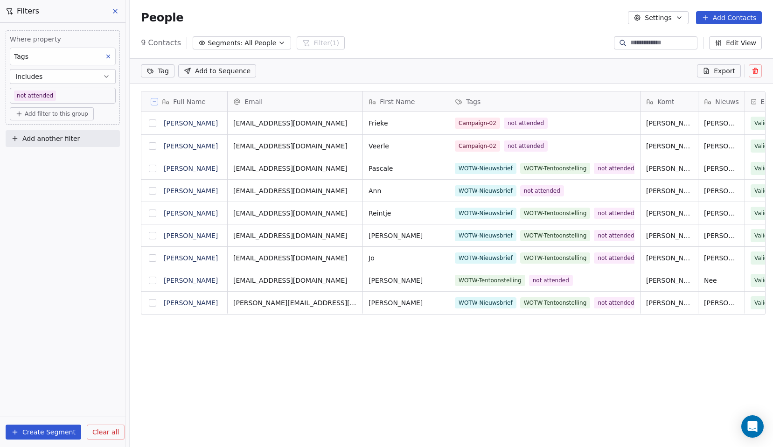
click at [245, 43] on span "All People" at bounding box center [260, 43] width 32 height 10
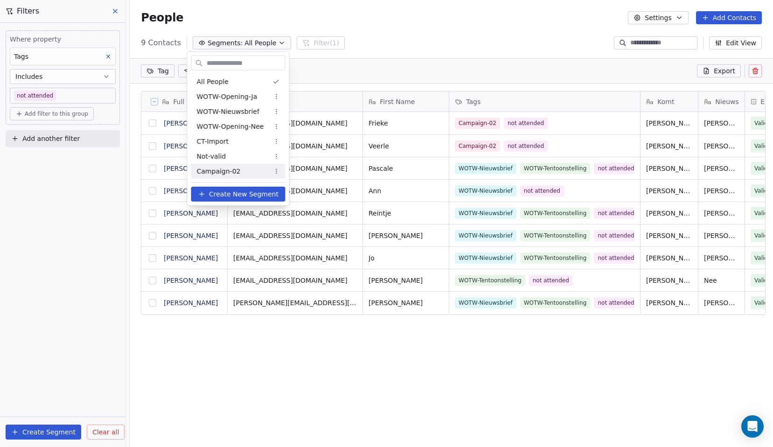
click at [237, 192] on span "Create New Segment" at bounding box center [244, 194] width 70 height 10
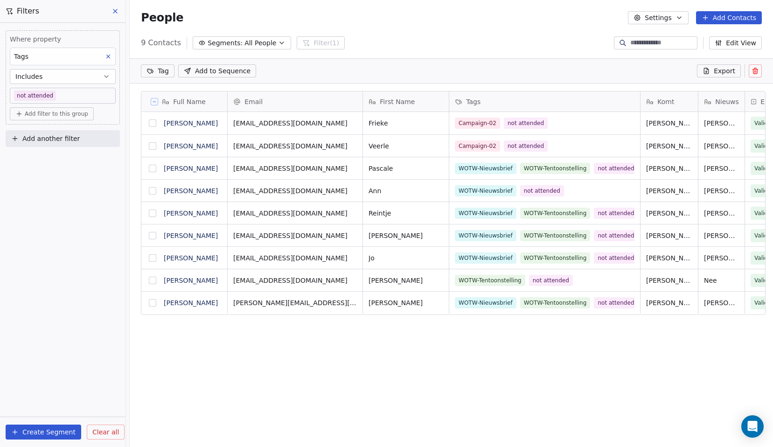
click at [237, 70] on span "Add to Sequence" at bounding box center [223, 70] width 56 height 9
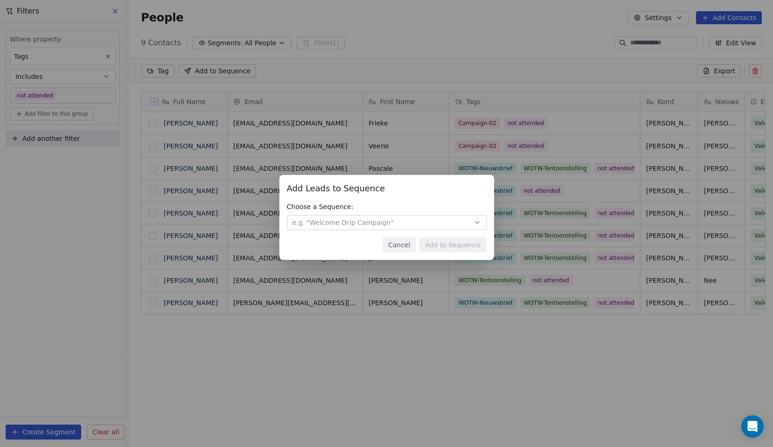
click at [352, 224] on span "e.g. "Welcome Drip Campaign"" at bounding box center [342, 222] width 101 height 9
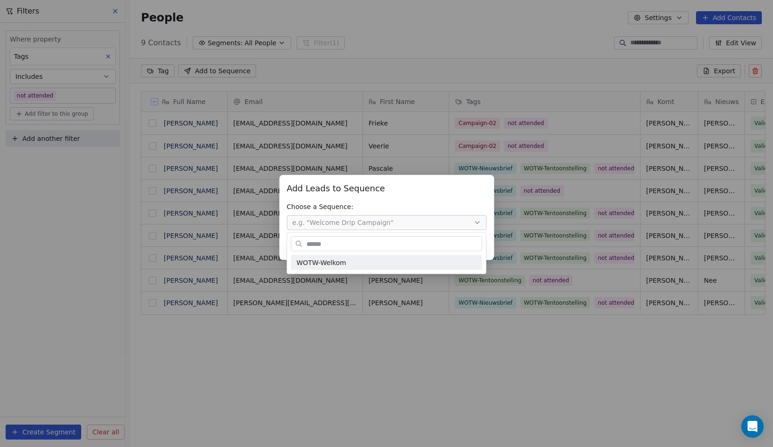
click at [335, 3] on div "Add Leads to Sequence Add Leads to Sequence Choose a Sequence: e.g. "Welcome Dr…" at bounding box center [386, 223] width 773 height 447
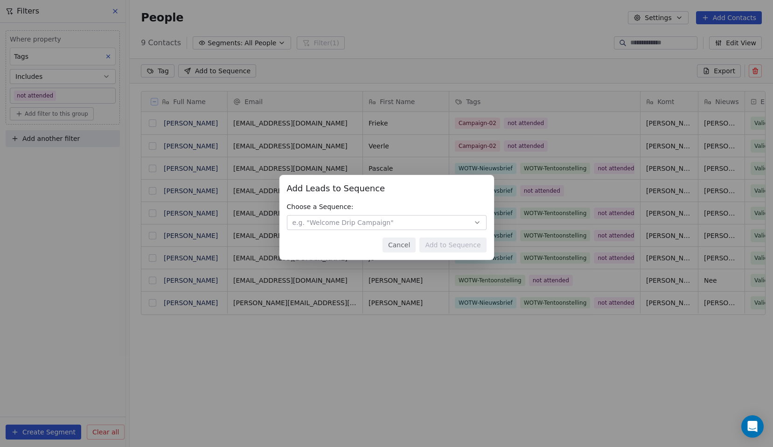
click at [413, 246] on button "Cancel" at bounding box center [399, 244] width 33 height 15
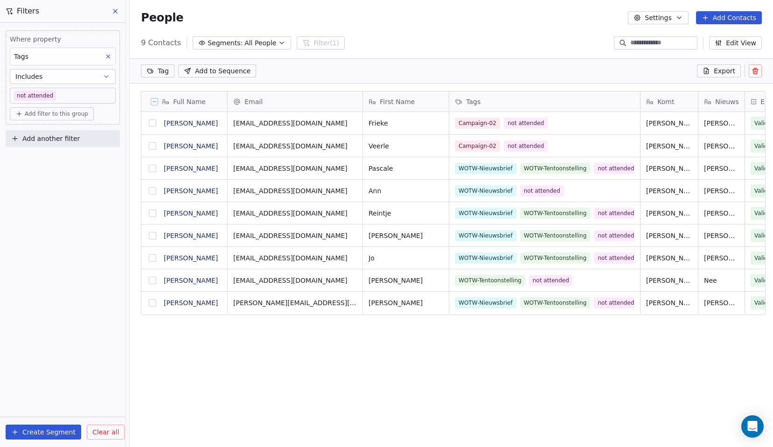
click at [57, 116] on span "Add filter to this group" at bounding box center [56, 113] width 63 height 7
click at [41, 246] on html "Whispers of the Wood Contacts People Marketing Workflows Campaigns Metrics & Ev…" at bounding box center [386, 223] width 773 height 447
click at [291, 72] on div "Tag Add to Sequence Export" at bounding box center [451, 70] width 643 height 25
click at [63, 434] on button "Create Segment" at bounding box center [44, 432] width 76 height 15
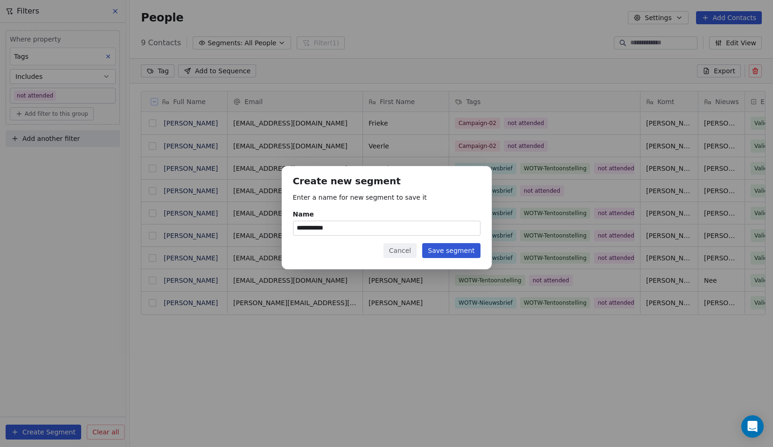
click at [327, 230] on input "**********" at bounding box center [386, 228] width 187 height 14
click at [316, 229] on input "**********" at bounding box center [386, 228] width 187 height 14
type input "**********"
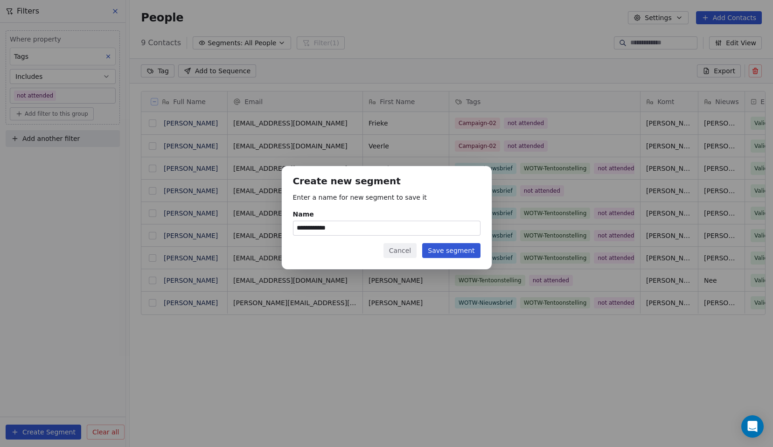
click at [442, 248] on button "Save segment" at bounding box center [451, 250] width 58 height 15
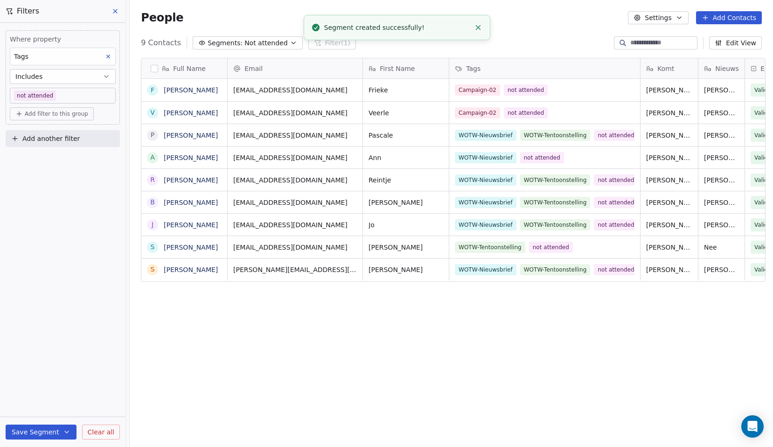
click at [404, 335] on div "Full Name F [PERSON_NAME] V Veerle [PERSON_NAME] P [PERSON_NAME] A [PERSON_NAME…" at bounding box center [451, 246] width 643 height 393
click at [271, 39] on span "Not attended" at bounding box center [265, 43] width 43 height 10
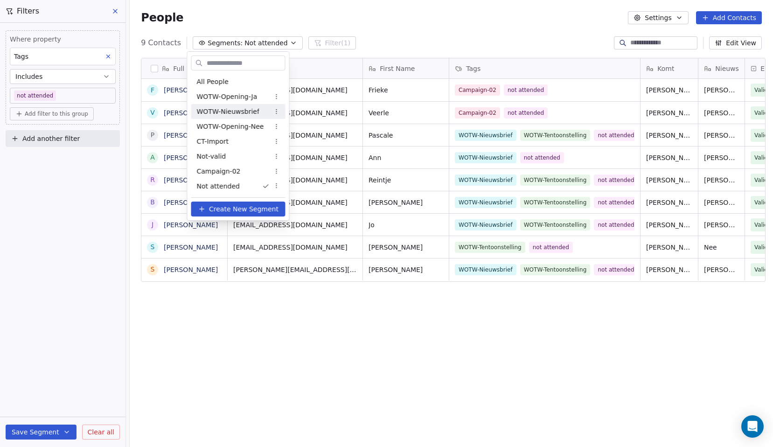
click at [256, 315] on html "Whispers of the Wood Contacts People Marketing Workflows Campaigns Metrics & Ev…" at bounding box center [386, 223] width 773 height 447
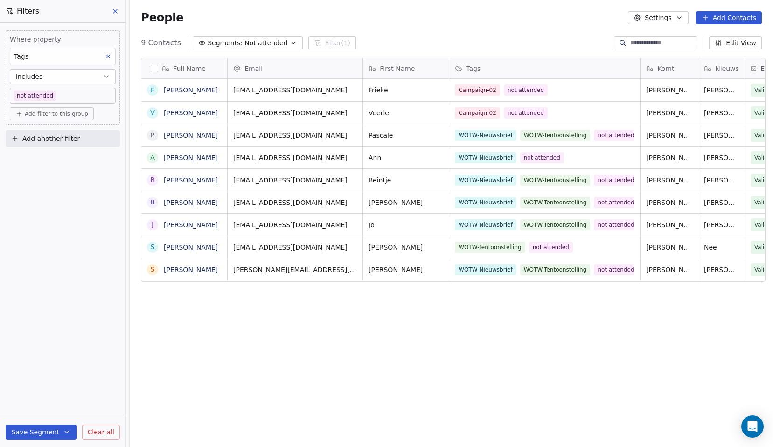
click at [255, 39] on span "Not attended" at bounding box center [265, 43] width 43 height 10
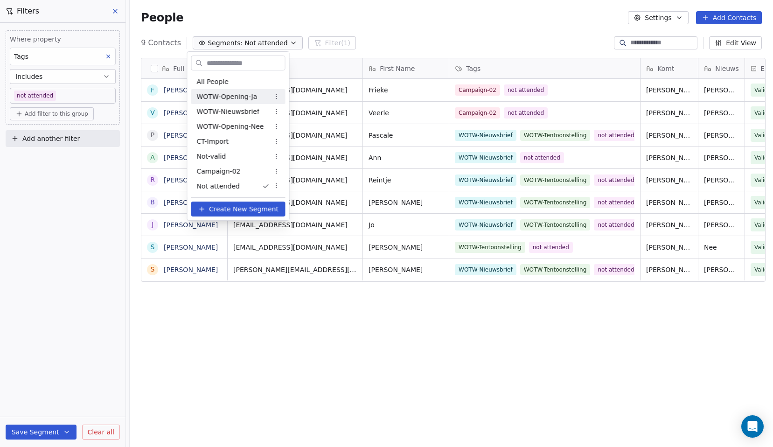
click at [234, 95] on span "WOTW-Opening-Ja" at bounding box center [227, 97] width 61 height 10
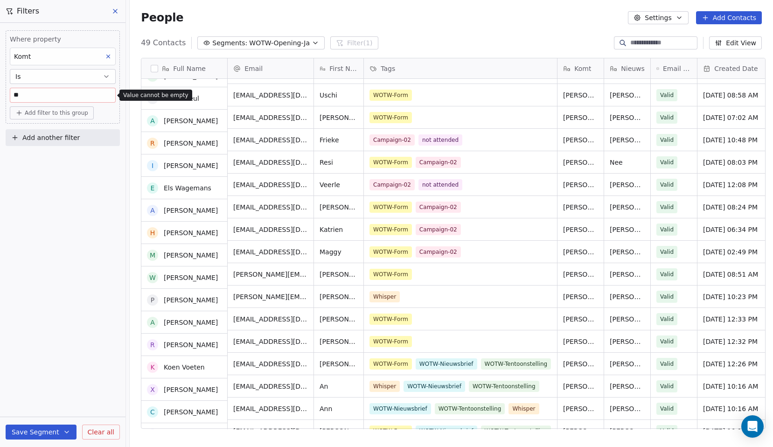
scroll to position [0, 0]
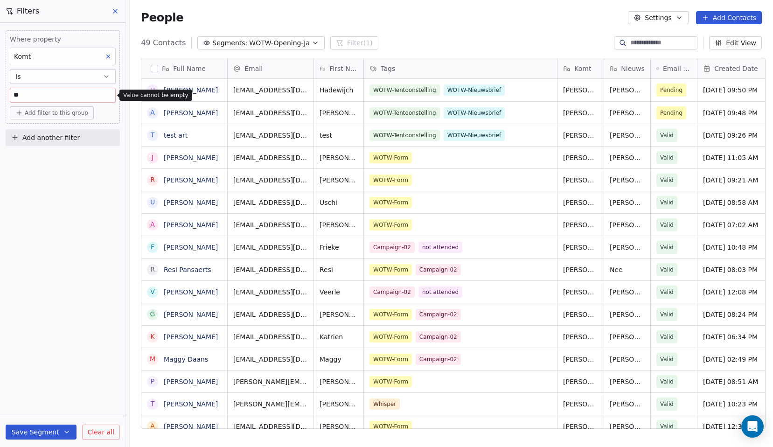
click at [267, 44] on span "WOTW-Opening-Ja" at bounding box center [279, 43] width 61 height 10
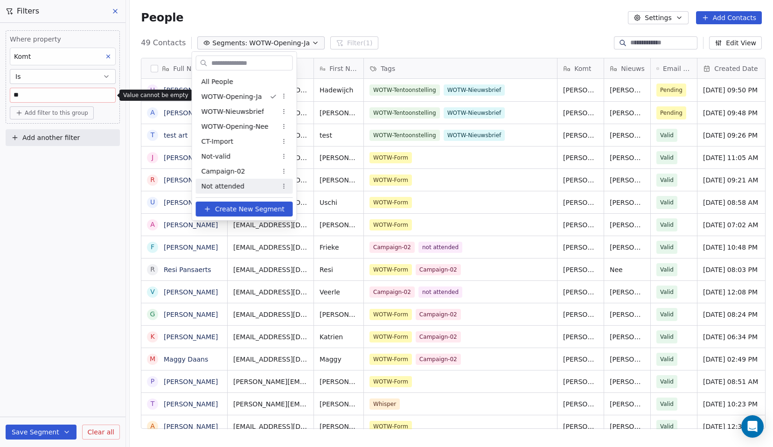
click at [245, 212] on span "Create New Segment" at bounding box center [250, 209] width 70 height 10
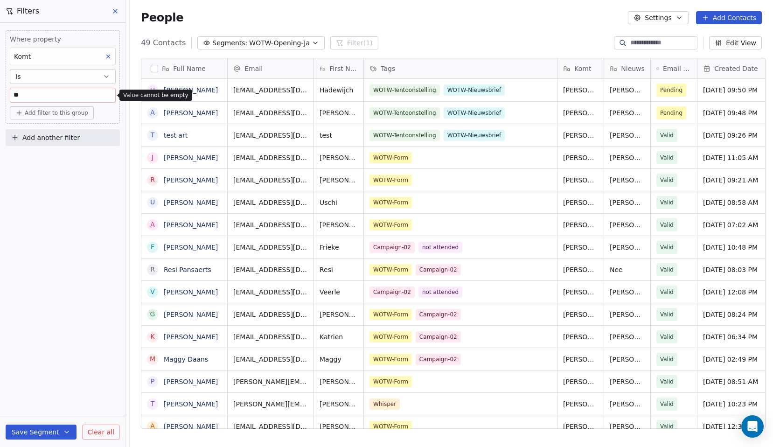
click at [51, 138] on span "Add another filter" at bounding box center [50, 138] width 57 height 10
click at [49, 114] on html "Whispers of the Wood Contacts People Marketing Workflows Campaigns Metrics & Ev…" at bounding box center [386, 223] width 773 height 447
click at [51, 113] on span "Add filter to this group" at bounding box center [56, 112] width 63 height 7
click at [53, 133] on span "Contact properties" at bounding box center [50, 133] width 61 height 10
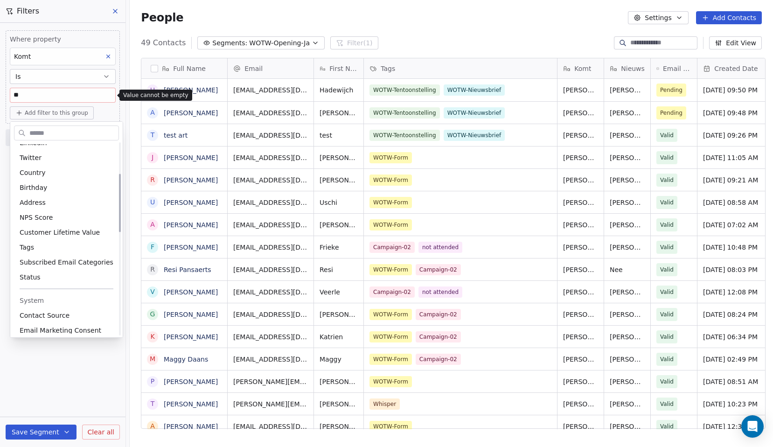
scroll to position [116, 0]
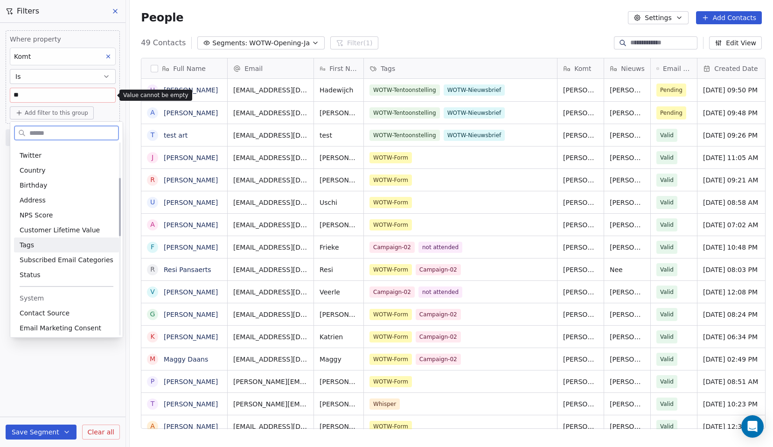
click at [49, 245] on div "Tags" at bounding box center [67, 244] width 94 height 9
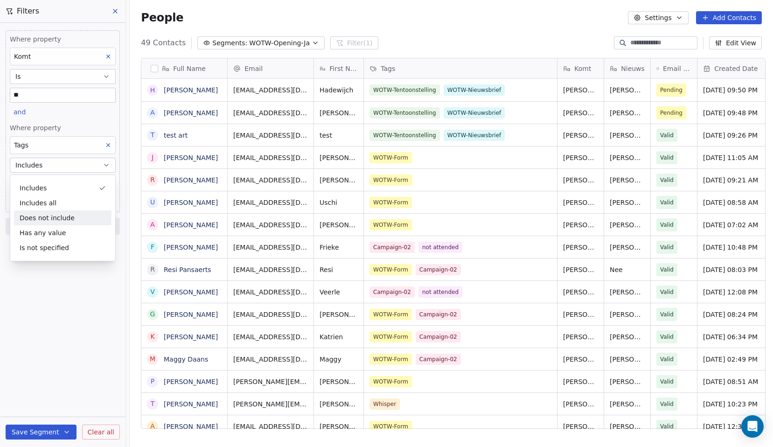
click at [56, 219] on div "Does not include" at bounding box center [62, 217] width 97 height 15
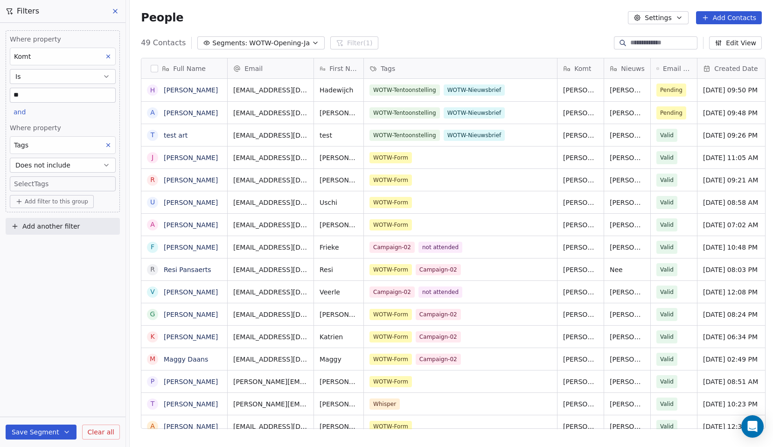
click at [49, 185] on body "Whispers of the Wood Contacts People Marketing Workflows Campaigns Metrics & Ev…" at bounding box center [386, 223] width 773 height 447
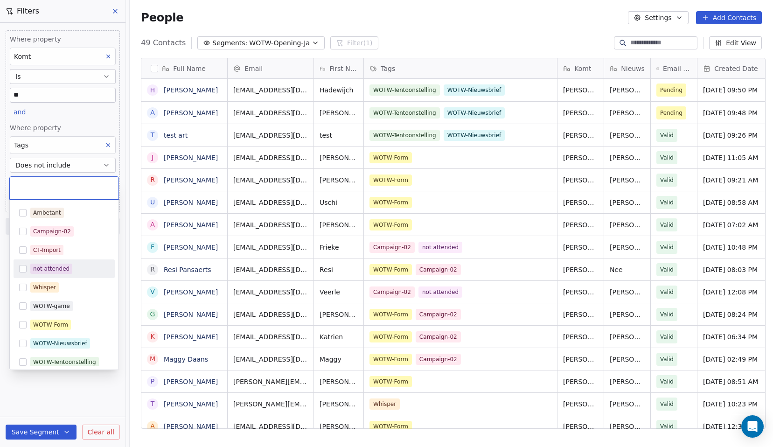
click at [23, 266] on button "Suggestions" at bounding box center [22, 268] width 7 height 7
click at [59, 385] on html "Whispers of the Wood Contacts People Marketing Workflows Campaigns Metrics & Ev…" at bounding box center [386, 223] width 773 height 447
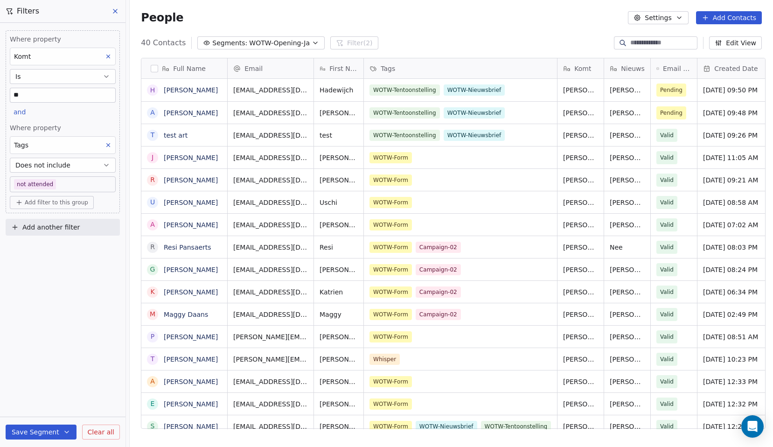
scroll to position [386, 640]
click at [38, 433] on button "Save Segment" at bounding box center [41, 432] width 71 height 15
click at [77, 390] on span "Create new segment" at bounding box center [61, 389] width 68 height 9
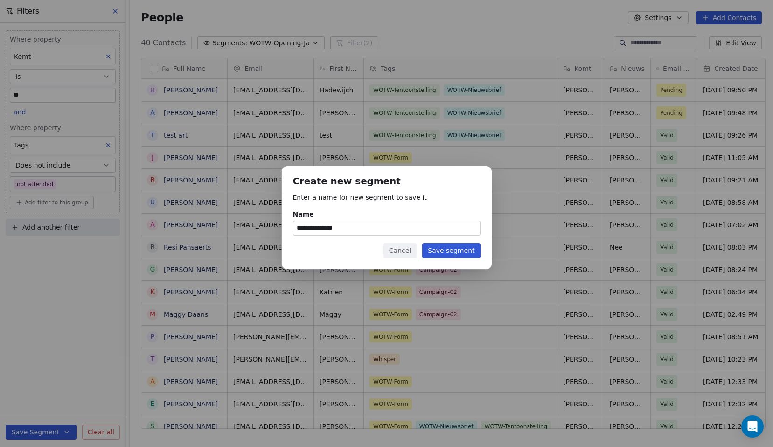
drag, startPoint x: 334, startPoint y: 230, endPoint x: 325, endPoint y: 230, distance: 9.3
click at [333, 230] on input "**********" at bounding box center [386, 228] width 187 height 14
drag, startPoint x: 321, startPoint y: 230, endPoint x: 279, endPoint y: 225, distance: 42.7
click at [279, 225] on div "**********" at bounding box center [386, 223] width 773 height 145
drag, startPoint x: 322, startPoint y: 227, endPoint x: 345, endPoint y: 228, distance: 22.4
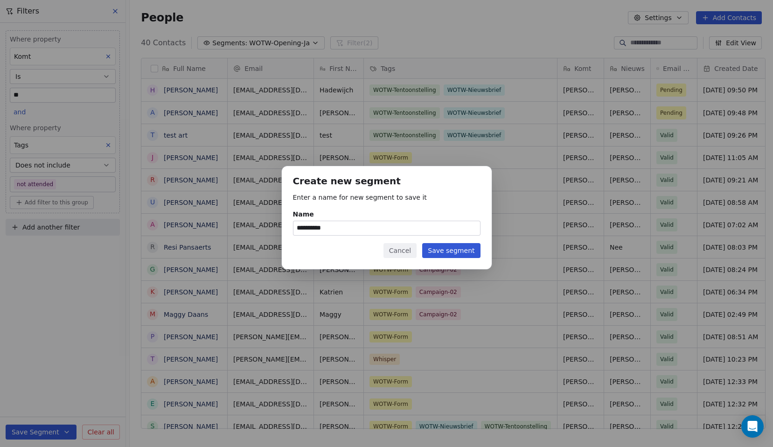
click at [345, 228] on input "**********" at bounding box center [386, 228] width 187 height 14
click at [325, 231] on input "**********" at bounding box center [386, 228] width 187 height 14
type input "**********"
click at [443, 251] on button "Save segment" at bounding box center [451, 250] width 58 height 15
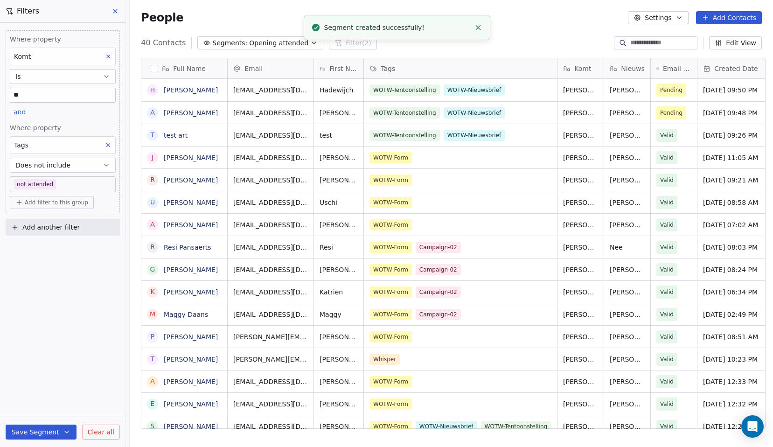
click at [220, 20] on div "People Settings Add Contacts" at bounding box center [451, 17] width 621 height 13
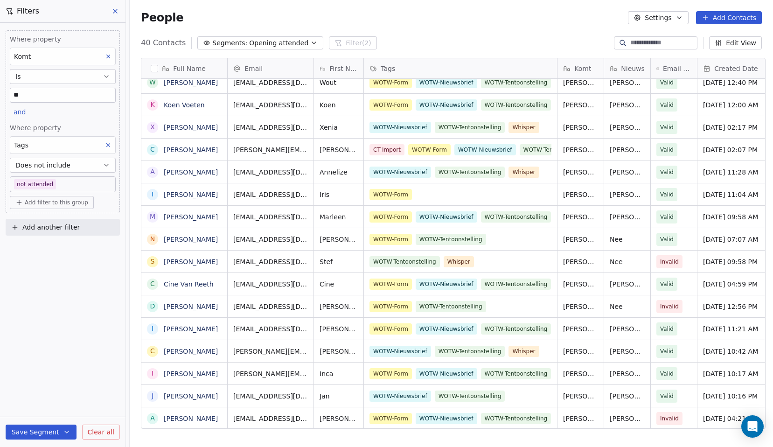
scroll to position [7, 0]
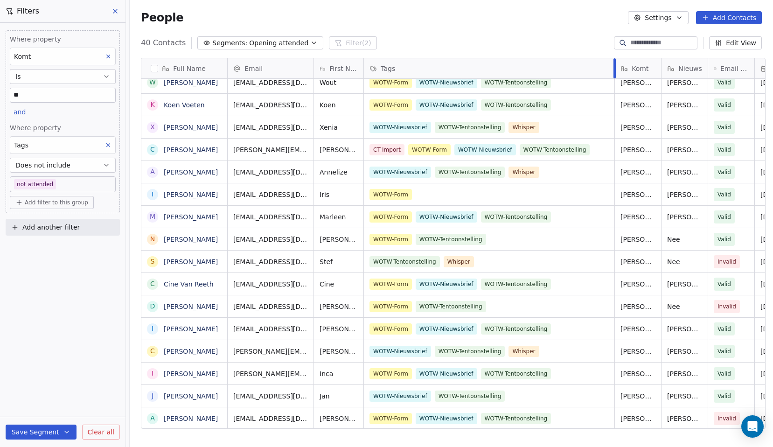
drag, startPoint x: 553, startPoint y: 65, endPoint x: 577, endPoint y: 138, distance: 77.2
click at [613, 65] on div at bounding box center [614, 68] width 2 height 20
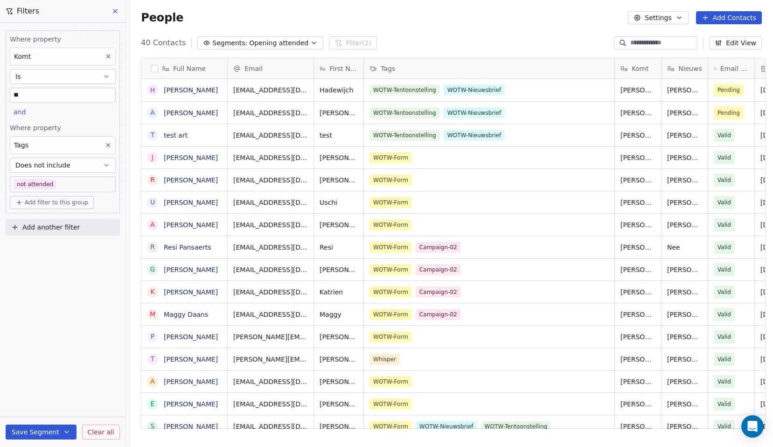
scroll to position [0, 0]
click at [152, 68] on button "button" at bounding box center [154, 68] width 7 height 7
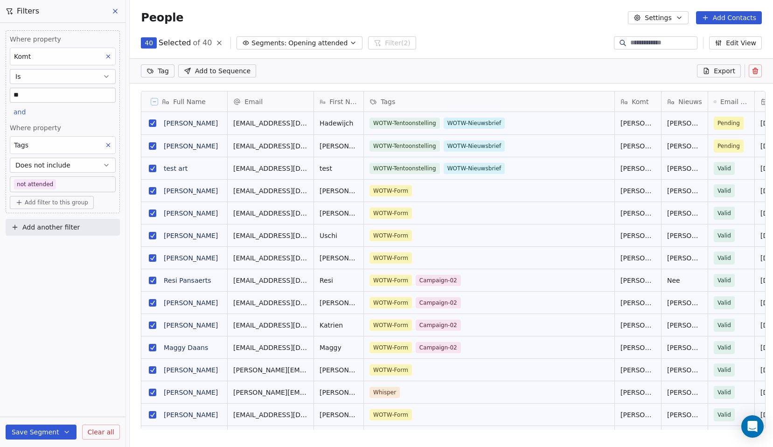
scroll to position [354, 640]
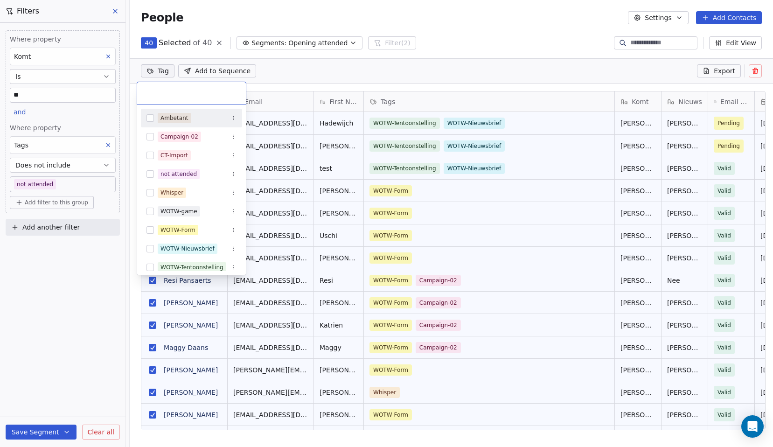
click at [147, 68] on html "Whispers of the Wood Contacts People Marketing Workflows Campaigns Metrics & Ev…" at bounding box center [386, 223] width 773 height 447
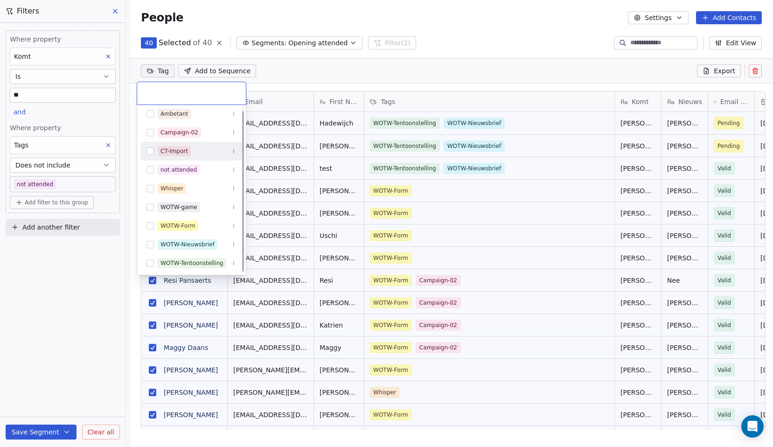
scroll to position [6, 0]
click at [459, 42] on html "Whispers of the Wood Contacts People Marketing Workflows Campaigns Metrics & Ev…" at bounding box center [386, 223] width 773 height 447
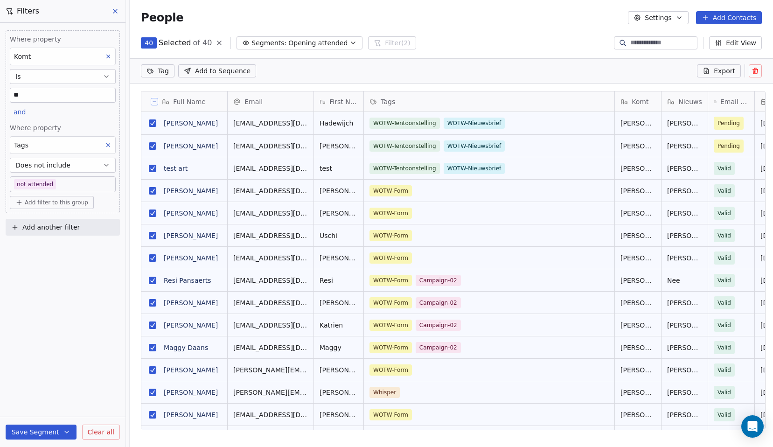
click at [152, 100] on icon at bounding box center [154, 101] width 5 height 5
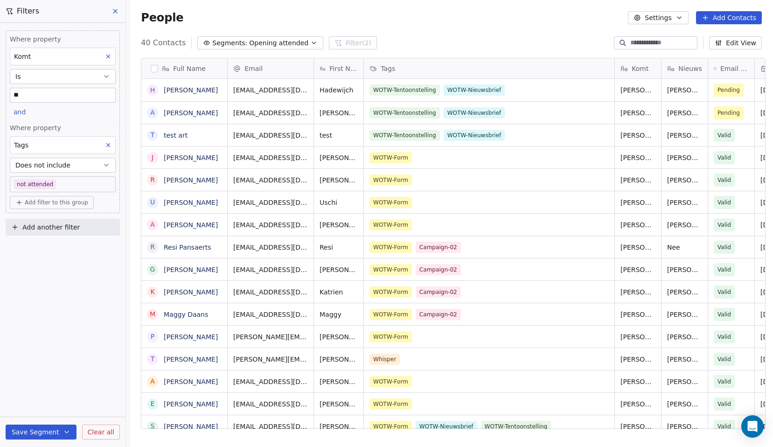
scroll to position [386, 640]
click at [430, 162] on div "WOTW-Form" at bounding box center [481, 157] width 222 height 11
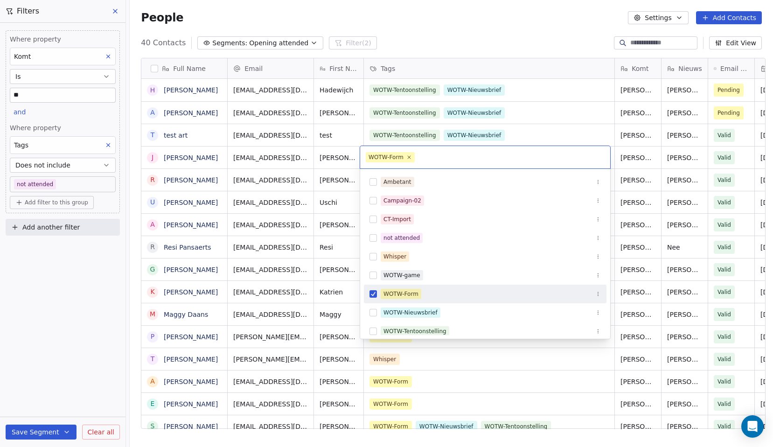
click at [375, 293] on button "Suggestions" at bounding box center [372, 293] width 7 height 7
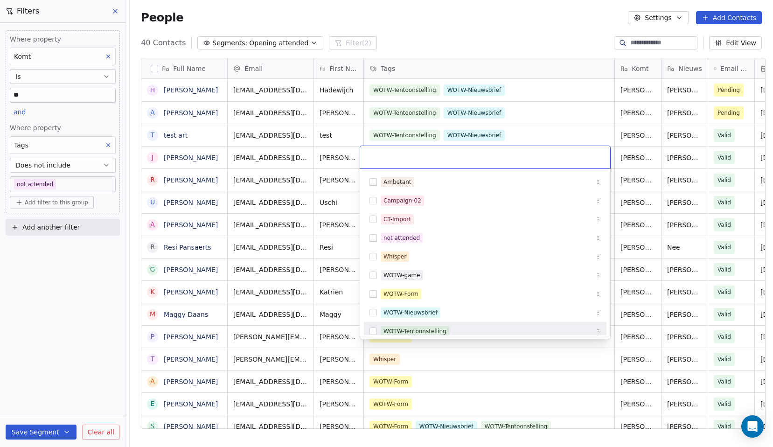
click at [375, 328] on button "Suggestions" at bounding box center [372, 330] width 7 height 7
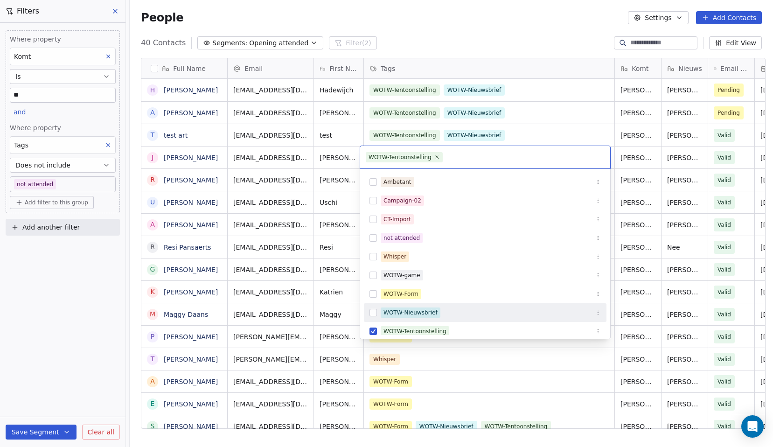
click at [373, 313] on button "Suggestions" at bounding box center [372, 312] width 7 height 7
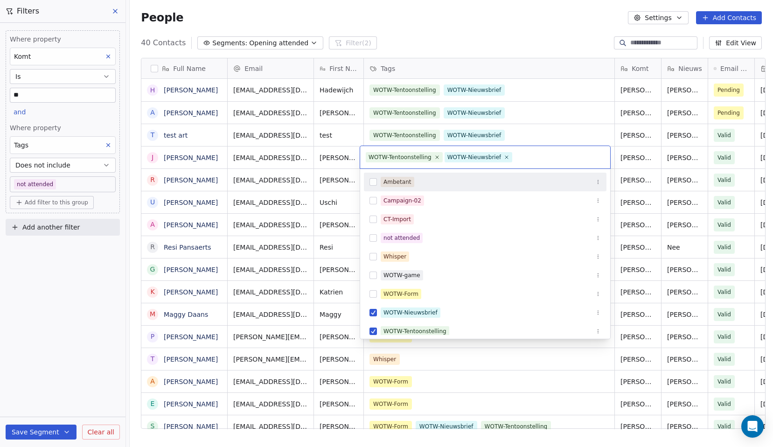
click at [468, 17] on html "Whispers of the Wood Contacts People Marketing Workflows Campaigns Metrics & Ev…" at bounding box center [386, 223] width 773 height 447
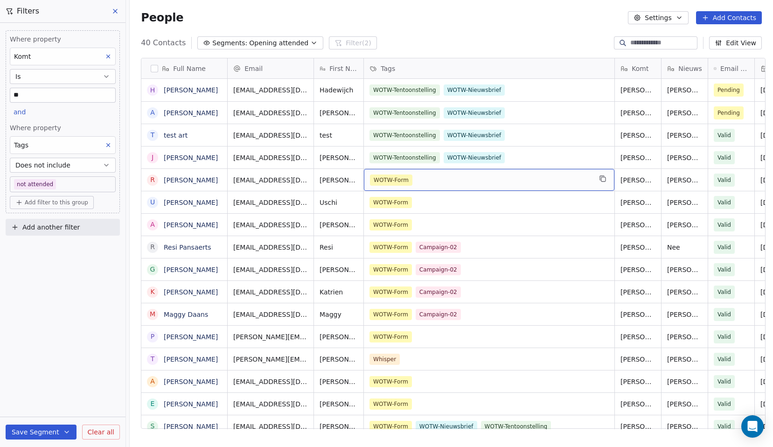
click at [394, 178] on span "WOTW-Form" at bounding box center [391, 179] width 42 height 11
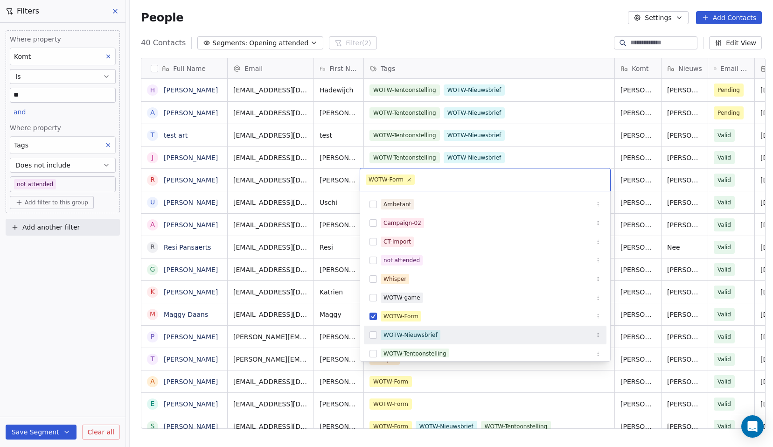
drag, startPoint x: 372, startPoint y: 335, endPoint x: 371, endPoint y: 343, distance: 7.9
click at [372, 336] on button "Suggestions" at bounding box center [372, 334] width 7 height 7
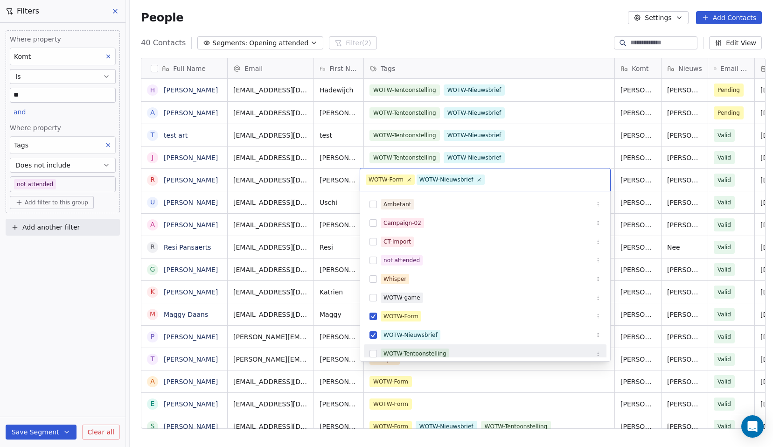
drag, startPoint x: 374, startPoint y: 353, endPoint x: 373, endPoint y: 342, distance: 10.7
click at [374, 352] on button "Suggestions" at bounding box center [372, 353] width 7 height 7
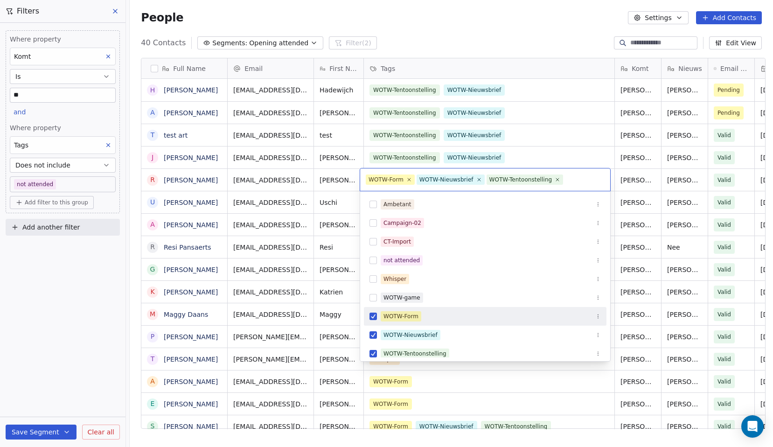
click at [374, 317] on button "Suggestions" at bounding box center [372, 316] width 7 height 7
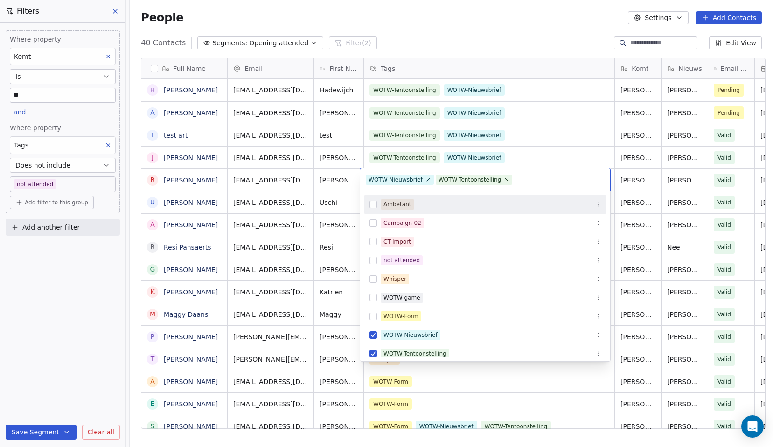
click at [435, 49] on html "Whispers of the Wood Contacts People Marketing Workflows Campaigns Metrics & Ev…" at bounding box center [386, 223] width 773 height 447
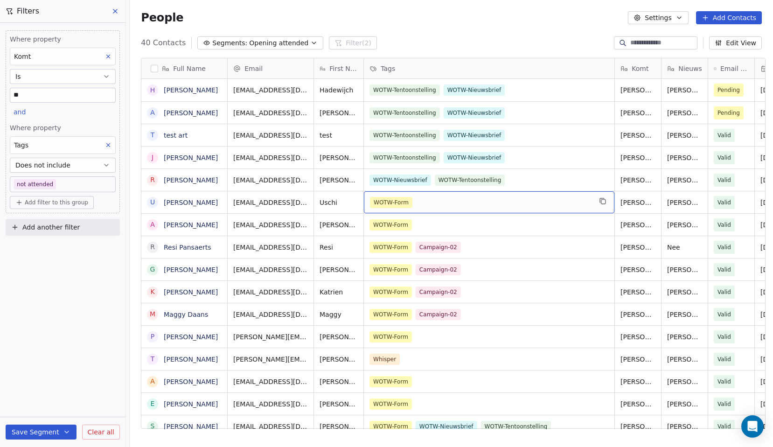
click at [408, 205] on span "WOTW-Form" at bounding box center [391, 202] width 42 height 11
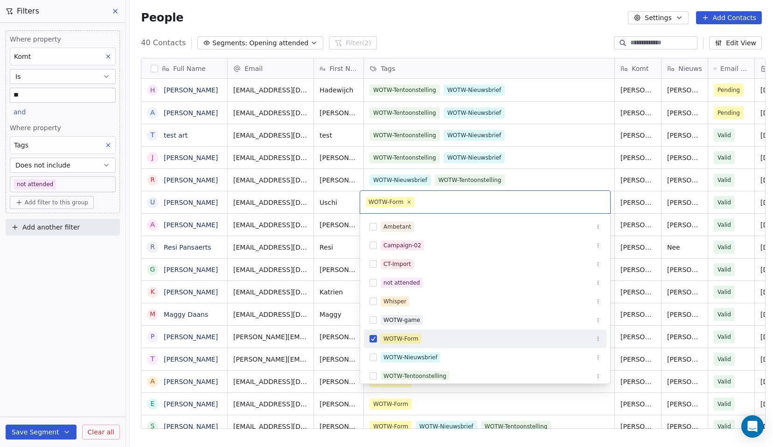
click at [375, 339] on button "Suggestions" at bounding box center [372, 338] width 7 height 7
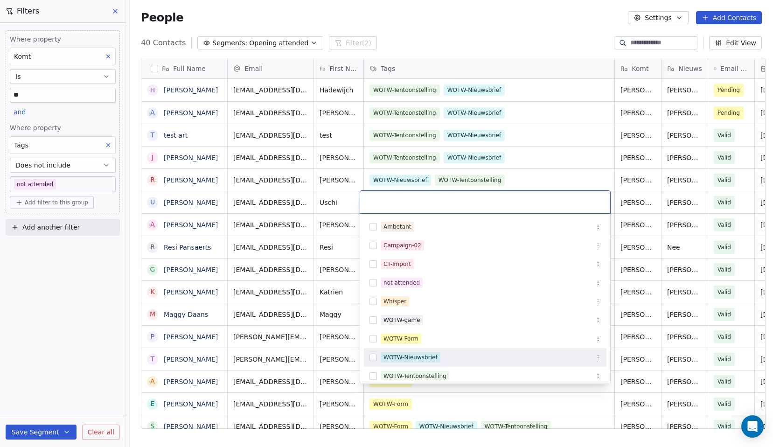
click at [376, 356] on button "Suggestions" at bounding box center [372, 357] width 7 height 7
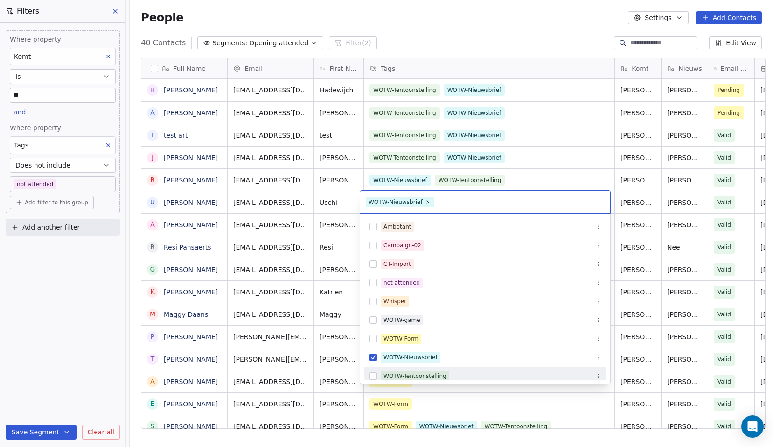
click at [373, 377] on button "Suggestions" at bounding box center [372, 375] width 7 height 7
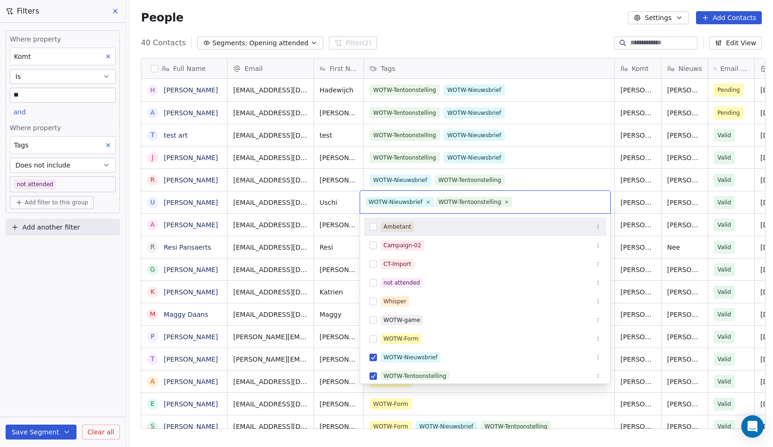
click at [469, 28] on html "Whispers of the Wood Contacts People Marketing Workflows Campaigns Metrics & Ev…" at bounding box center [386, 223] width 773 height 447
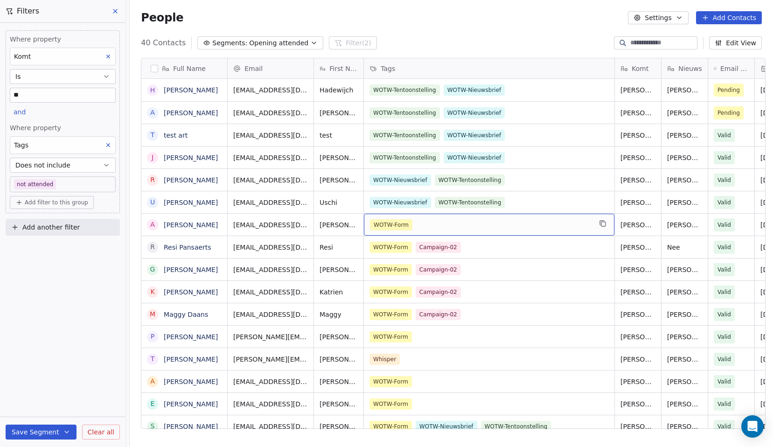
click at [392, 222] on span "WOTW-Form" at bounding box center [391, 224] width 42 height 11
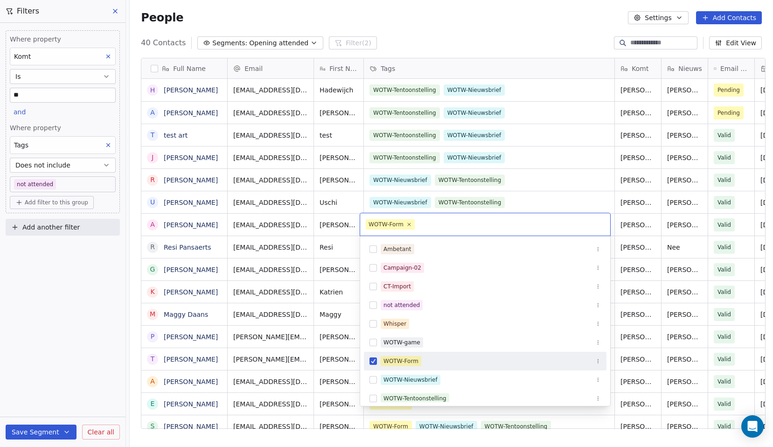
drag, startPoint x: 369, startPoint y: 361, endPoint x: 368, endPoint y: 372, distance: 11.7
click at [370, 361] on button "Suggestions" at bounding box center [372, 360] width 7 height 7
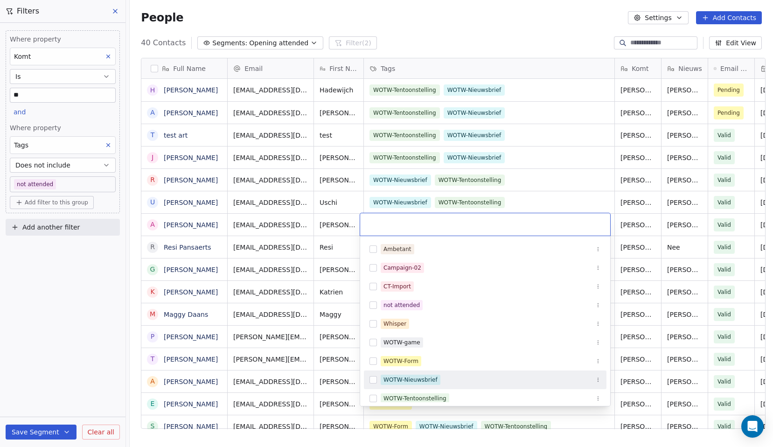
drag, startPoint x: 371, startPoint y: 381, endPoint x: 376, endPoint y: 393, distance: 13.0
click at [371, 381] on button "Suggestions" at bounding box center [372, 379] width 7 height 7
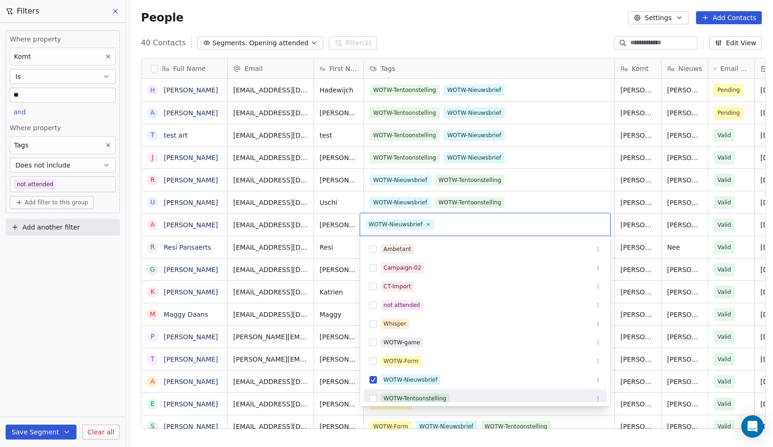
click at [375, 398] on button "Suggestions" at bounding box center [372, 398] width 7 height 7
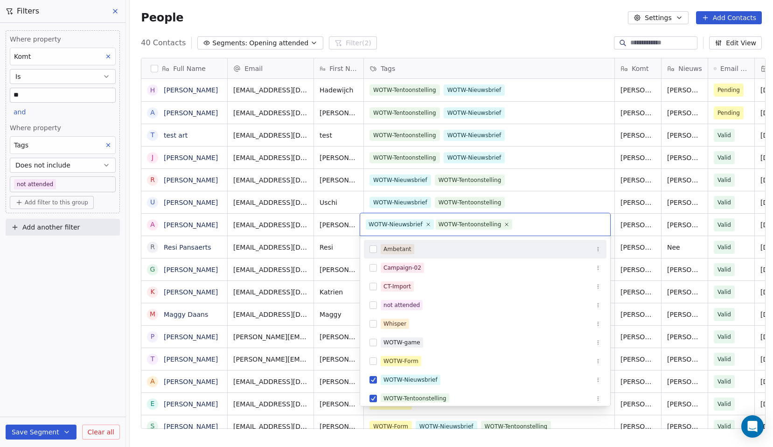
click at [464, 25] on html "Whispers of the Wood Contacts People Marketing Workflows Campaigns Metrics & Ev…" at bounding box center [386, 223] width 773 height 447
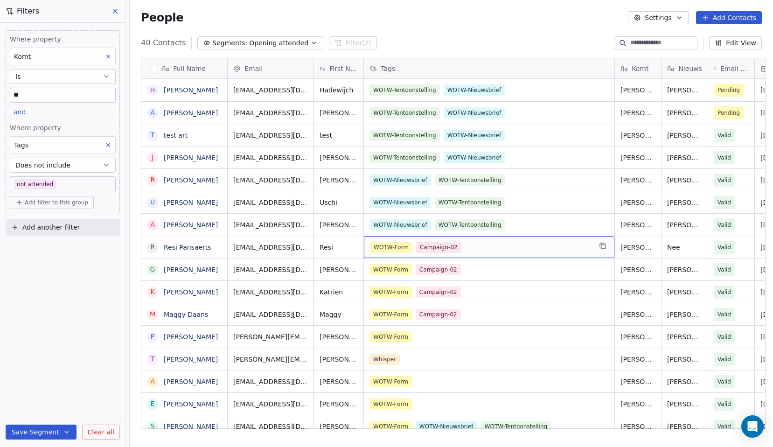
click at [379, 248] on span "WOTW-Form" at bounding box center [391, 247] width 42 height 11
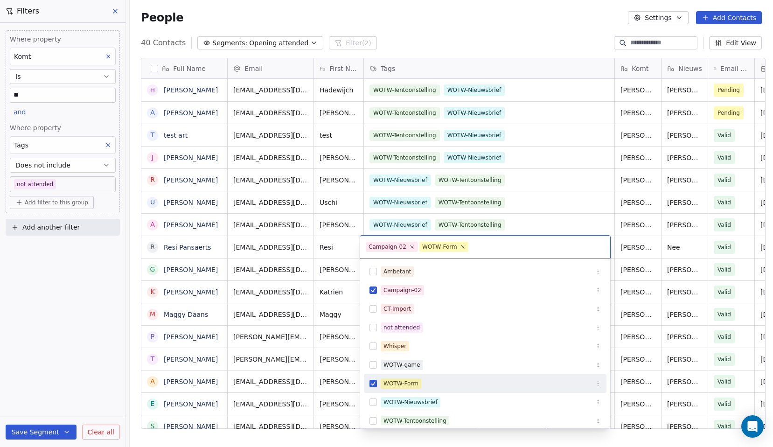
click at [371, 383] on button "Suggestions" at bounding box center [372, 383] width 7 height 7
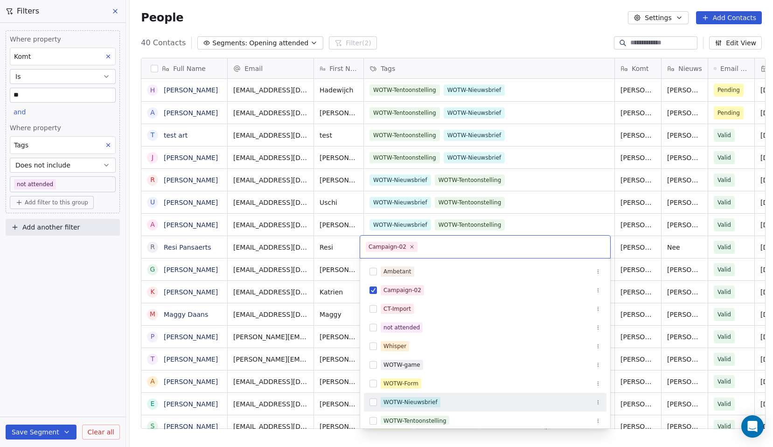
click at [373, 400] on button "Suggestions" at bounding box center [372, 401] width 7 height 7
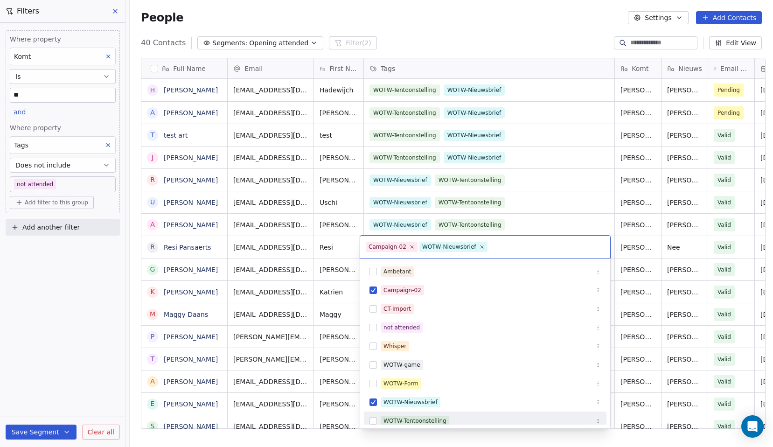
drag, startPoint x: 374, startPoint y: 418, endPoint x: 377, endPoint y: 402, distance: 17.1
click at [374, 418] on button "Suggestions" at bounding box center [372, 420] width 7 height 7
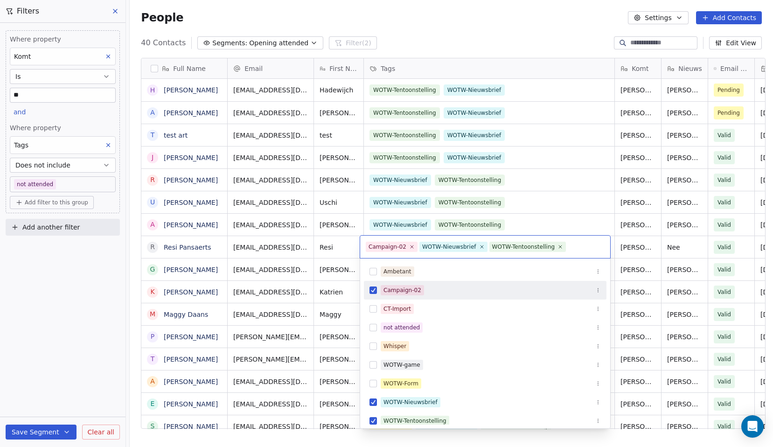
click at [457, 28] on html "Whispers of the Wood Contacts People Marketing Workflows Campaigns Metrics & Ev…" at bounding box center [386, 223] width 773 height 447
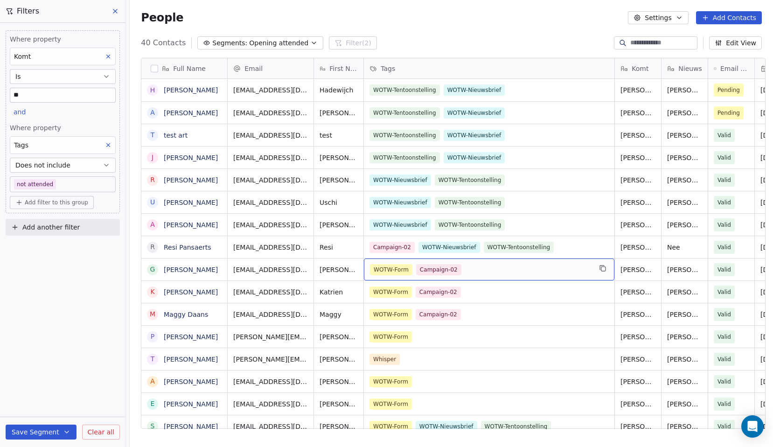
click at [393, 266] on span "WOTW-Form" at bounding box center [391, 269] width 42 height 11
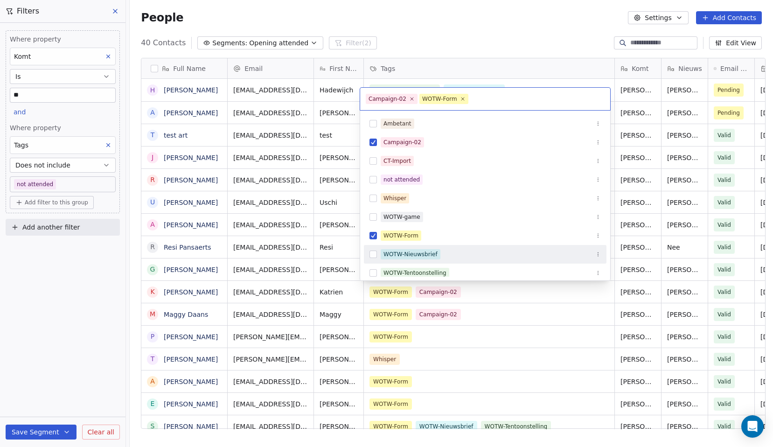
click at [374, 253] on button "Suggestions" at bounding box center [372, 254] width 7 height 7
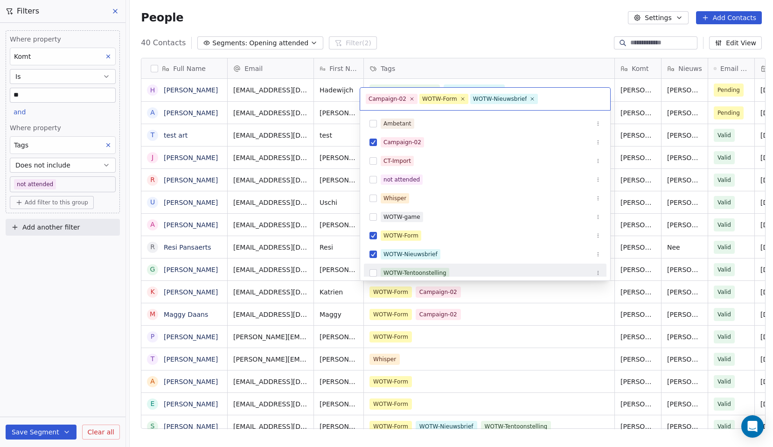
click at [372, 271] on button "Suggestions" at bounding box center [372, 272] width 7 height 7
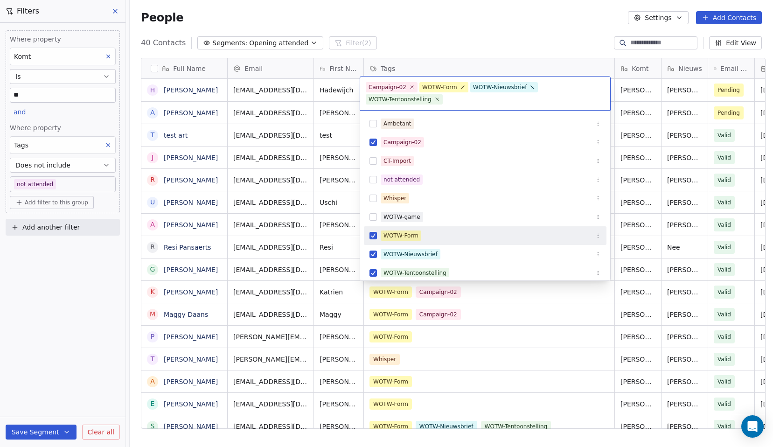
click at [374, 233] on button "Suggestions" at bounding box center [372, 235] width 7 height 7
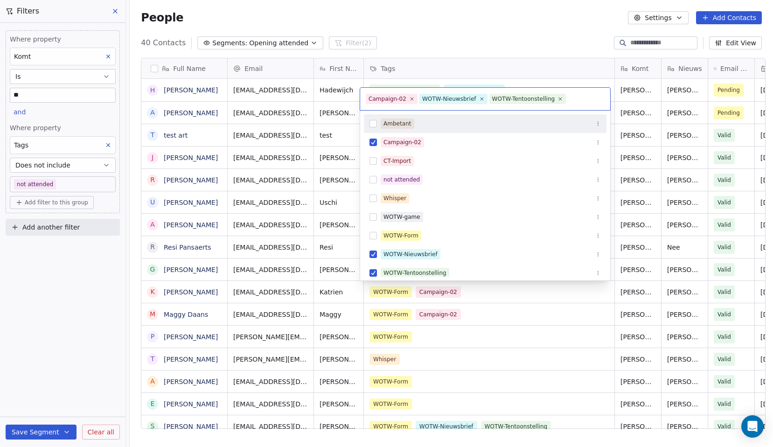
click at [455, 14] on html "Whispers of the Wood Contacts People Marketing Workflows Campaigns Metrics & Ev…" at bounding box center [386, 223] width 773 height 447
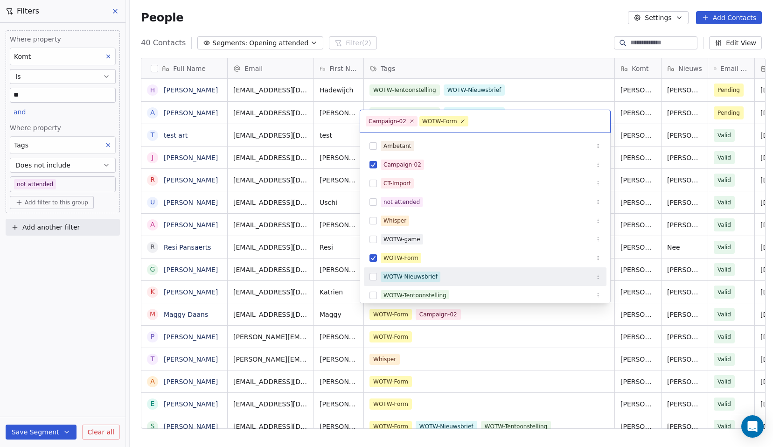
click at [373, 276] on button "Suggestions" at bounding box center [372, 276] width 7 height 7
drag, startPoint x: 374, startPoint y: 295, endPoint x: 375, endPoint y: 285, distance: 10.8
click at [374, 295] on button "Suggestions" at bounding box center [372, 295] width 7 height 7
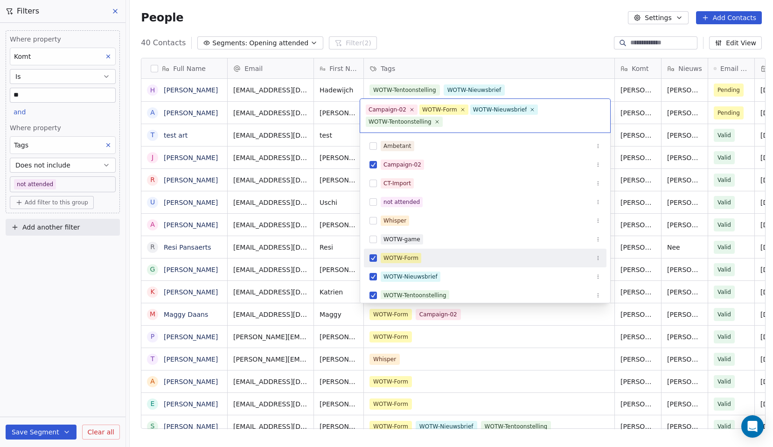
click at [373, 258] on button "Suggestions" at bounding box center [372, 257] width 7 height 7
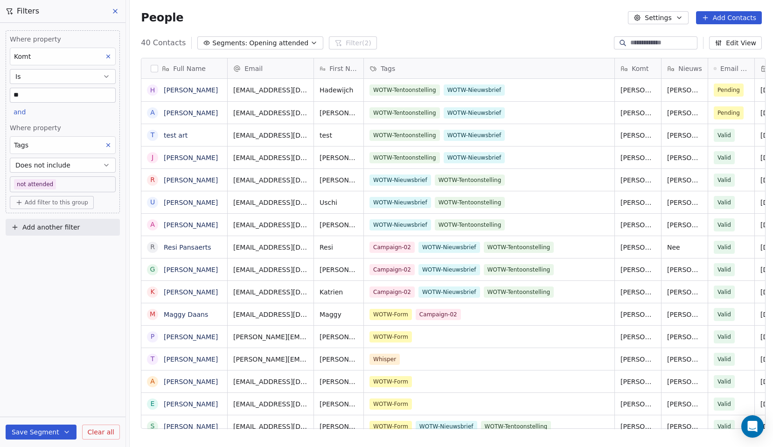
click at [410, 37] on html "Whispers of the Wood Contacts People Marketing Workflows Campaigns Metrics & Ev…" at bounding box center [386, 223] width 773 height 447
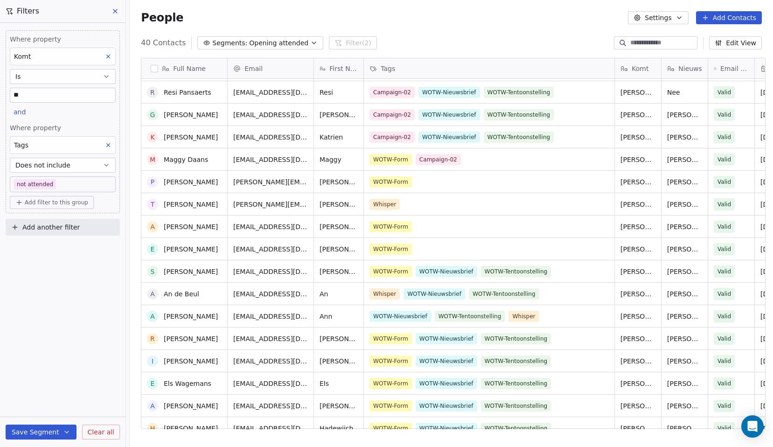
scroll to position [155, 0]
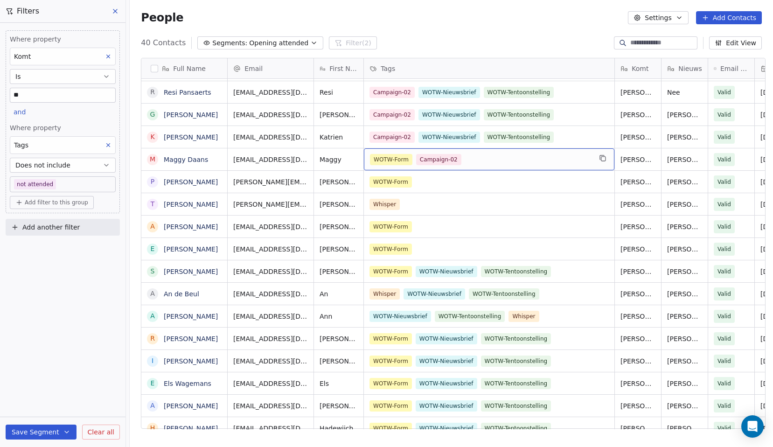
click at [397, 154] on span "WOTW-Form" at bounding box center [391, 159] width 42 height 11
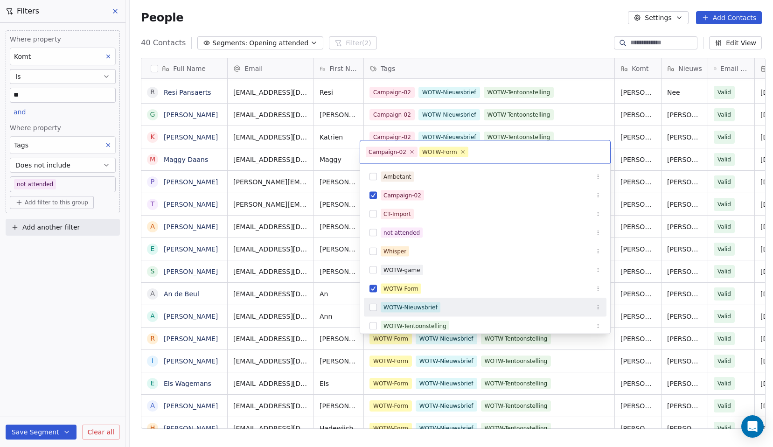
drag, startPoint x: 376, startPoint y: 307, endPoint x: 374, endPoint y: 317, distance: 9.5
click at [376, 307] on button "Suggestions" at bounding box center [372, 307] width 7 height 7
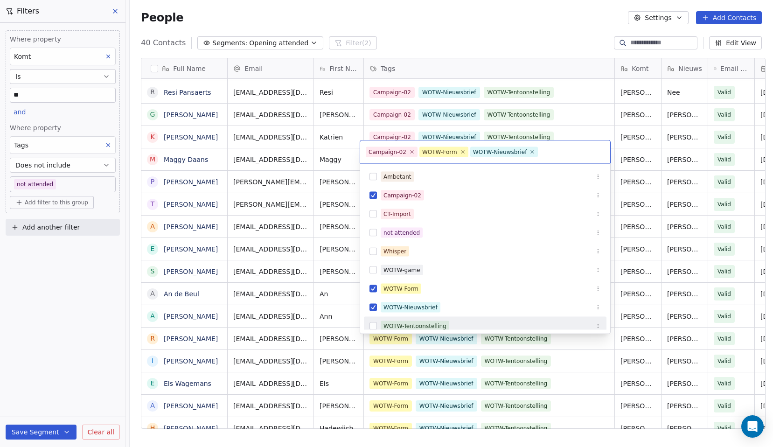
drag, startPoint x: 372, startPoint y: 325, endPoint x: 372, endPoint y: 317, distance: 7.9
click at [372, 324] on button "Suggestions" at bounding box center [372, 325] width 7 height 7
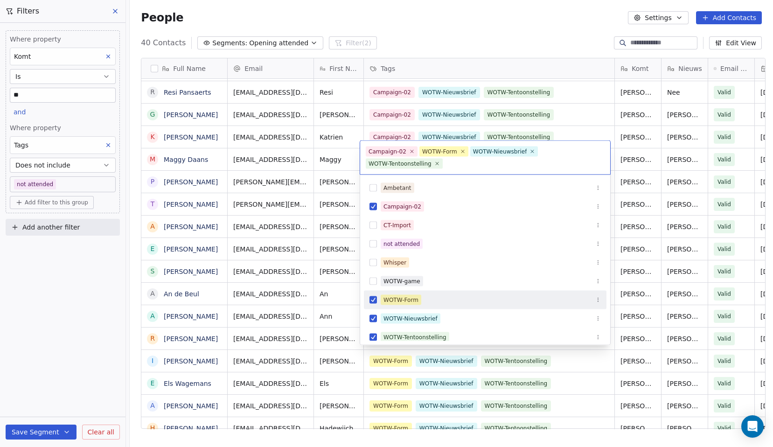
drag, startPoint x: 372, startPoint y: 301, endPoint x: 376, endPoint y: 286, distance: 15.2
click at [372, 301] on button "Suggestions" at bounding box center [372, 299] width 7 height 7
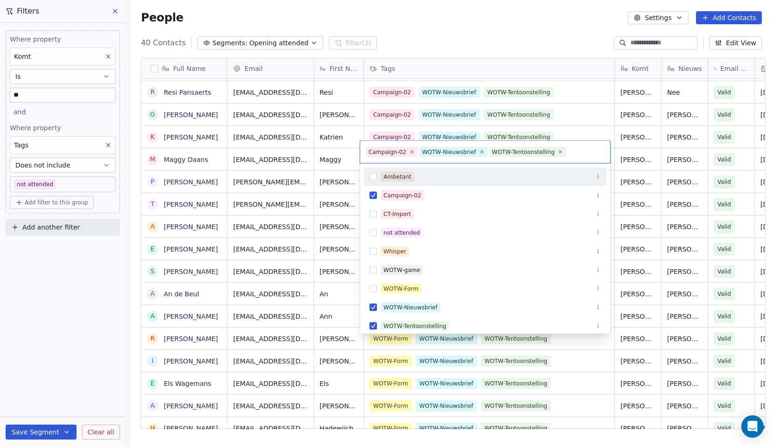
click at [467, 32] on html "Whispers of the Wood Contacts People Marketing Workflows Campaigns Metrics & Ev…" at bounding box center [386, 223] width 773 height 447
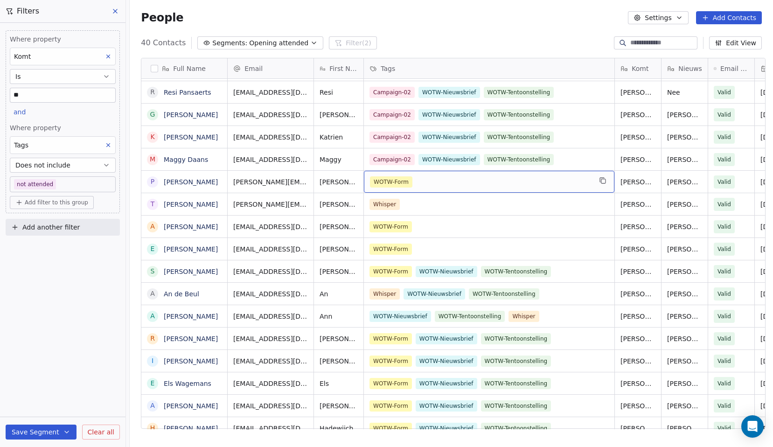
click at [390, 180] on div "WOTW-Form" at bounding box center [489, 182] width 251 height 22
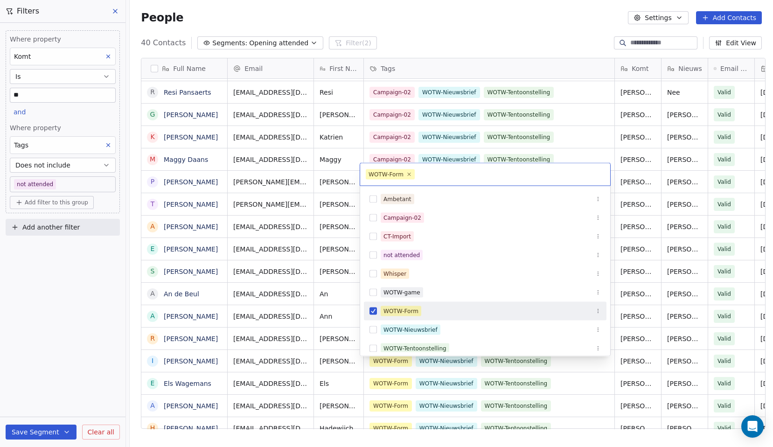
click at [372, 311] on button "Suggestions" at bounding box center [372, 310] width 7 height 7
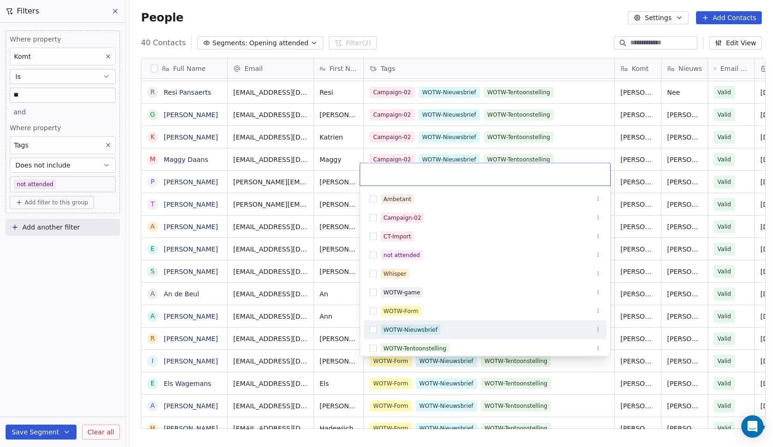
click at [375, 327] on button "Suggestions" at bounding box center [372, 329] width 7 height 7
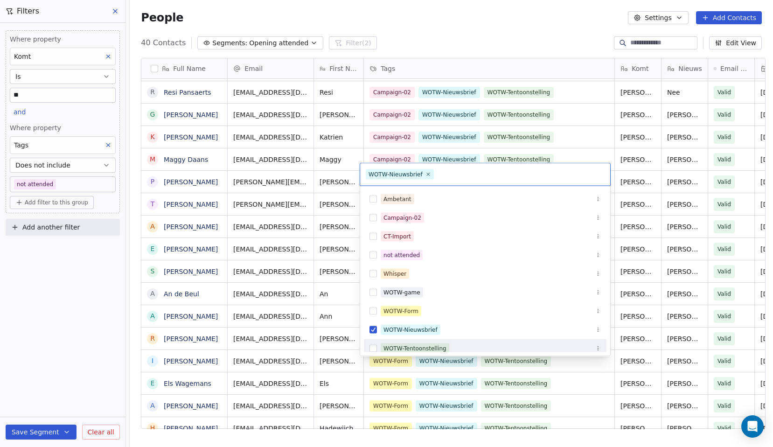
click at [374, 348] on button "Suggestions" at bounding box center [372, 348] width 7 height 7
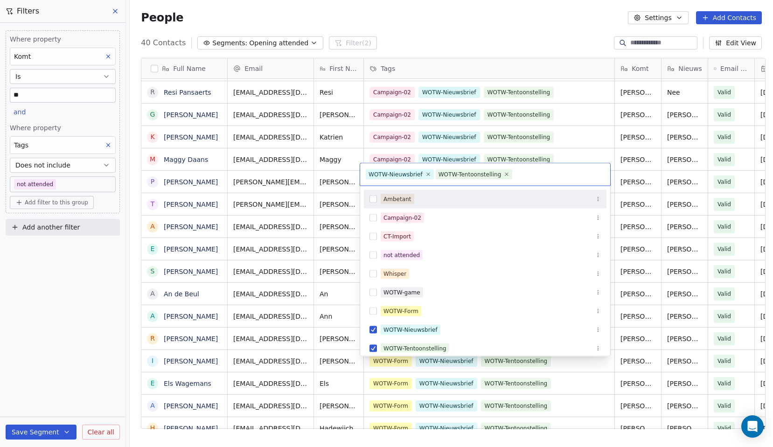
click at [447, 35] on html "Whispers of the Wood Contacts People Marketing Workflows Campaigns Metrics & Ev…" at bounding box center [386, 223] width 773 height 447
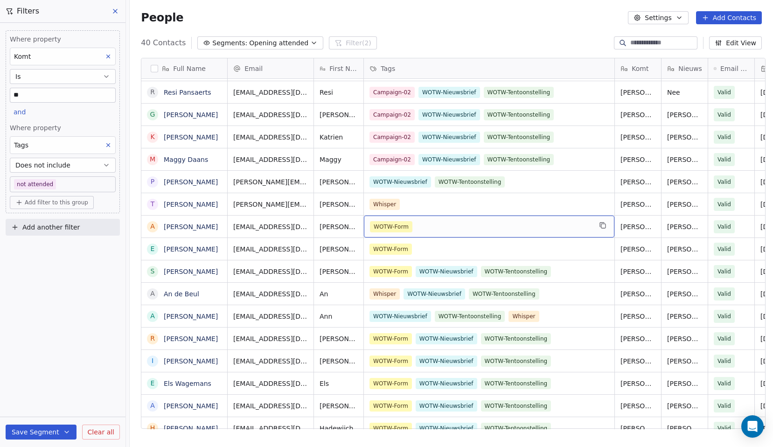
click at [414, 223] on div "WOTW-Form" at bounding box center [481, 226] width 222 height 11
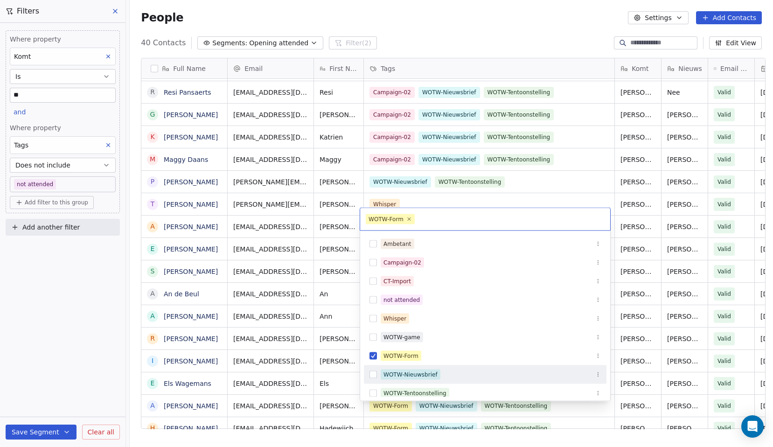
drag, startPoint x: 375, startPoint y: 375, endPoint x: 367, endPoint y: 391, distance: 18.4
click at [375, 375] on button "Suggestions" at bounding box center [372, 374] width 7 height 7
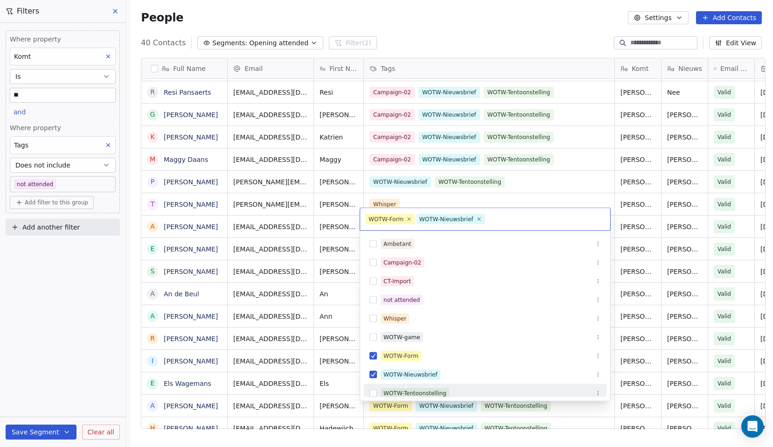
drag, startPoint x: 375, startPoint y: 395, endPoint x: 368, endPoint y: 377, distance: 19.5
click at [374, 395] on button "Suggestions" at bounding box center [372, 393] width 7 height 7
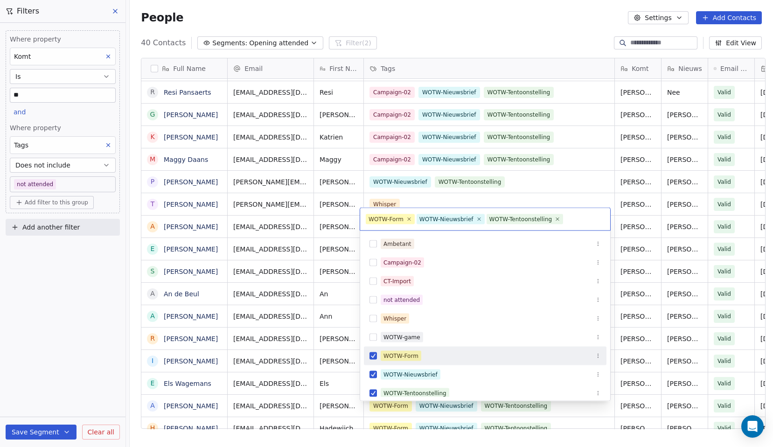
drag, startPoint x: 372, startPoint y: 359, endPoint x: 404, endPoint y: 294, distance: 71.8
click at [372, 359] on button "Suggestions" at bounding box center [372, 355] width 7 height 7
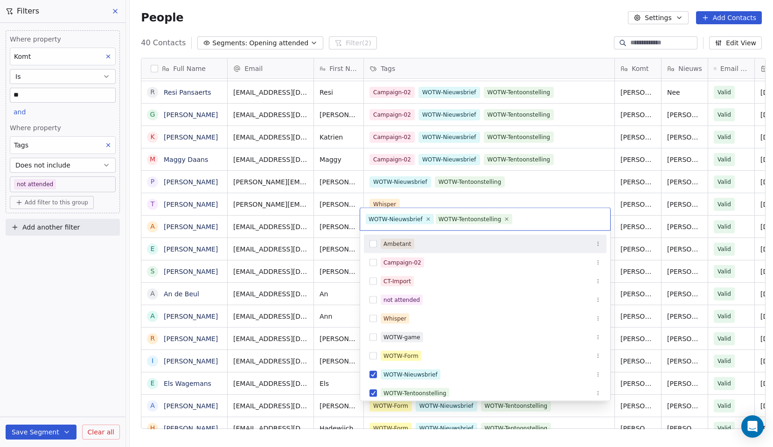
click at [459, 40] on html "Whispers of the Wood Contacts People Marketing Workflows Campaigns Metrics & Ev…" at bounding box center [386, 223] width 773 height 447
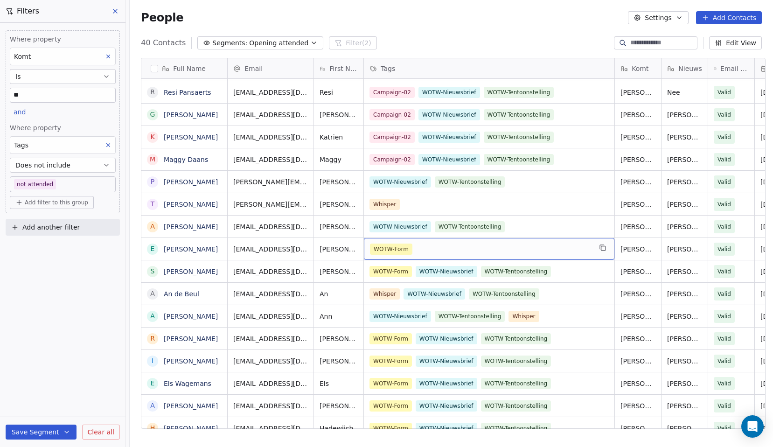
click at [438, 245] on div "WOTW-Form" at bounding box center [481, 249] width 222 height 11
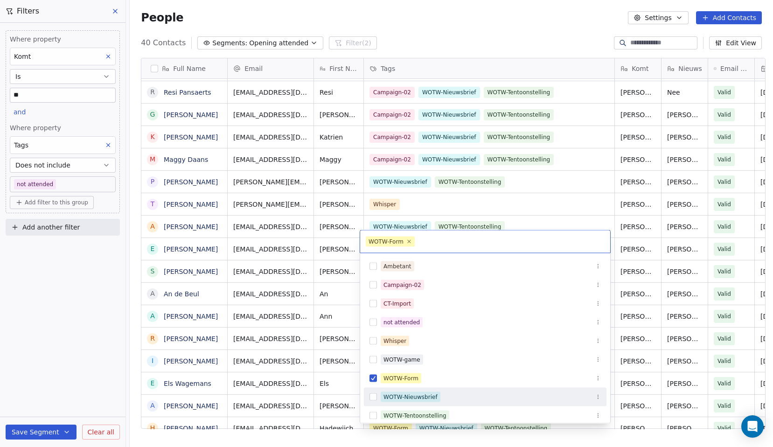
click at [373, 397] on button "Suggestions" at bounding box center [372, 396] width 7 height 7
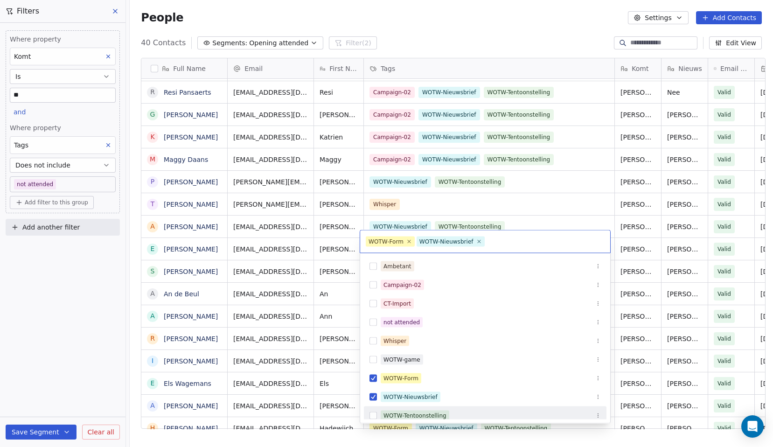
drag, startPoint x: 372, startPoint y: 416, endPoint x: 371, endPoint y: 393, distance: 22.9
click at [372, 415] on button "Suggestions" at bounding box center [372, 415] width 7 height 7
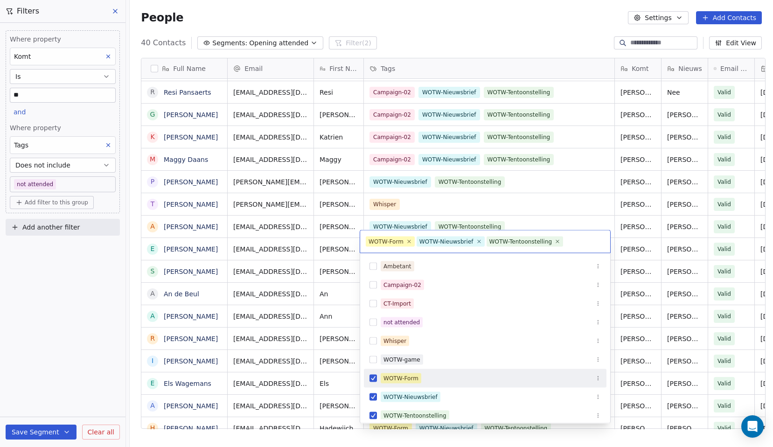
click at [373, 381] on button "Suggestions" at bounding box center [372, 378] width 7 height 7
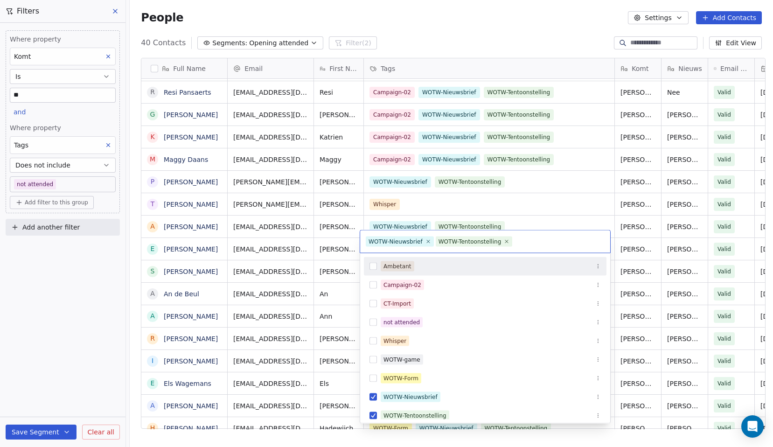
click at [448, 33] on html "Whispers of the Wood Contacts People Marketing Workflows Campaigns Metrics & Ev…" at bounding box center [386, 223] width 773 height 447
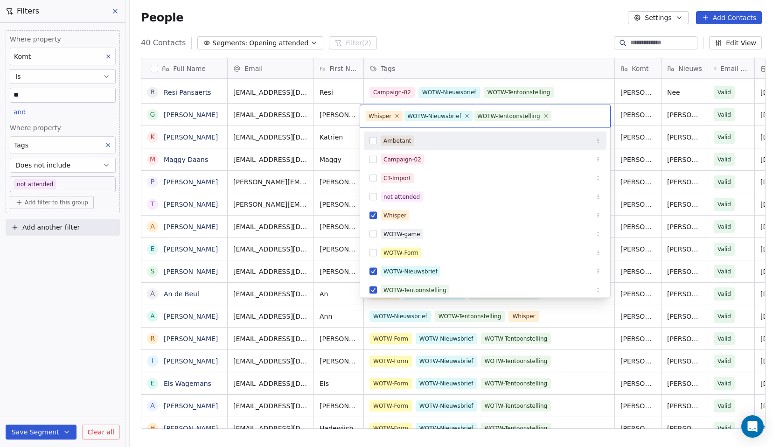
click at [472, 21] on html "Whispers of the Wood Contacts People Marketing Workflows Campaigns Metrics & Ev…" at bounding box center [386, 223] width 773 height 447
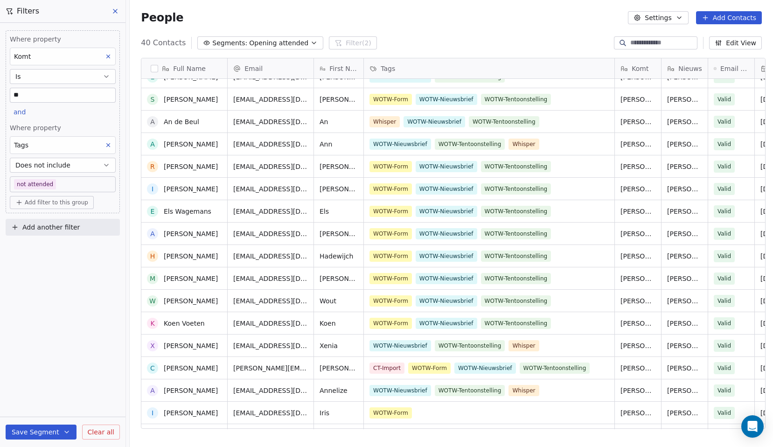
scroll to position [328, 0]
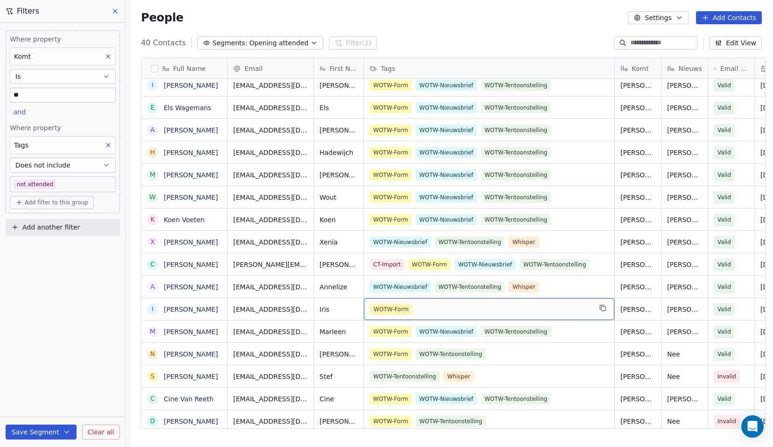
click at [464, 304] on div "WOTW-Form" at bounding box center [481, 309] width 222 height 11
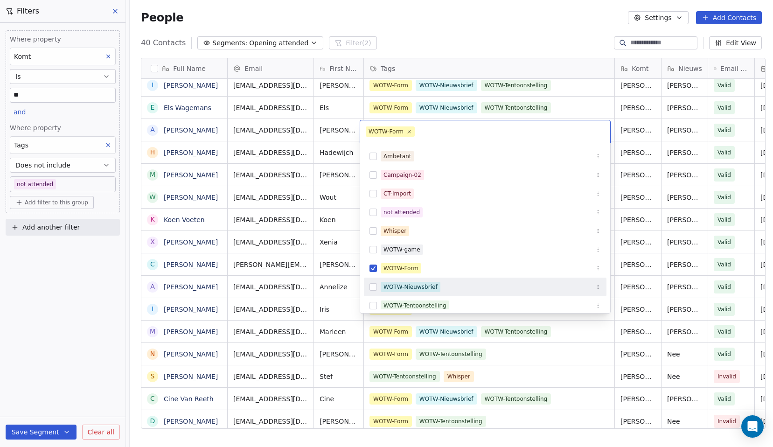
click at [372, 286] on button "Suggestions" at bounding box center [372, 286] width 7 height 7
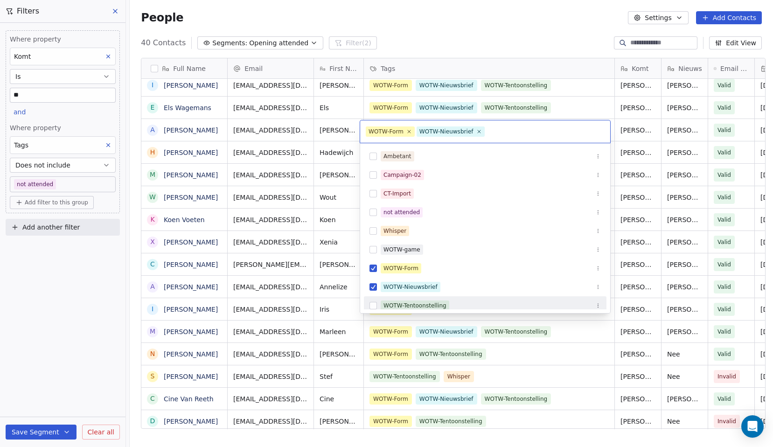
click at [373, 307] on button "Suggestions" at bounding box center [372, 305] width 7 height 7
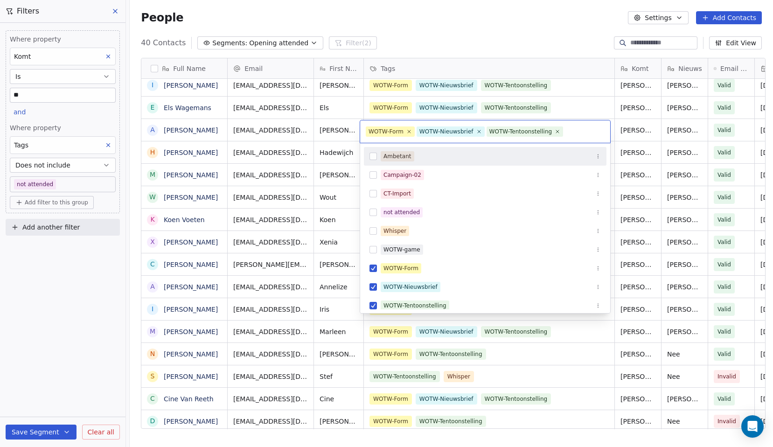
click at [497, 20] on html "Whispers of the Wood Contacts People Marketing Workflows Campaigns Metrics & Ev…" at bounding box center [386, 223] width 773 height 447
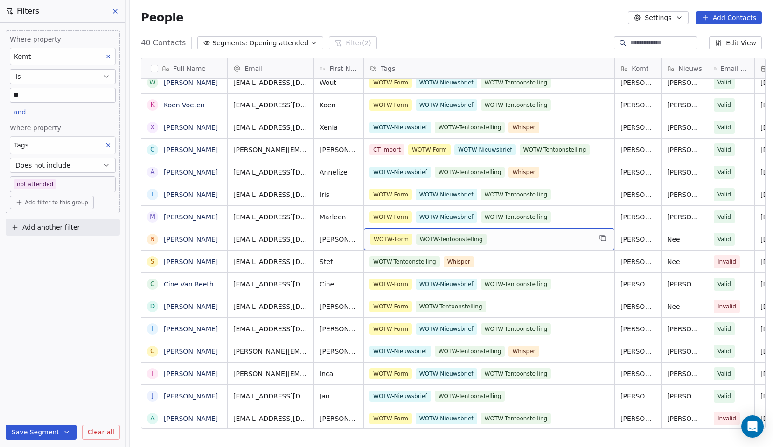
click at [508, 237] on div "WOTW-Form WOTW-Tentoonstelling" at bounding box center [481, 239] width 222 height 11
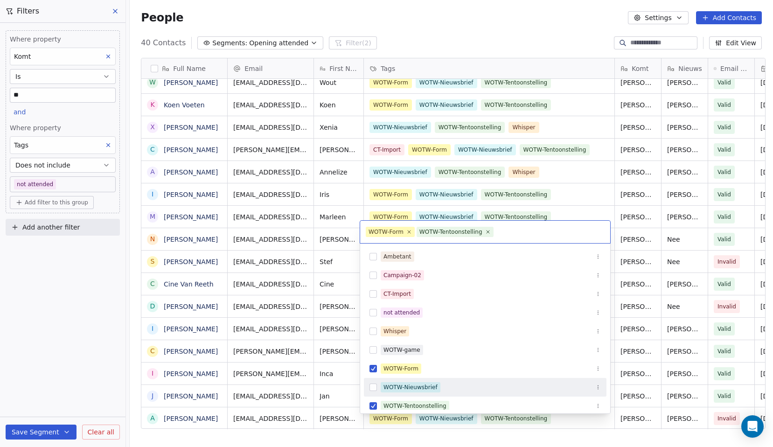
click at [374, 387] on button "Suggestions" at bounding box center [372, 386] width 7 height 7
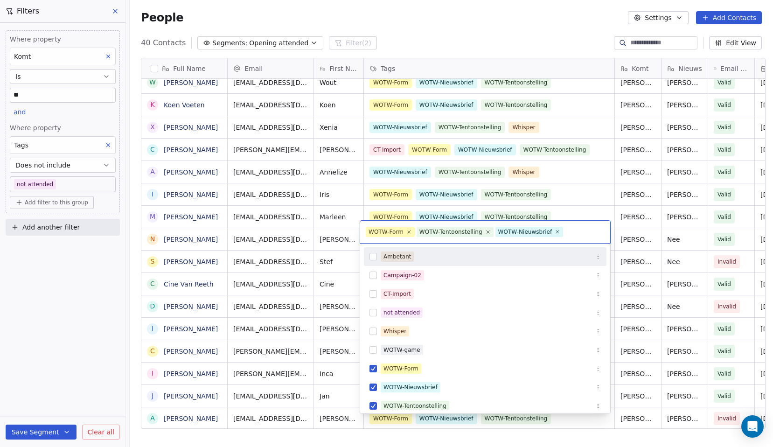
click at [473, 12] on html "Whispers of the Wood Contacts People Marketing Workflows Campaigns Metrics & Ev…" at bounding box center [386, 223] width 773 height 447
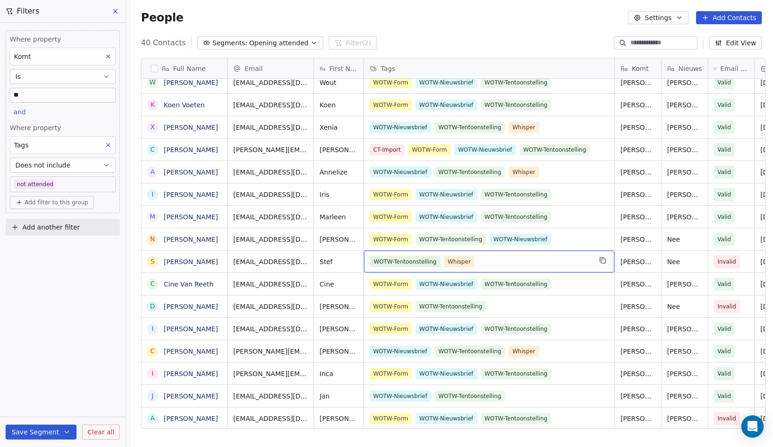
click at [508, 256] on div "WOTW-Tentoonstelling Whisper" at bounding box center [481, 261] width 222 height 11
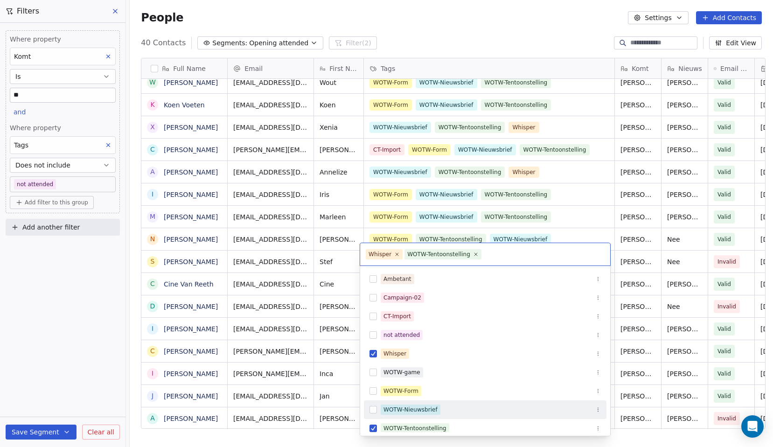
click at [373, 408] on button "Suggestions" at bounding box center [372, 409] width 7 height 7
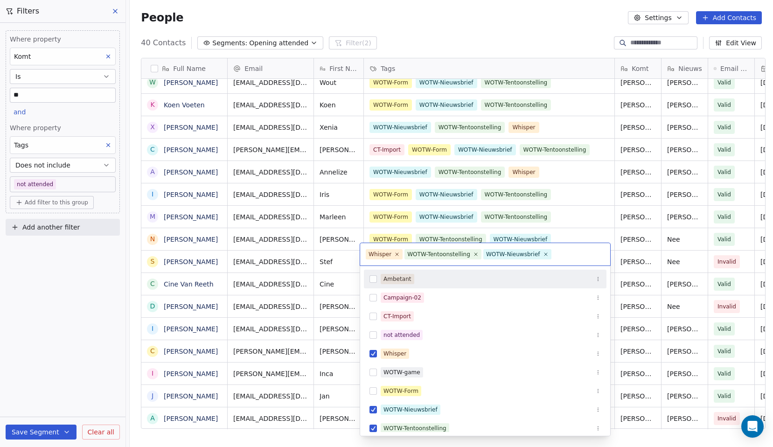
click at [486, 26] on html "Whispers of the Wood Contacts People Marketing Workflows Campaigns Metrics & Ev…" at bounding box center [386, 223] width 773 height 447
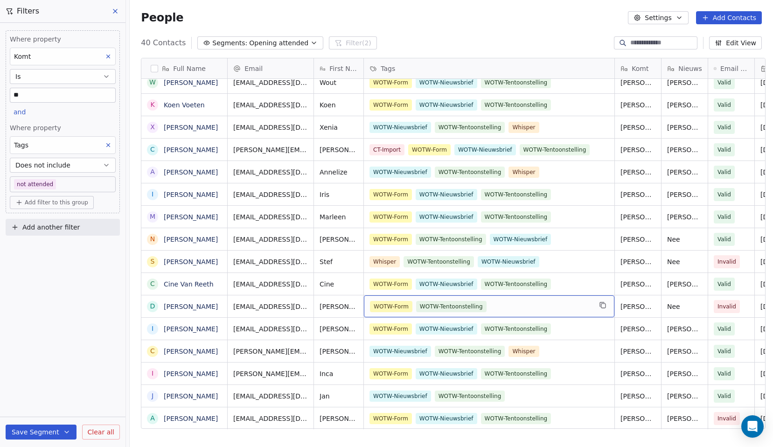
click at [527, 301] on div "WOTW-Form WOTW-Tentoonstelling" at bounding box center [481, 306] width 222 height 11
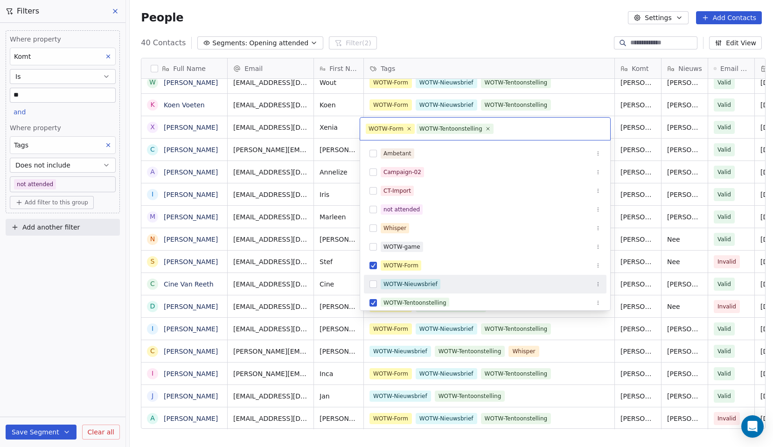
click at [372, 285] on button "Suggestions" at bounding box center [372, 283] width 7 height 7
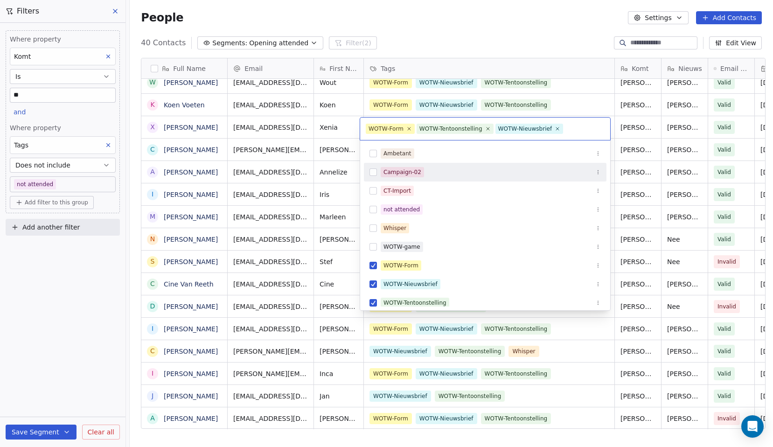
click at [458, 21] on html "Whispers of the Wood Contacts People Marketing Workflows Campaigns Metrics & Ev…" at bounding box center [386, 223] width 773 height 447
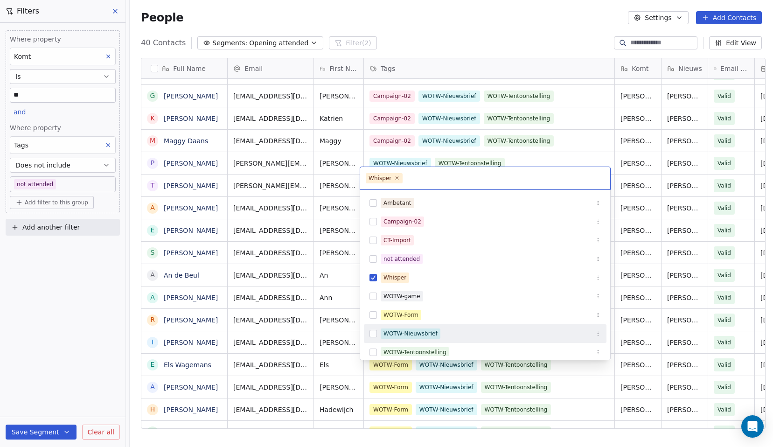
click at [375, 330] on button "Suggestions" at bounding box center [372, 333] width 7 height 7
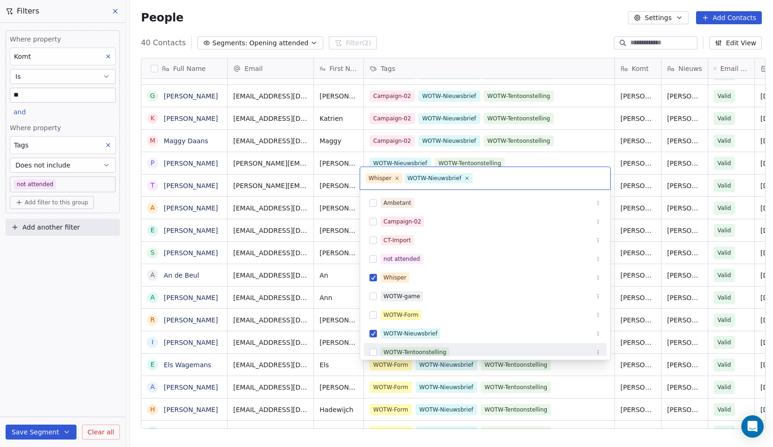
click at [374, 351] on button "Suggestions" at bounding box center [372, 351] width 7 height 7
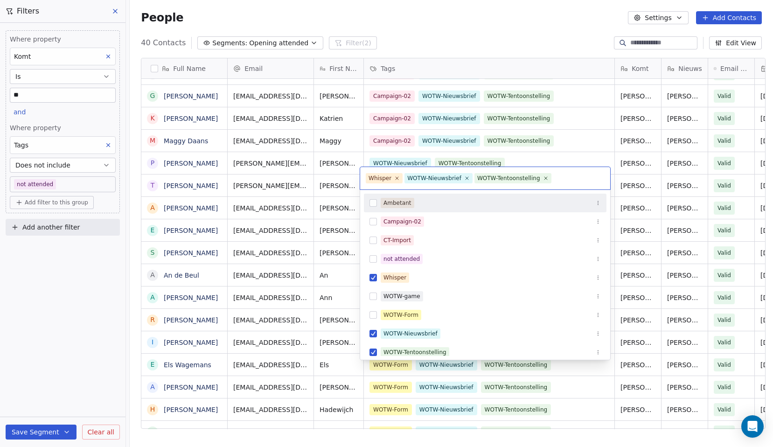
click at [478, 29] on html "Whispers of the Wood Contacts People Marketing Workflows Campaigns Metrics & Ev…" at bounding box center [386, 223] width 773 height 447
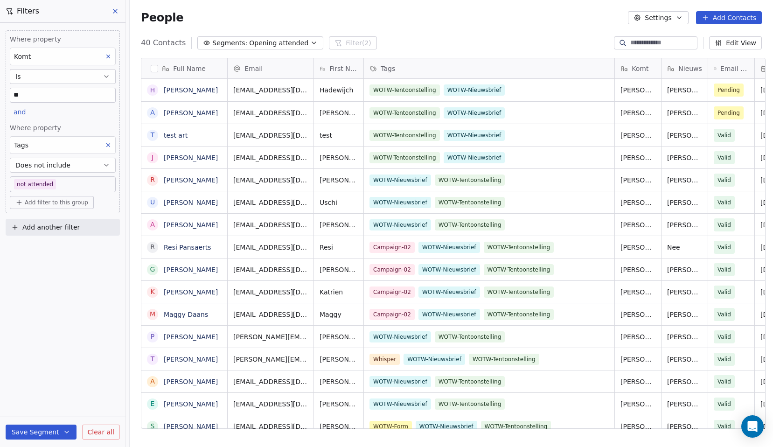
click at [51, 433] on button "Save Segment" at bounding box center [41, 432] width 71 height 15
click at [95, 332] on div "Where property Komt Is ** and Where property Tags Does not include not attended…" at bounding box center [62, 235] width 125 height 424
click at [452, 24] on div "People Settings Add Contacts" at bounding box center [451, 17] width 643 height 35
click at [283, 46] on span "Opening attended" at bounding box center [278, 43] width 59 height 10
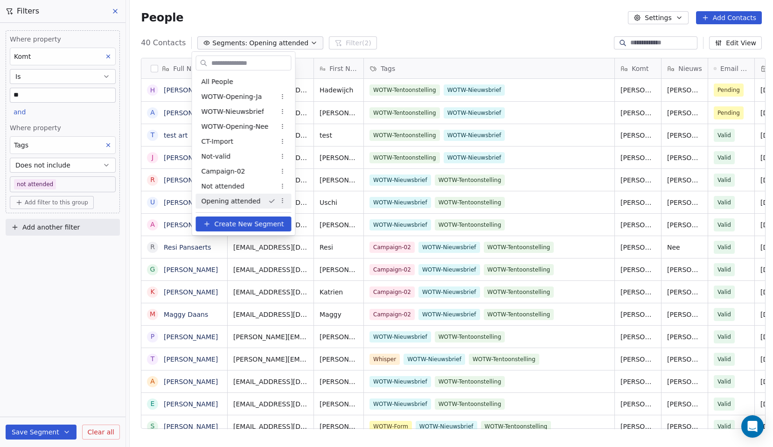
click at [425, 28] on html "Whispers of the Wood Contacts People Marketing Workflows Campaigns Metrics & Ev…" at bounding box center [386, 223] width 773 height 447
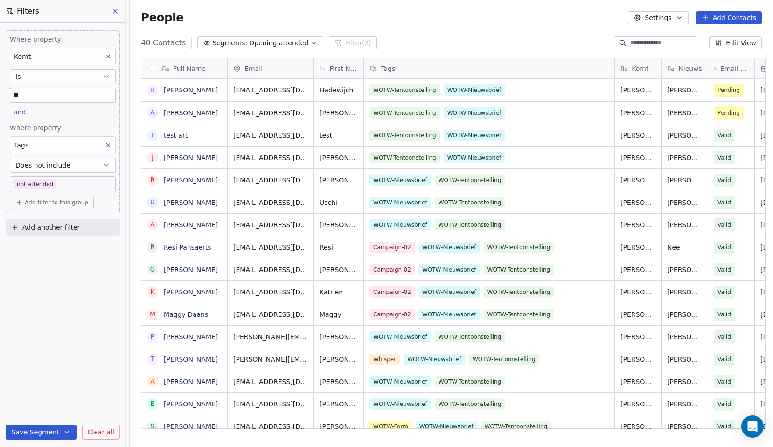
click at [113, 8] on icon at bounding box center [114, 10] width 7 height 7
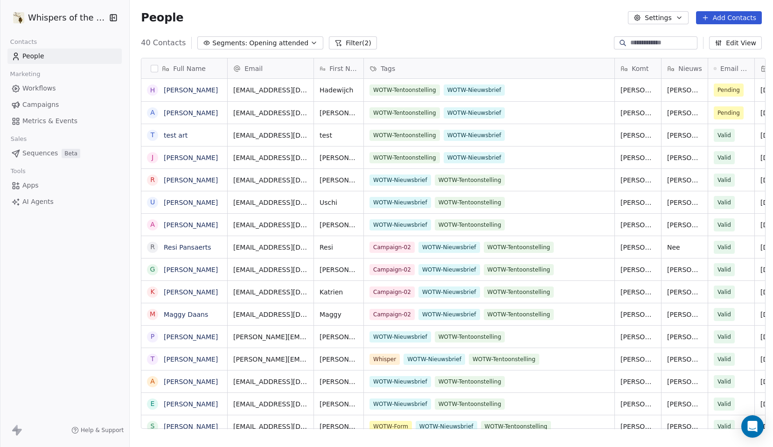
click at [31, 55] on span "People" at bounding box center [33, 56] width 22 height 10
click at [681, 19] on icon "button" at bounding box center [678, 17] width 7 height 7
click at [654, 53] on span "Tags" at bounding box center [659, 53] width 14 height 10
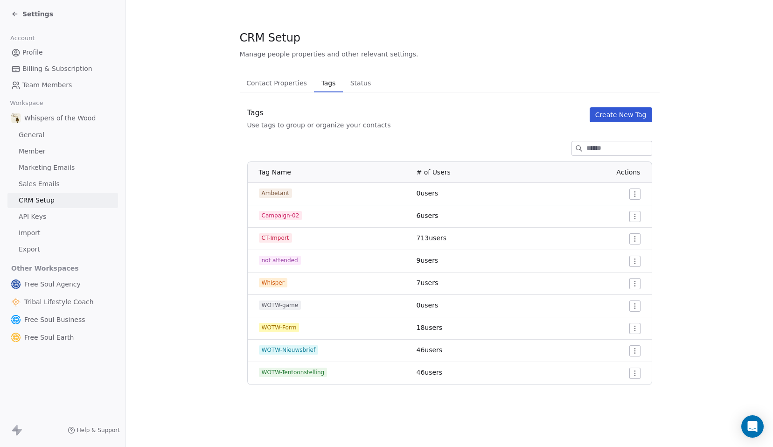
click at [635, 330] on html "Settings Account Profile Billing & Subscription Team Members Workspace Whispers…" at bounding box center [386, 223] width 773 height 447
click at [618, 366] on span "Delete" at bounding box center [622, 361] width 21 height 9
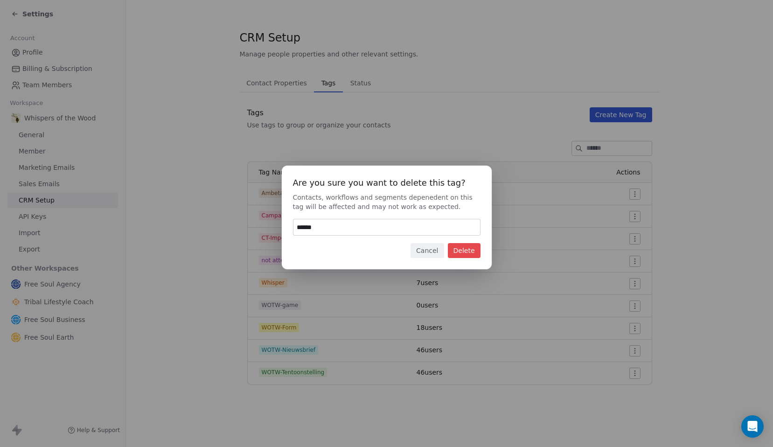
type input "******"
click at [462, 249] on button "Delete" at bounding box center [464, 250] width 33 height 15
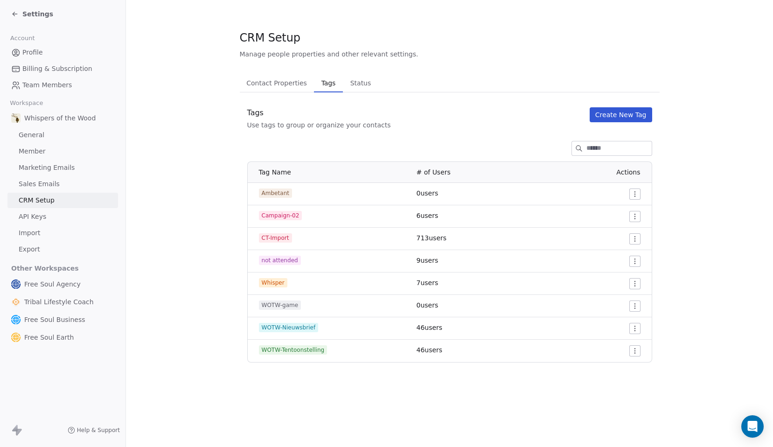
click at [32, 14] on span "Settings" at bounding box center [37, 13] width 31 height 9
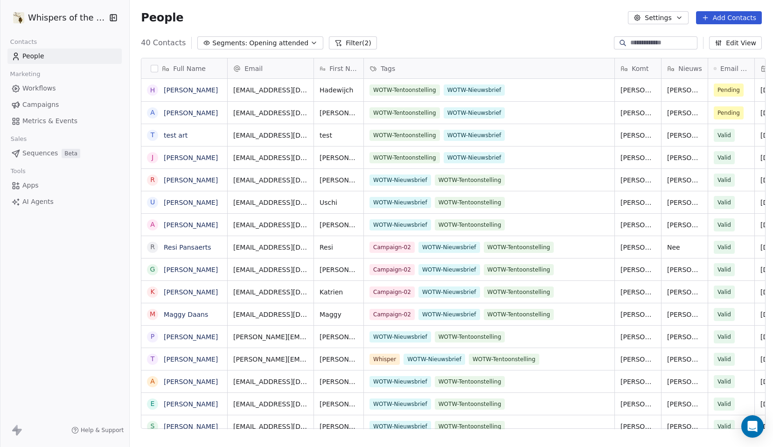
click at [390, 66] on span "Tags" at bounding box center [388, 68] width 14 height 9
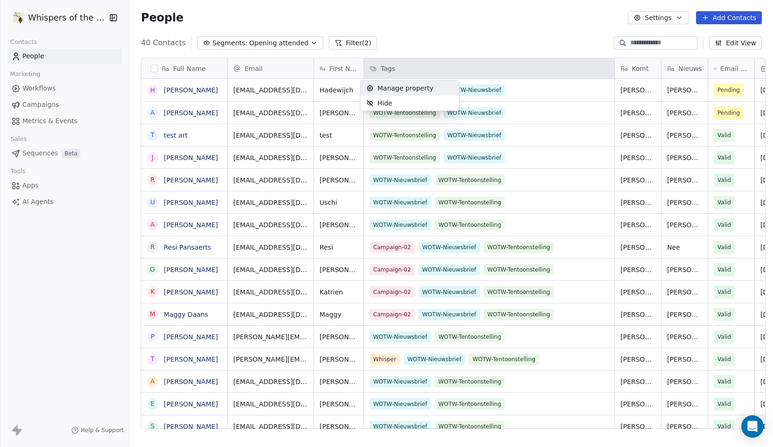
click at [412, 37] on html "Whispers of the Wood Contacts People Marketing Workflows Campaigns Metrics & Ev…" at bounding box center [386, 223] width 773 height 447
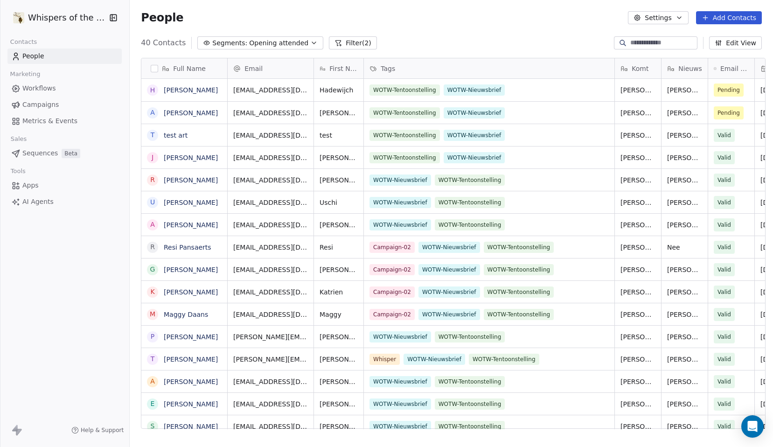
click at [151, 70] on button "button" at bounding box center [154, 68] width 7 height 7
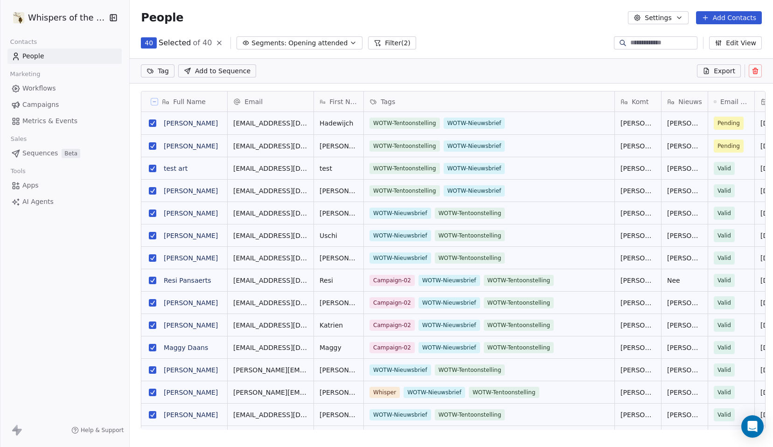
click at [157, 72] on html "Whispers of the Wood Contacts People Marketing Workflows Campaigns Metrics & Ev…" at bounding box center [386, 223] width 773 height 447
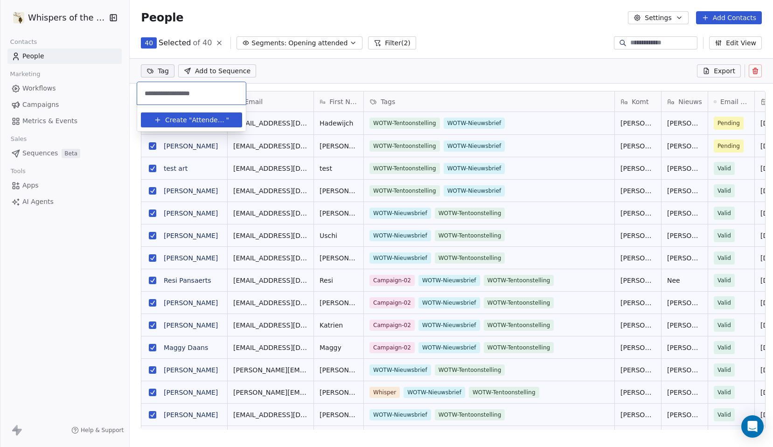
type input "**********"
click at [192, 121] on span "Attenden-2025-10-02" at bounding box center [209, 120] width 34 height 10
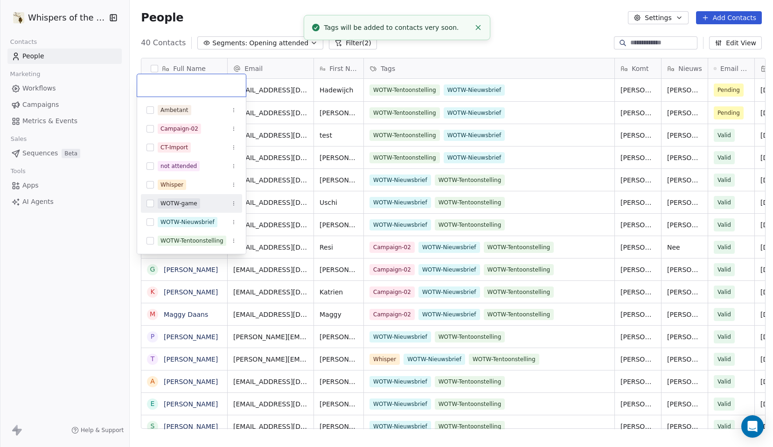
click at [361, 68] on html "Whispers of the Wood Contacts People Marketing Workflows Campaigns Metrics & Ev…" at bounding box center [386, 223] width 773 height 447
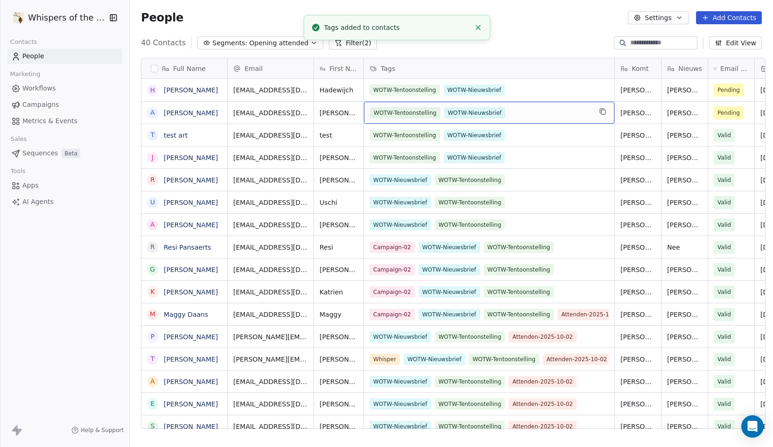
click at [538, 118] on div "WOTW-Tentoonstelling WOTW-[GEOGRAPHIC_DATA]" at bounding box center [481, 112] width 222 height 11
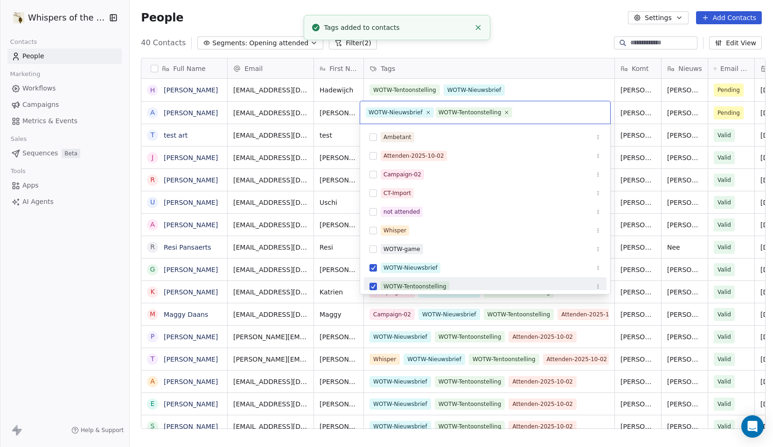
click at [544, 43] on html "Whispers of the Wood Contacts People Marketing Workflows Campaigns Metrics & Ev…" at bounding box center [386, 223] width 773 height 447
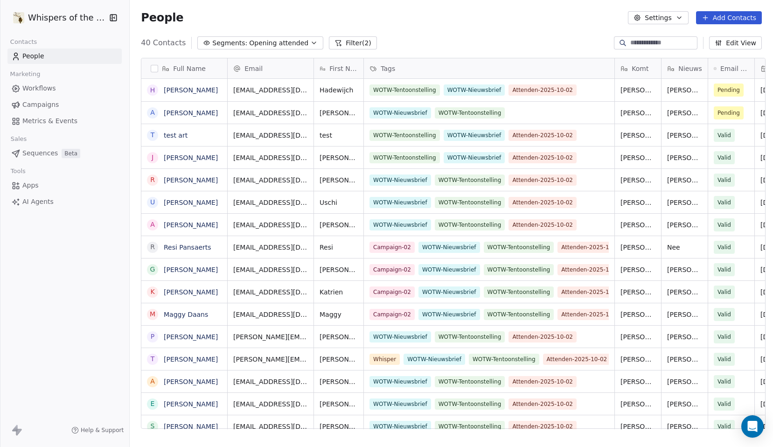
scroll to position [5, 0]
click at [541, 110] on div "WOTW-Nieuwsbrief WOTW-Tentoonstelling" at bounding box center [481, 112] width 222 height 11
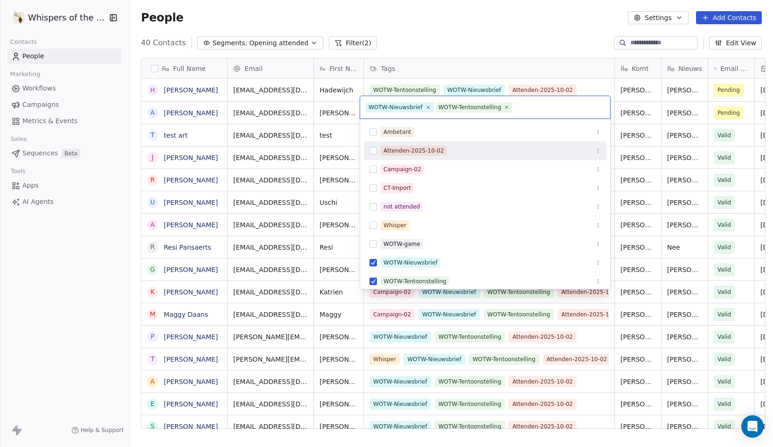
click at [375, 153] on button "Suggestions" at bounding box center [372, 150] width 7 height 7
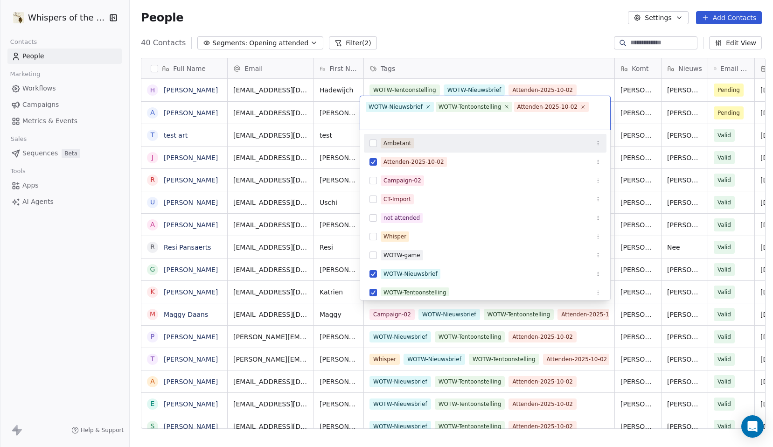
click at [473, 20] on html "Whispers of the Wood Contacts People Marketing Workflows Campaigns Metrics & Ev…" at bounding box center [386, 223] width 773 height 447
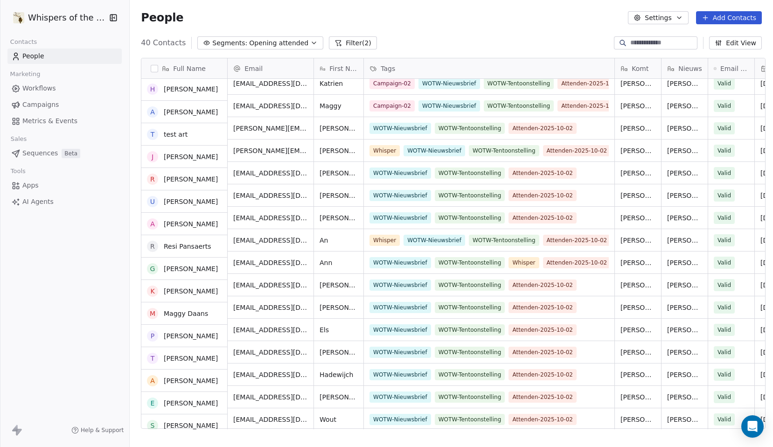
scroll to position [0, 0]
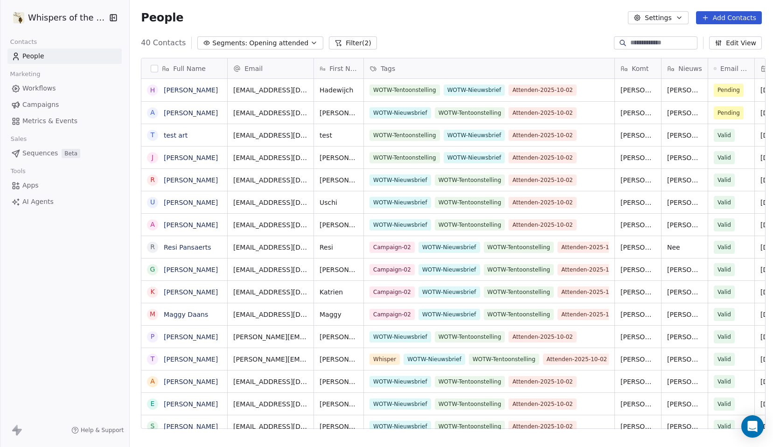
click at [673, 19] on button "Settings" at bounding box center [658, 17] width 60 height 13
click at [661, 48] on span "Tags" at bounding box center [659, 53] width 14 height 10
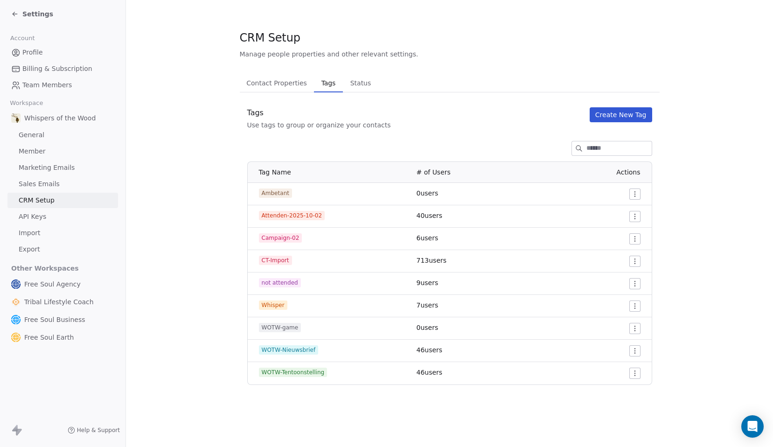
click at [635, 214] on html "Settings Account Profile Billing & Subscription Team Members Workspace Whispers…" at bounding box center [386, 223] width 773 height 447
click at [625, 232] on div "Edit" at bounding box center [617, 235] width 44 height 15
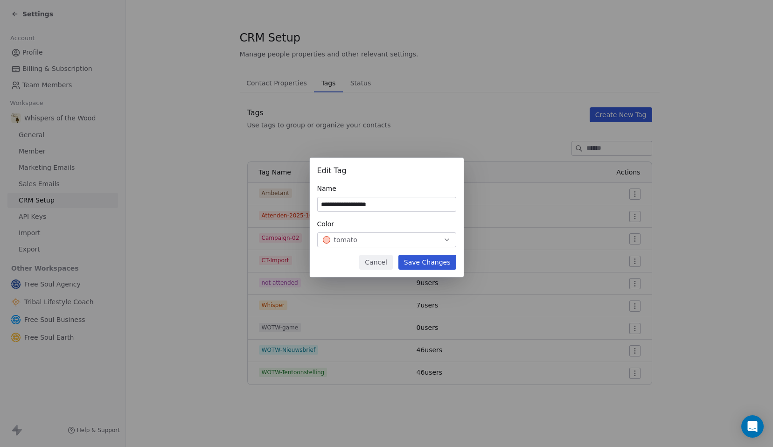
click at [345, 207] on input "**********" at bounding box center [387, 204] width 138 height 14
drag, startPoint x: 352, startPoint y: 206, endPoint x: 304, endPoint y: 196, distance: 49.5
click at [304, 196] on div "**********" at bounding box center [386, 223] width 773 height 161
click at [373, 203] on input "**********" at bounding box center [387, 204] width 138 height 14
type input "**********"
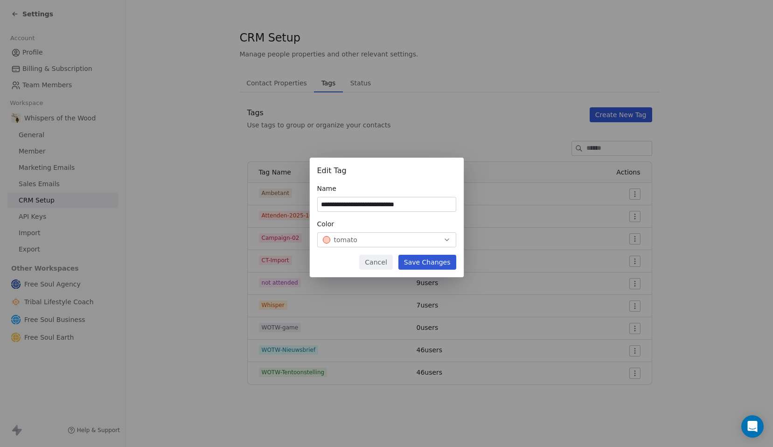
click at [446, 265] on button "Save Changes" at bounding box center [427, 262] width 58 height 15
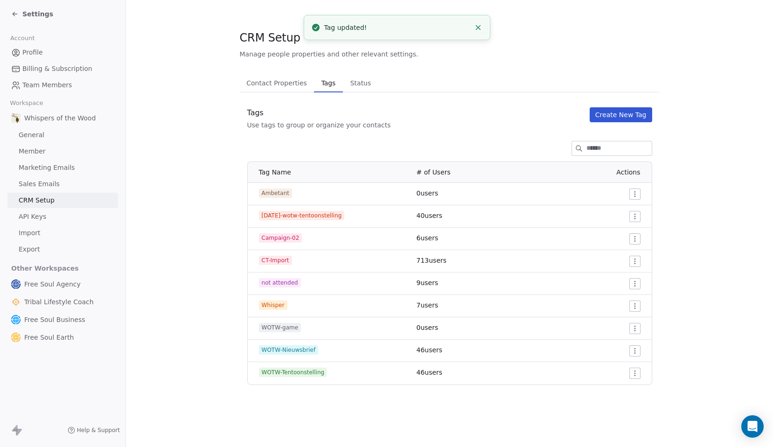
click at [745, 226] on section "CRM Setup Manage people properties and other relevant settings. Contact Propert…" at bounding box center [449, 207] width 647 height 415
click at [704, 313] on section "CRM Setup Manage people properties and other relevant settings. Contact Propert…" at bounding box center [449, 207] width 647 height 415
click at [33, 10] on span "Settings" at bounding box center [37, 13] width 31 height 9
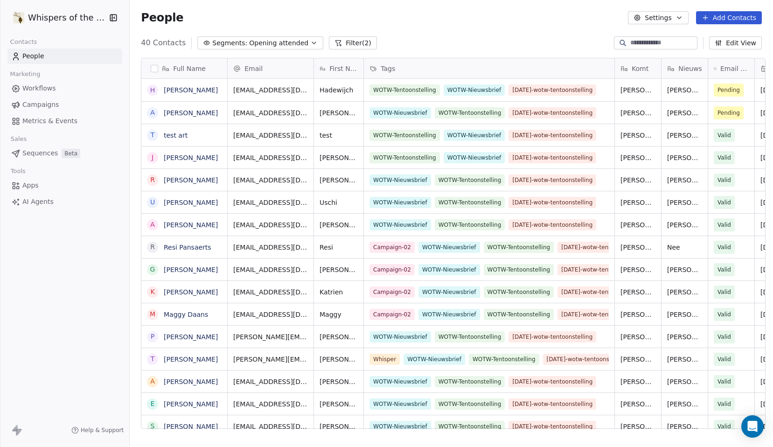
scroll to position [386, 640]
click at [262, 40] on span "Opening attended" at bounding box center [278, 43] width 59 height 10
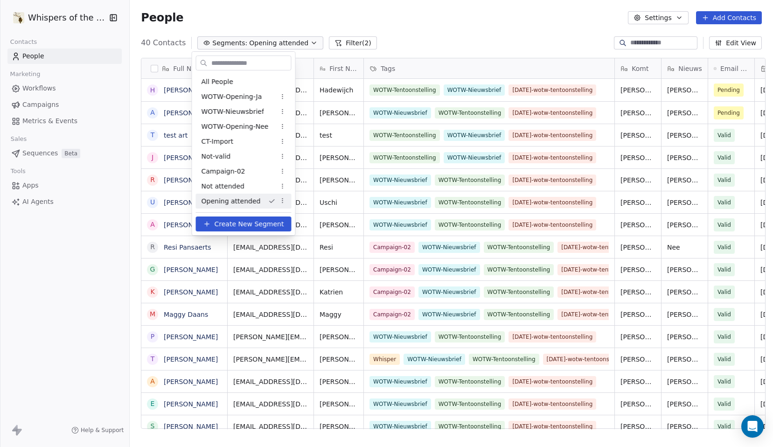
click at [247, 204] on span "Opening attended" at bounding box center [231, 201] width 59 height 10
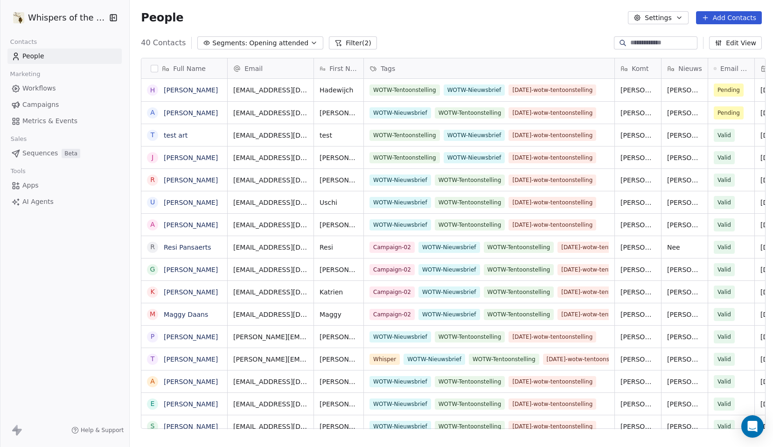
click at [310, 43] on icon "button" at bounding box center [313, 42] width 7 height 7
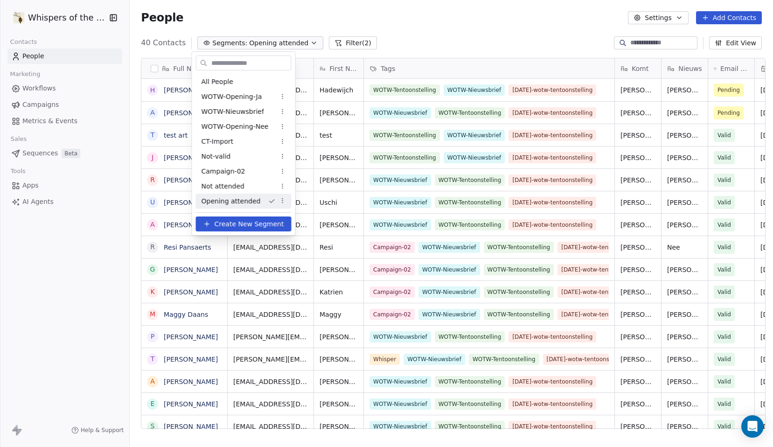
click at [303, 2] on html "Whispers of the Wood Contacts People Marketing Workflows Campaigns Metrics & Ev…" at bounding box center [386, 223] width 773 height 447
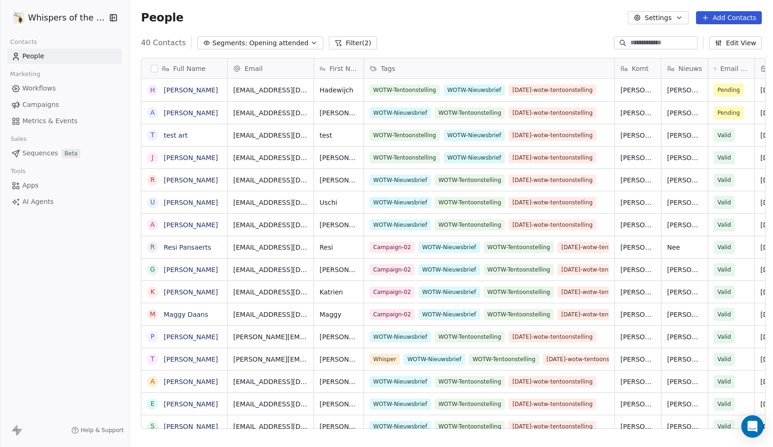
click at [350, 41] on button "Filter (2)" at bounding box center [353, 42] width 48 height 13
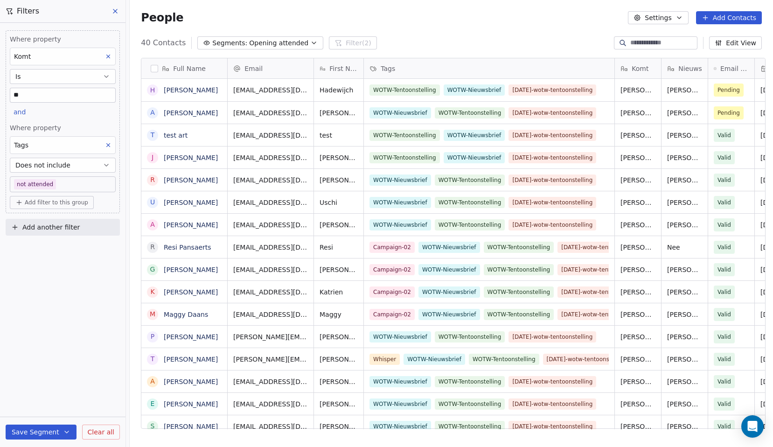
click at [108, 60] on button at bounding box center [108, 56] width 12 height 12
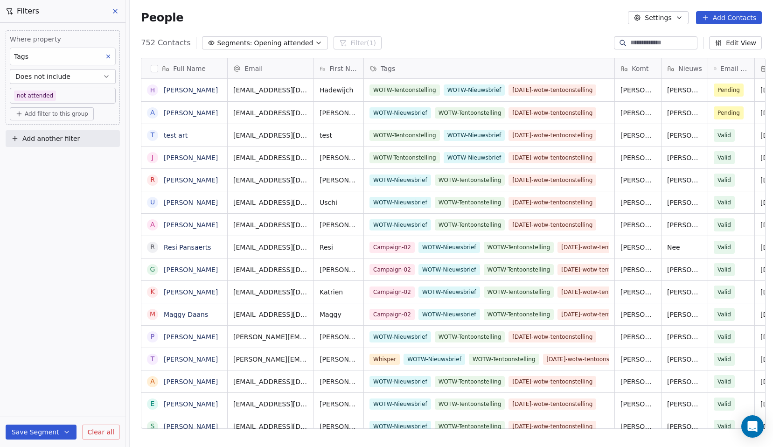
click at [63, 98] on body "Whispers of the Wood Contacts People Marketing Workflows Campaigns Metrics & Ev…" at bounding box center [386, 223] width 773 height 447
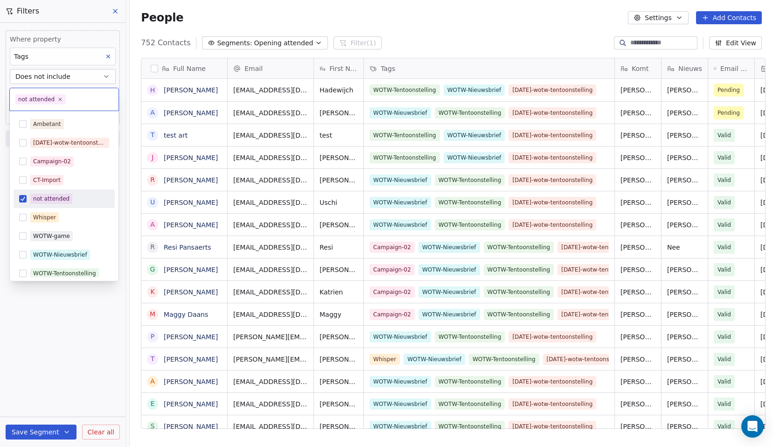
click at [23, 198] on button "Suggestions" at bounding box center [22, 198] width 7 height 7
click at [22, 142] on button "Suggestions" at bounding box center [22, 142] width 7 height 7
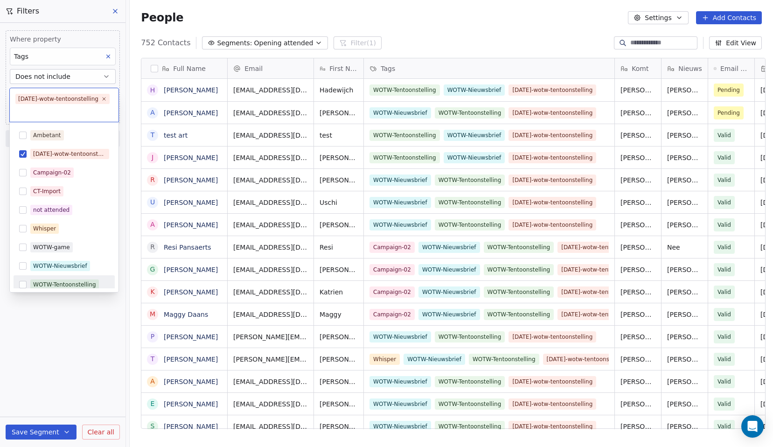
click at [59, 320] on html "Whispers of the Wood Contacts People Marketing Workflows Campaigns Metrics & Ev…" at bounding box center [386, 223] width 773 height 447
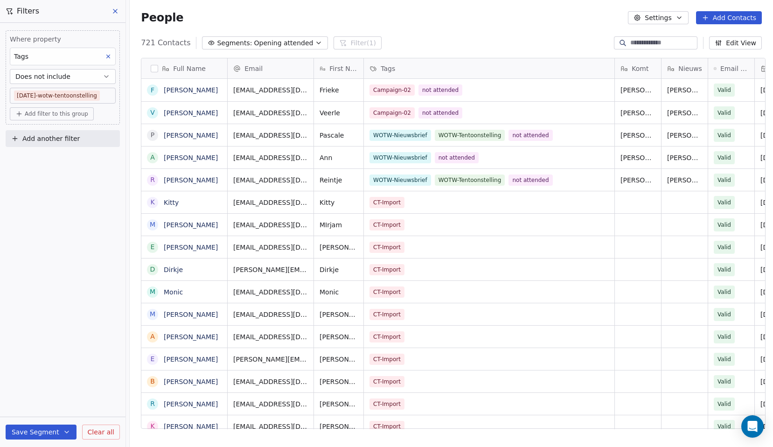
click at [60, 431] on button "Save Segment" at bounding box center [41, 432] width 71 height 15
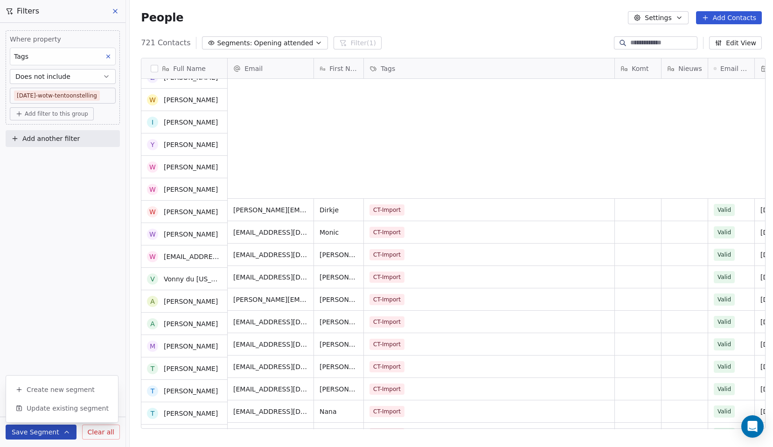
scroll to position [0, 0]
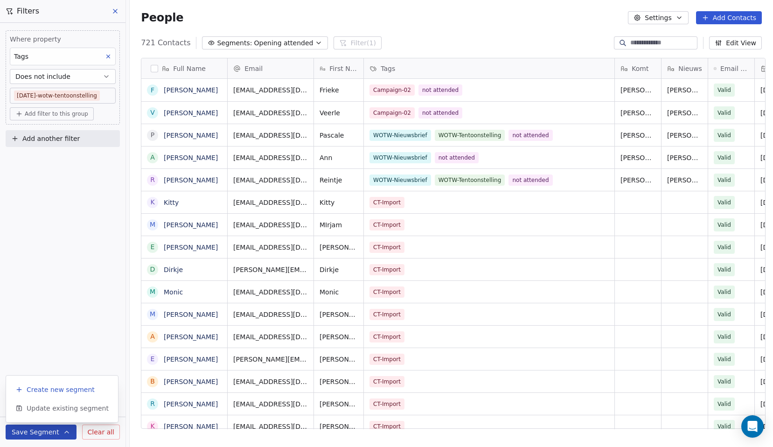
click at [51, 391] on span "Create new segment" at bounding box center [61, 389] width 68 height 9
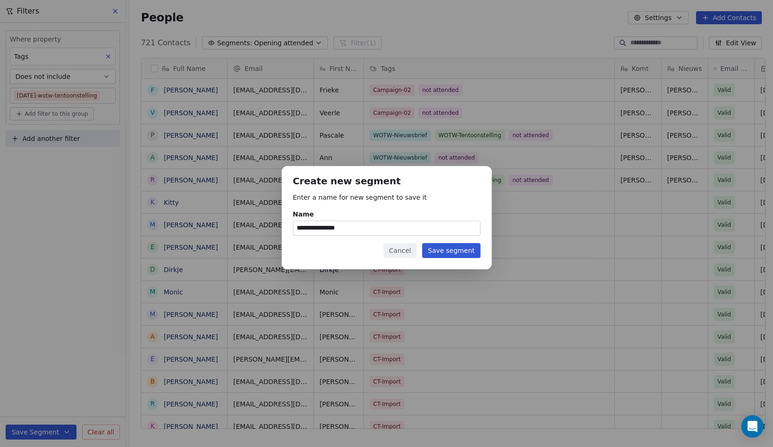
click at [448, 249] on button "Save segment" at bounding box center [451, 250] width 58 height 15
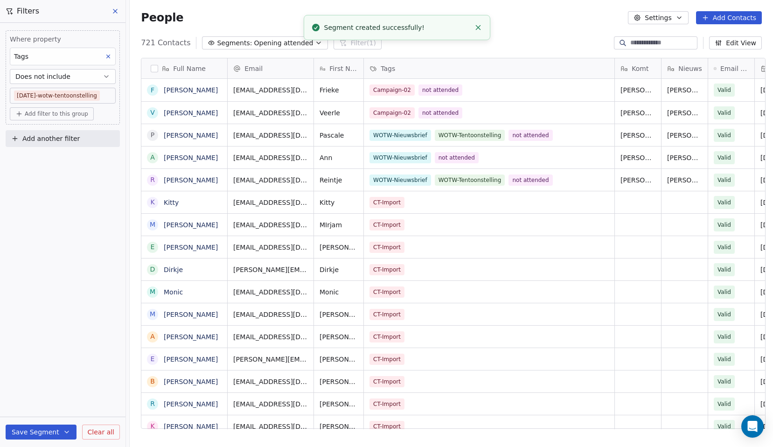
click at [273, 42] on span "Opening attended" at bounding box center [283, 43] width 59 height 10
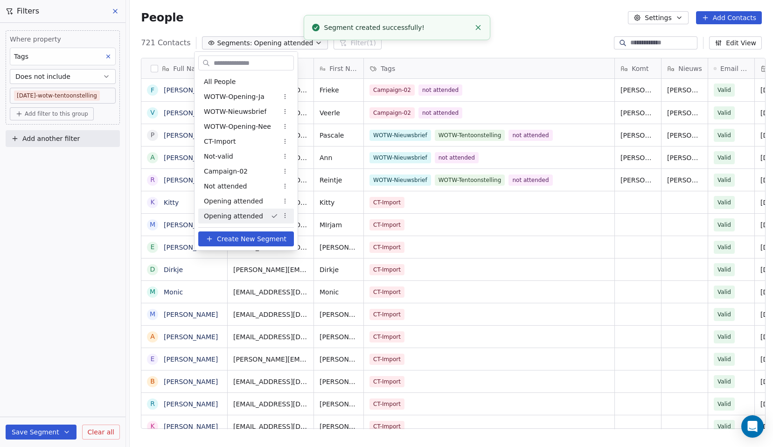
click at [273, 42] on html "Whispers of the Wood Contacts People Marketing Workflows Campaigns Metrics & Ev…" at bounding box center [386, 223] width 773 height 447
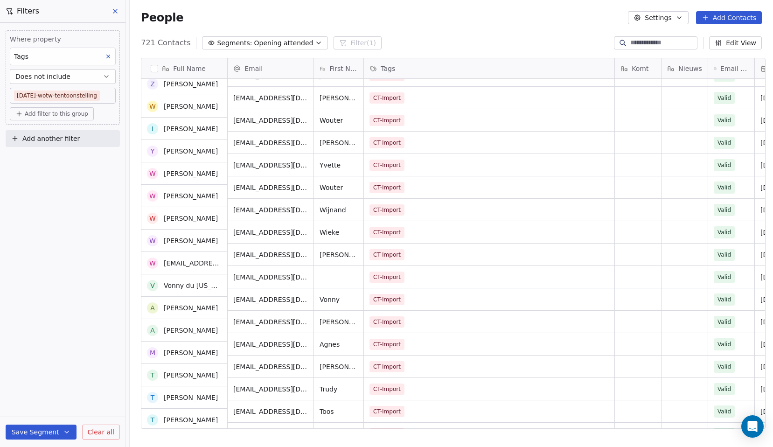
scroll to position [418, 0]
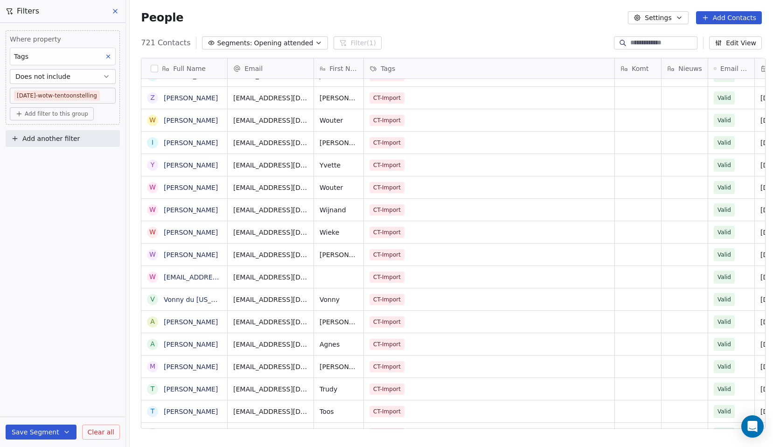
click at [72, 79] on button "Does not include" at bounding box center [63, 76] width 106 height 15
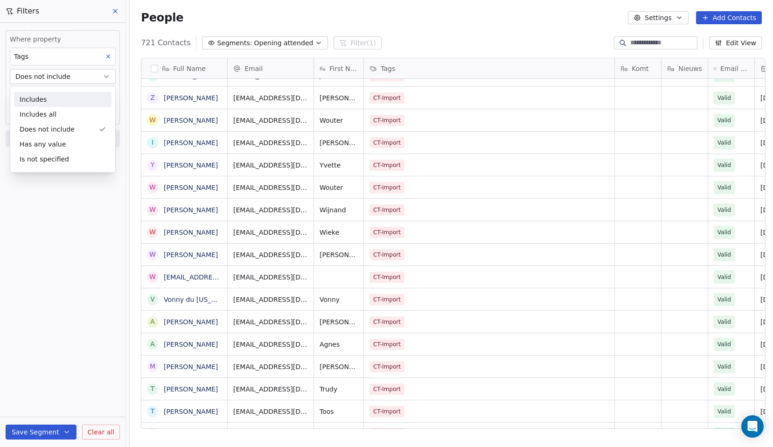
click at [31, 101] on div "Includes" at bounding box center [62, 99] width 97 height 15
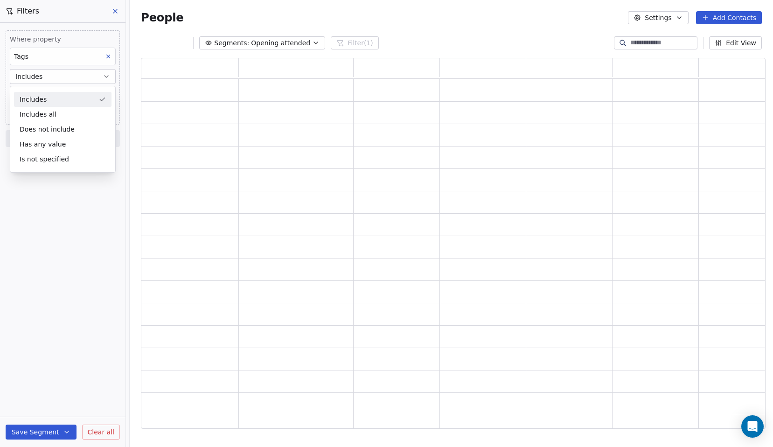
scroll to position [364, 618]
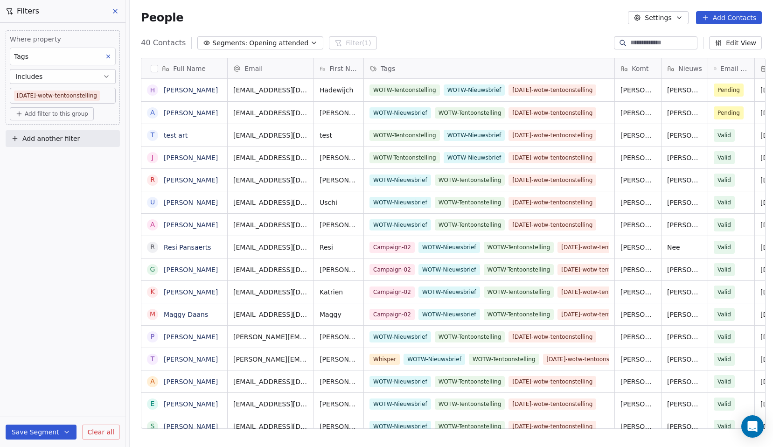
click at [42, 434] on button "Save Segment" at bounding box center [41, 432] width 71 height 15
click at [63, 412] on span "Update existing segment" at bounding box center [68, 408] width 82 height 9
click at [526, 39] on div "40 Contacts Segments: Opening attended Filter (1) Edit View" at bounding box center [451, 42] width 643 height 15
click at [114, 7] on button at bounding box center [116, 11] width 14 height 13
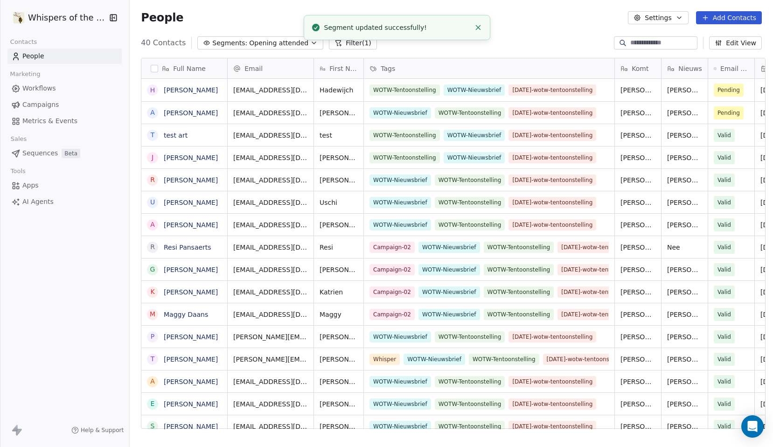
click at [505, 43] on div "40 Contacts Segments: Opening attended Filter (1) Edit View" at bounding box center [451, 42] width 643 height 15
click at [297, 42] on button "Segments: Opening attended" at bounding box center [260, 42] width 126 height 13
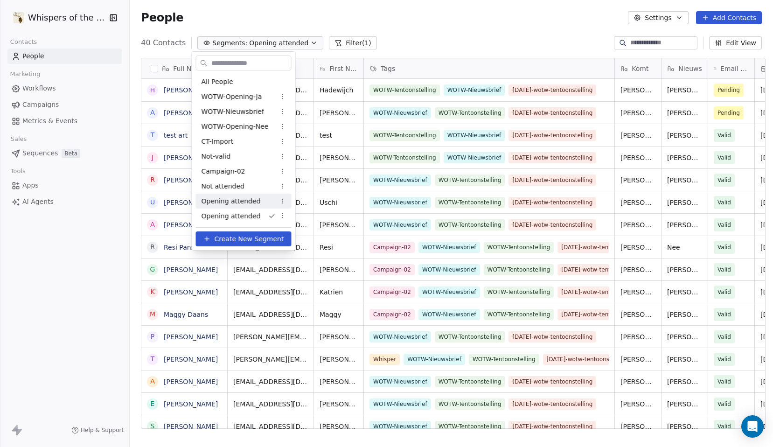
click at [280, 201] on html "Whispers of the Wood Contacts People Marketing Workflows Campaigns Metrics & Ev…" at bounding box center [386, 223] width 773 height 447
click at [293, 248] on div "Delete" at bounding box center [311, 249] width 63 height 15
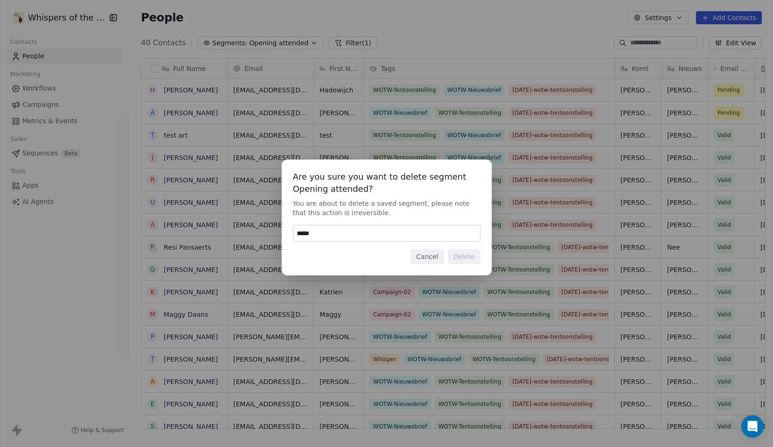
type input "******"
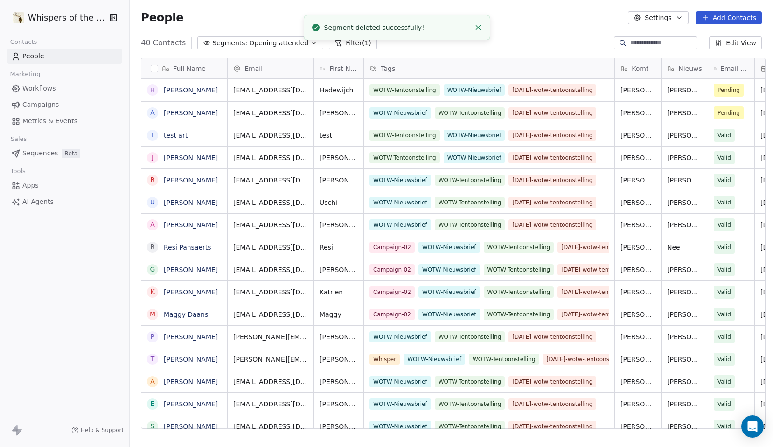
click at [298, 44] on button "Segments: Opening attended" at bounding box center [260, 42] width 126 height 13
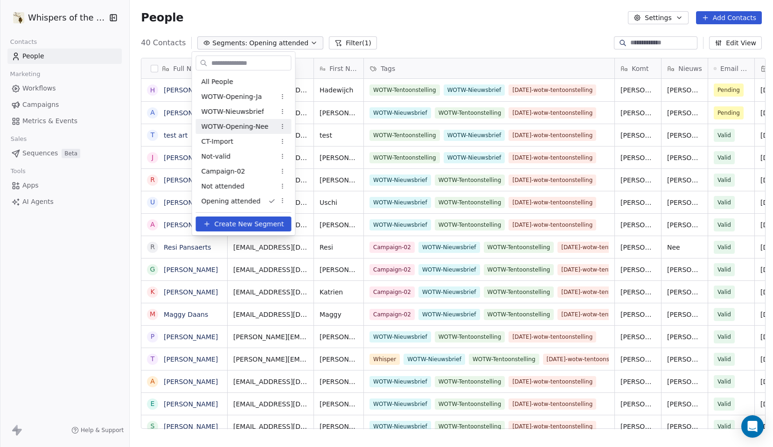
click at [282, 126] on html "Whispers of the Wood Contacts People Marketing Workflows Campaigns Metrics & Ev…" at bounding box center [386, 223] width 773 height 447
click at [294, 172] on div "Delete" at bounding box center [311, 174] width 63 height 15
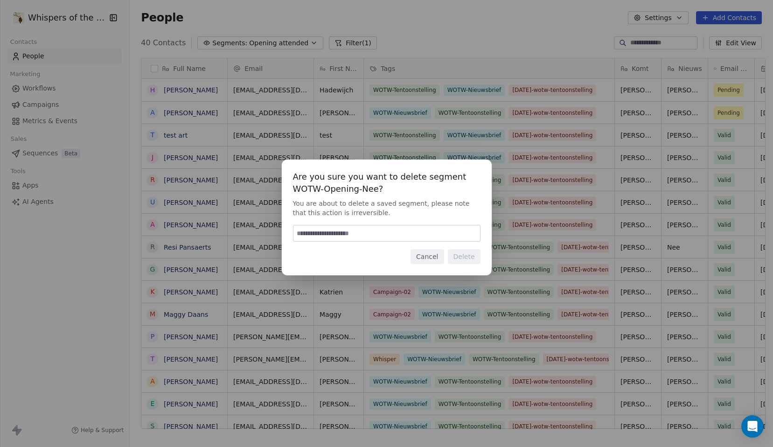
click at [316, 235] on input at bounding box center [386, 233] width 187 height 16
type input "******"
click at [465, 256] on button "Delete" at bounding box center [464, 256] width 33 height 15
